Goal: Transaction & Acquisition: Purchase product/service

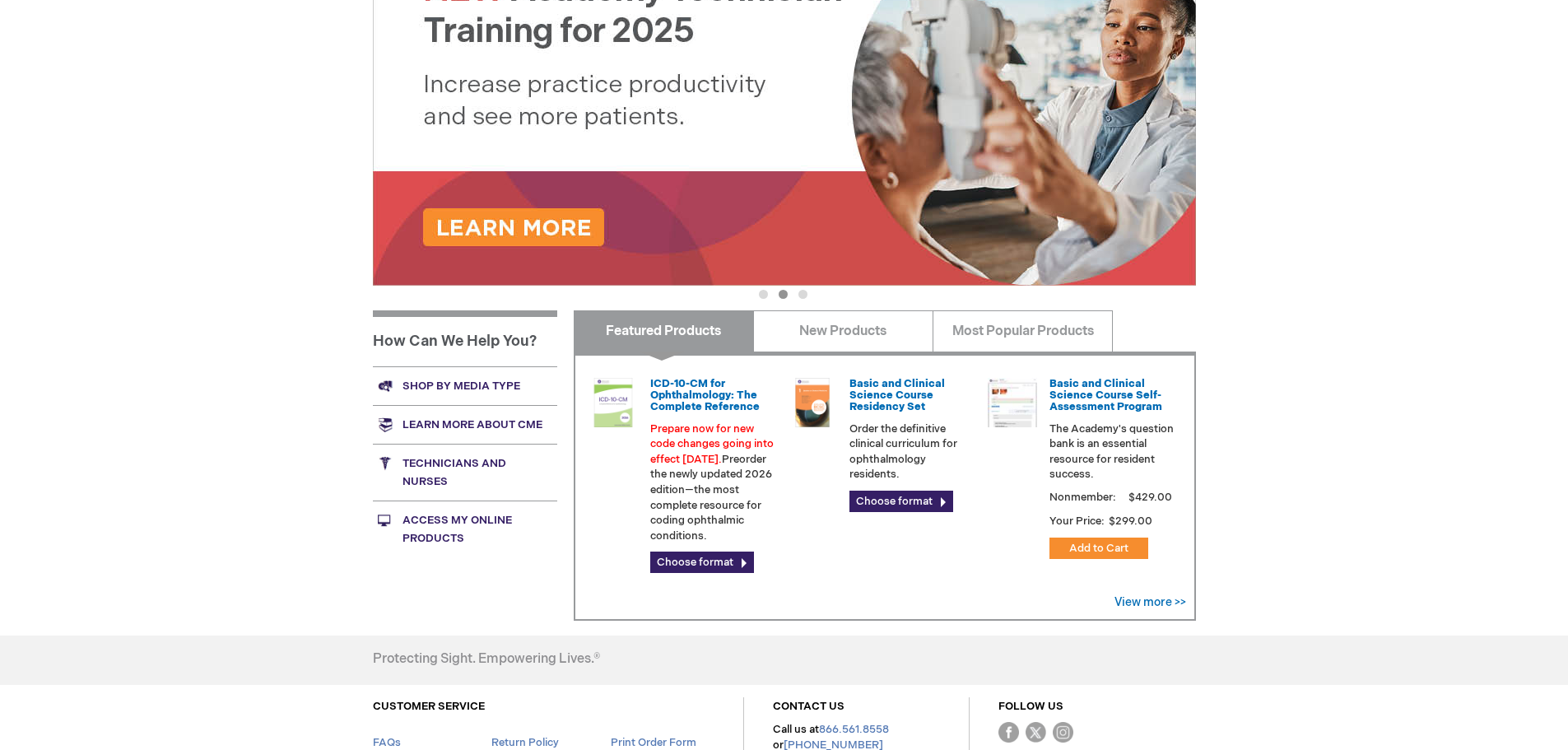
scroll to position [412, 0]
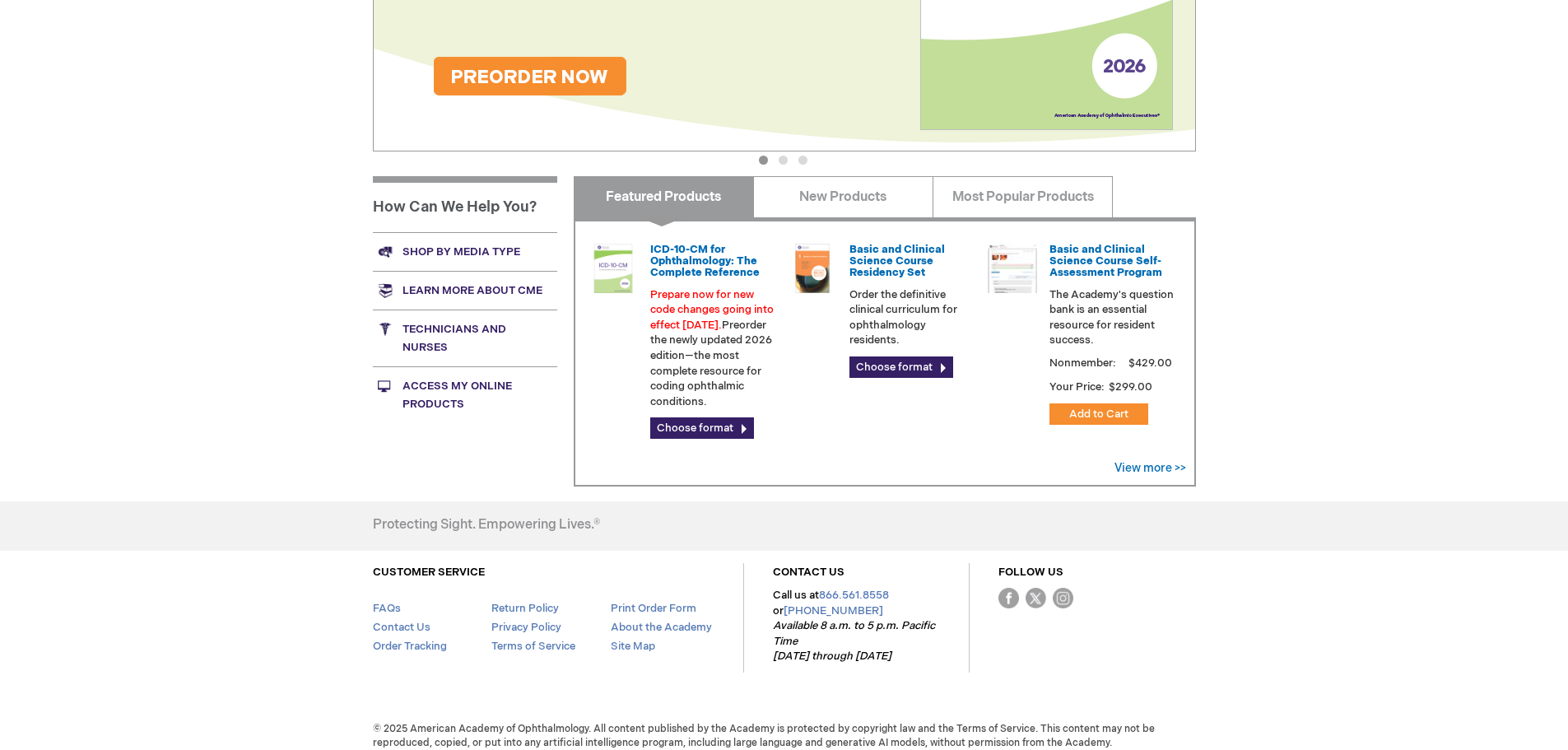
click at [418, 339] on link "Technicians and nurses" at bounding box center [464, 337] width 184 height 57
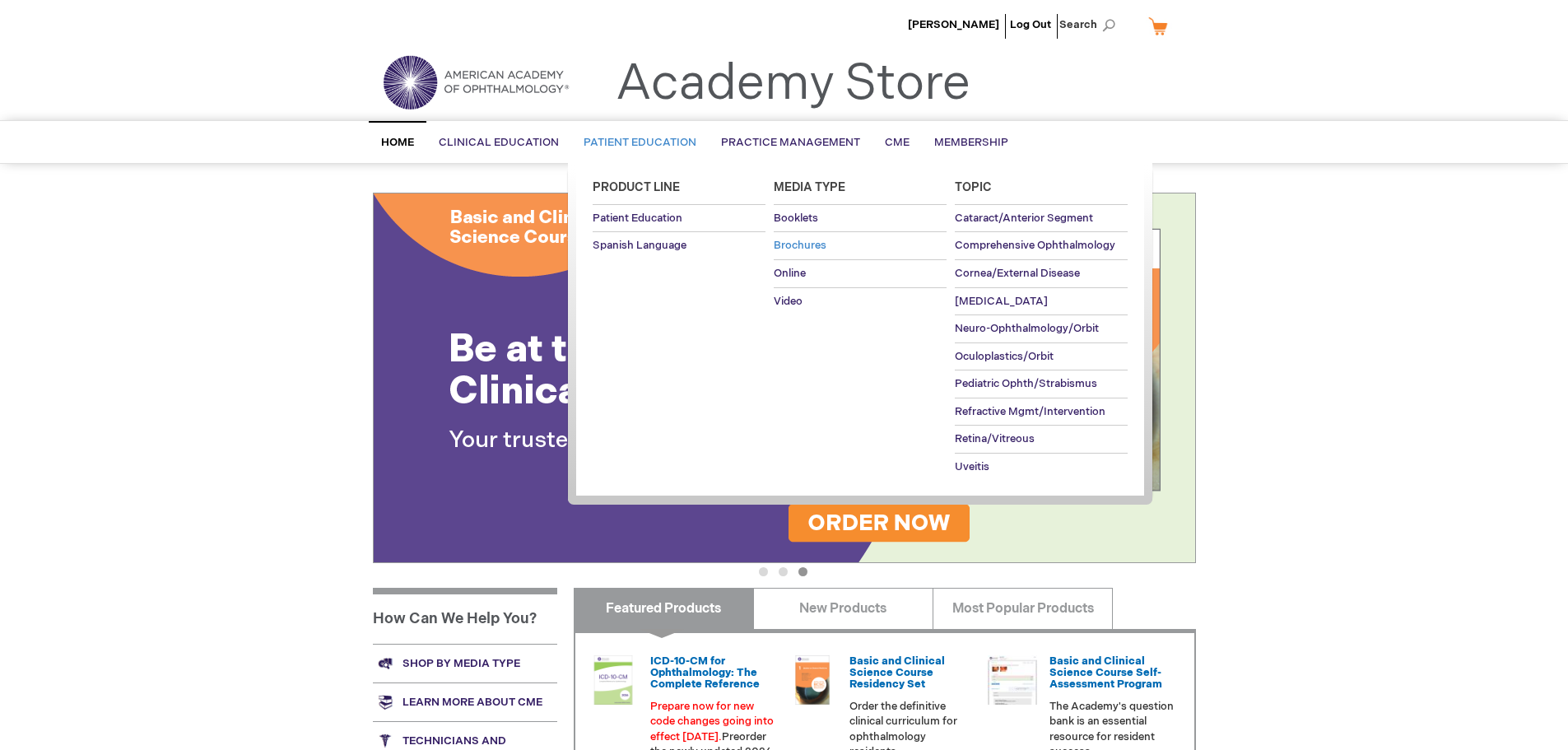
click at [813, 247] on span "Brochures" at bounding box center [799, 246] width 52 height 13
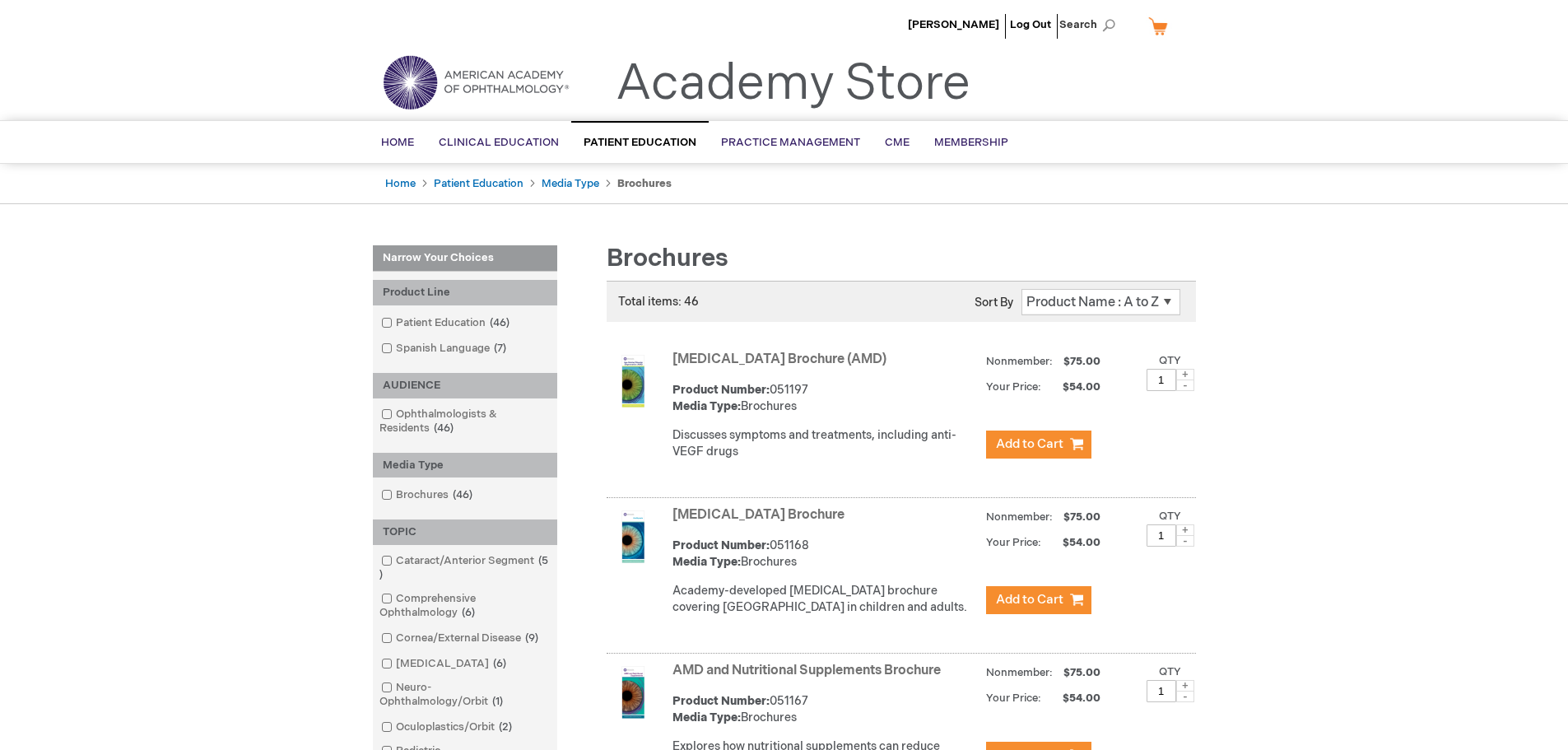
click at [1185, 372] on span at bounding box center [1184, 375] width 18 height 11
type input "2"
click at [1052, 444] on span "Add to Cart" at bounding box center [1029, 444] width 67 height 16
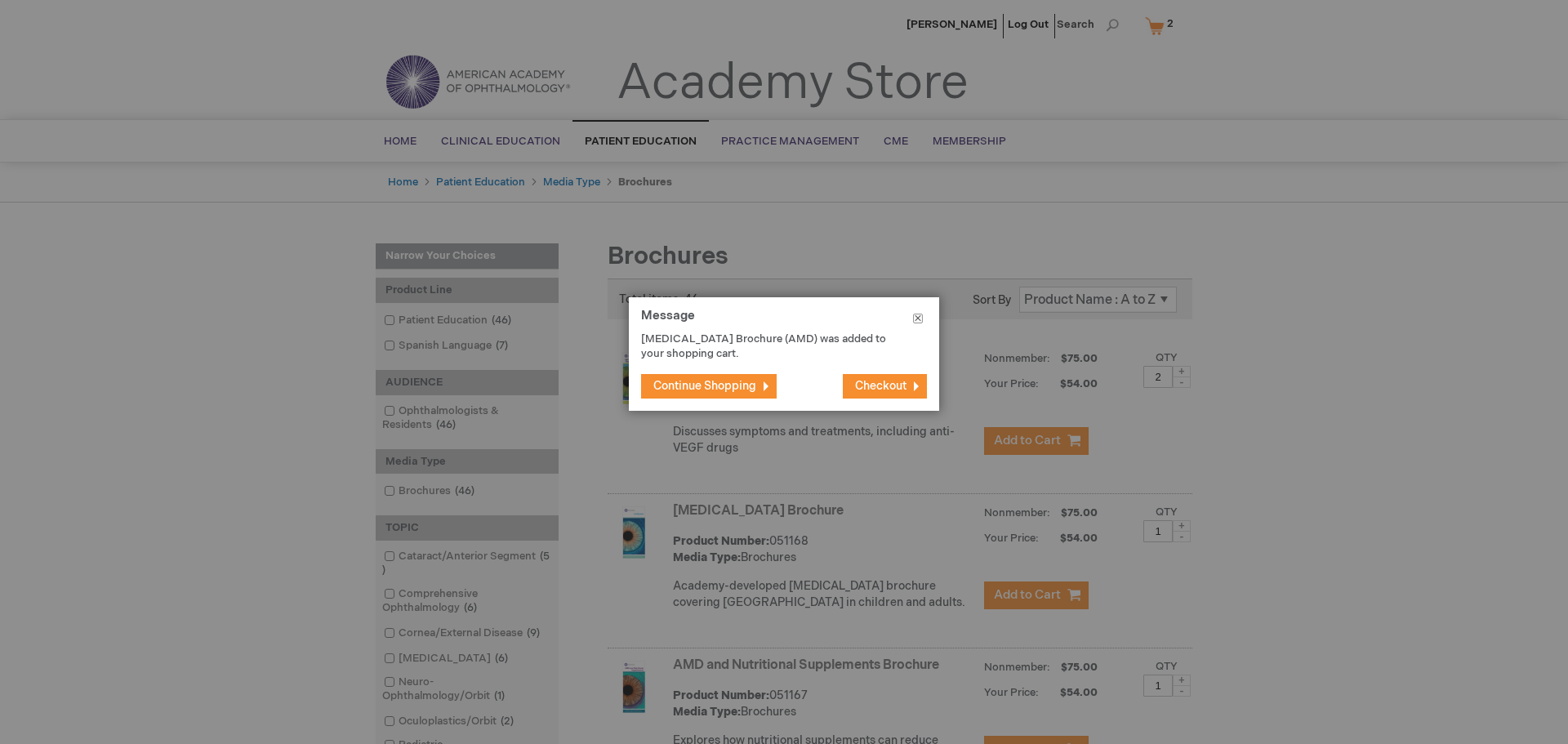
click at [915, 317] on button "Close" at bounding box center [918, 322] width 43 height 49
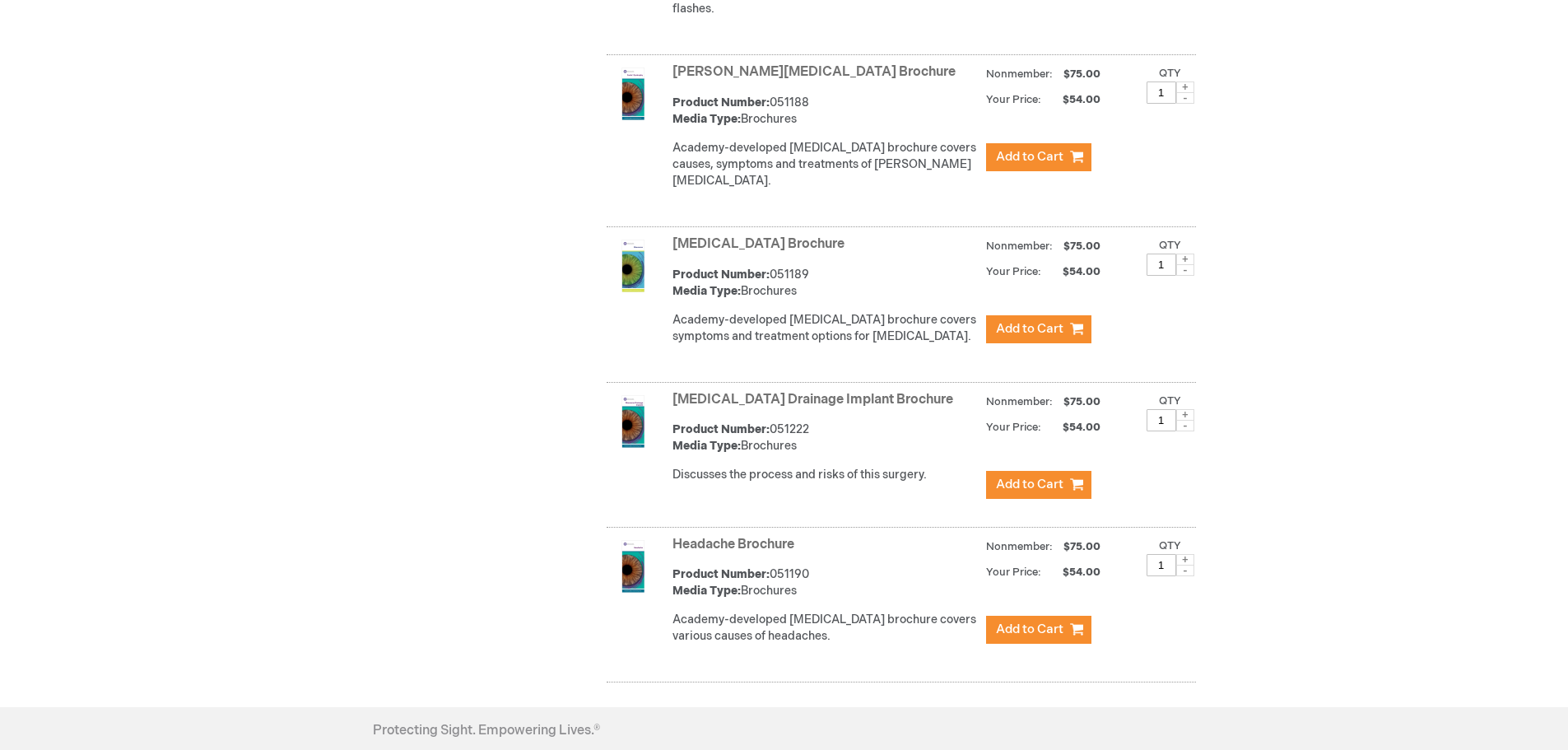
scroll to position [2881, 0]
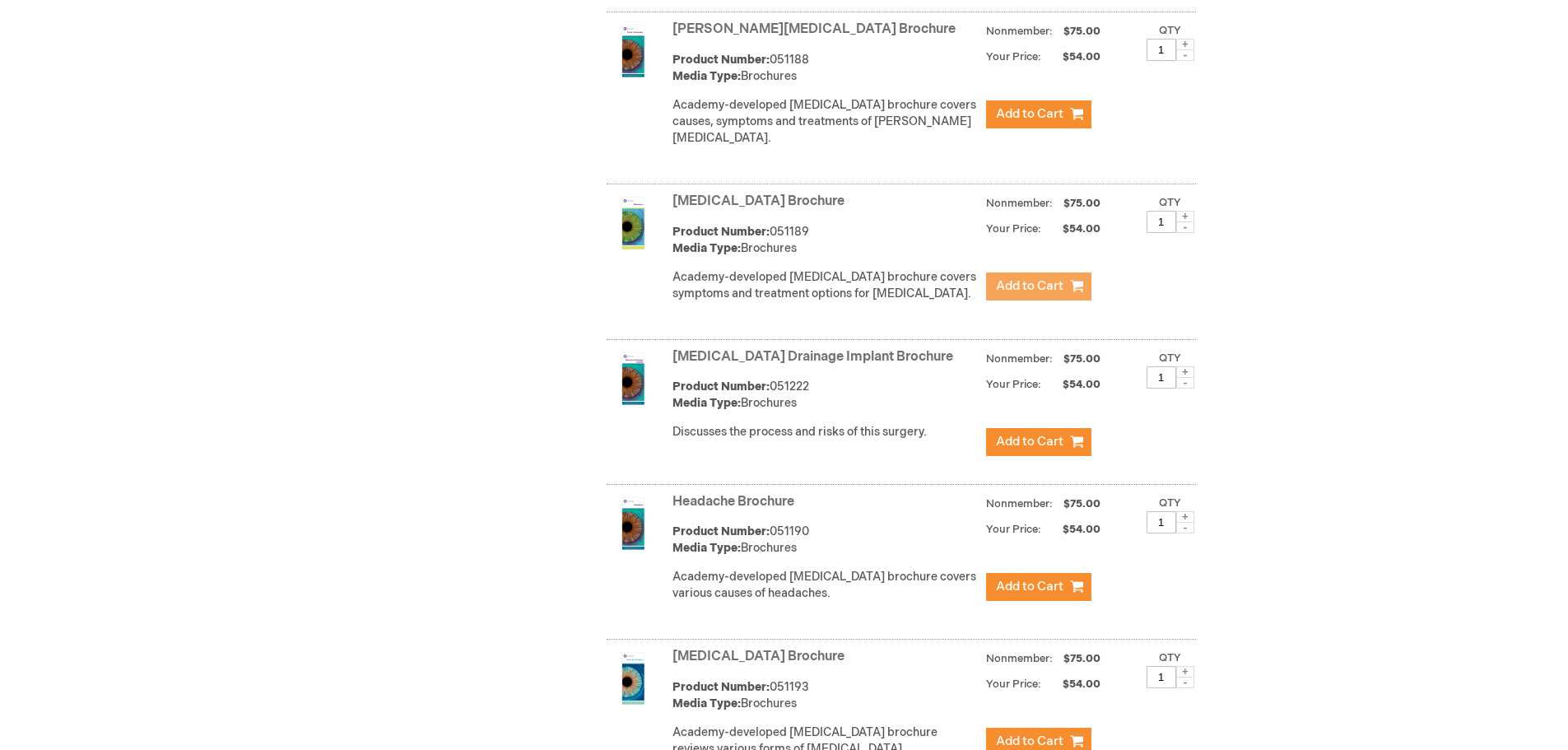
click at [1043, 278] on span "Add to Cart" at bounding box center [1029, 286] width 67 height 16
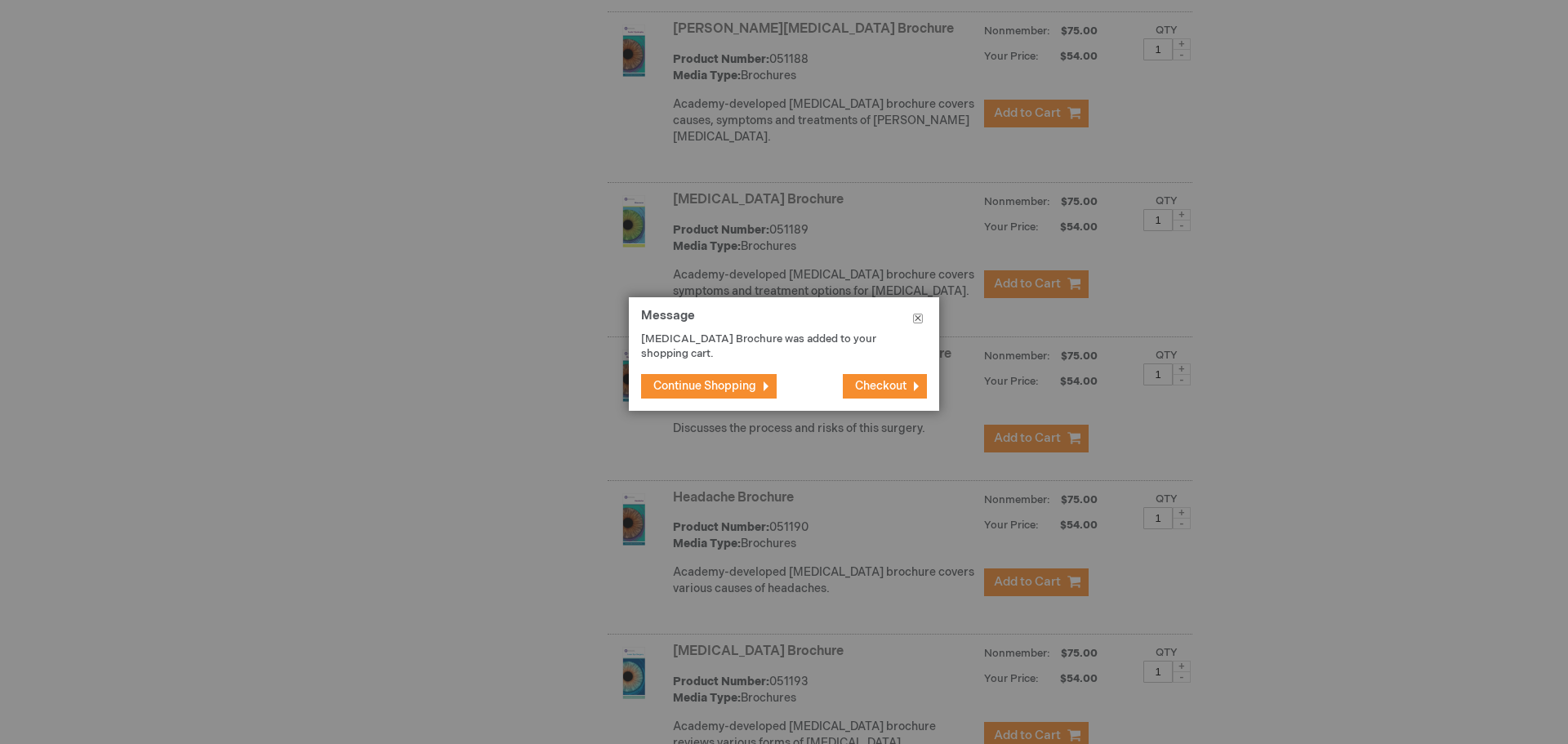
click at [918, 320] on button "Close" at bounding box center [918, 322] width 43 height 49
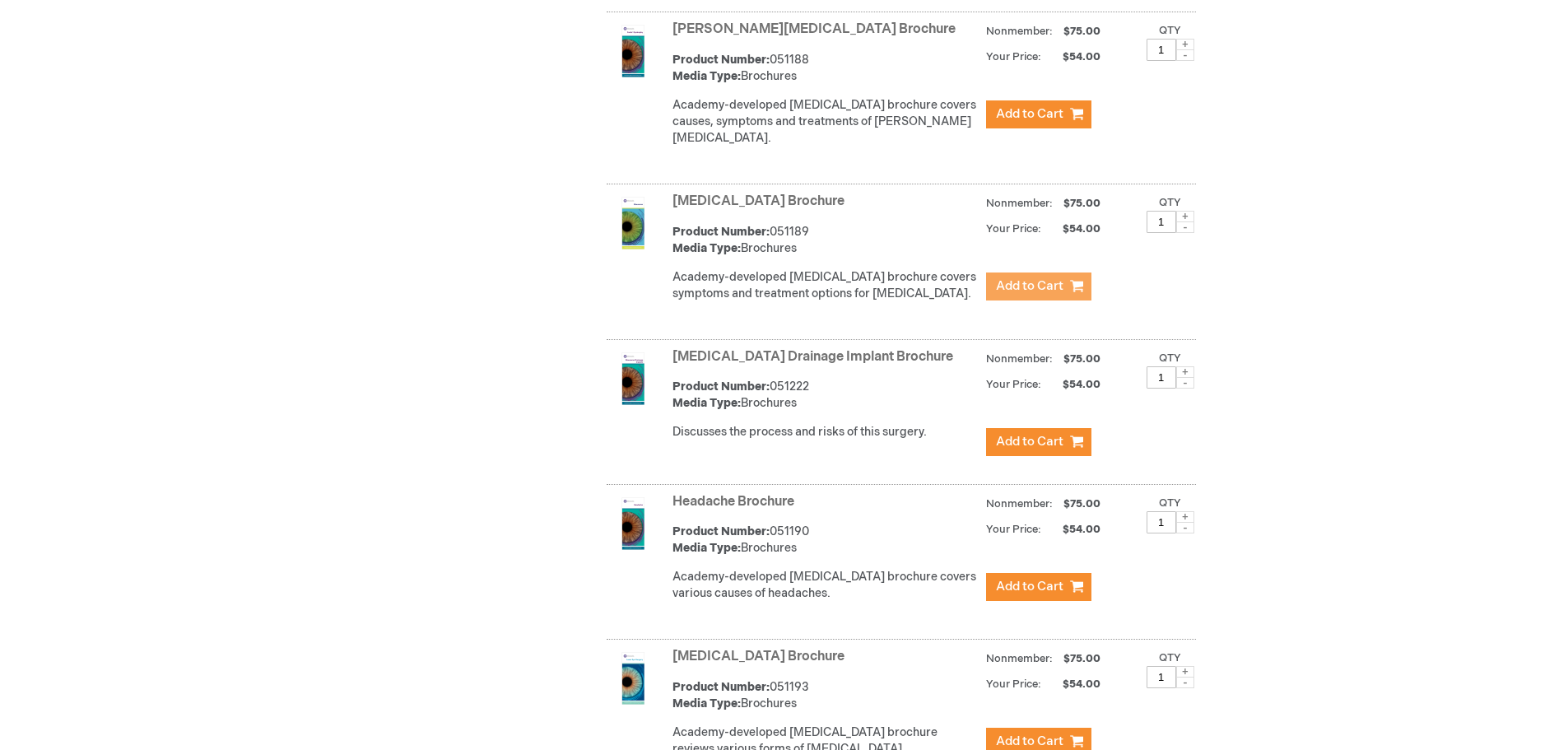
click at [1042, 278] on span "Add to Cart" at bounding box center [1029, 286] width 67 height 16
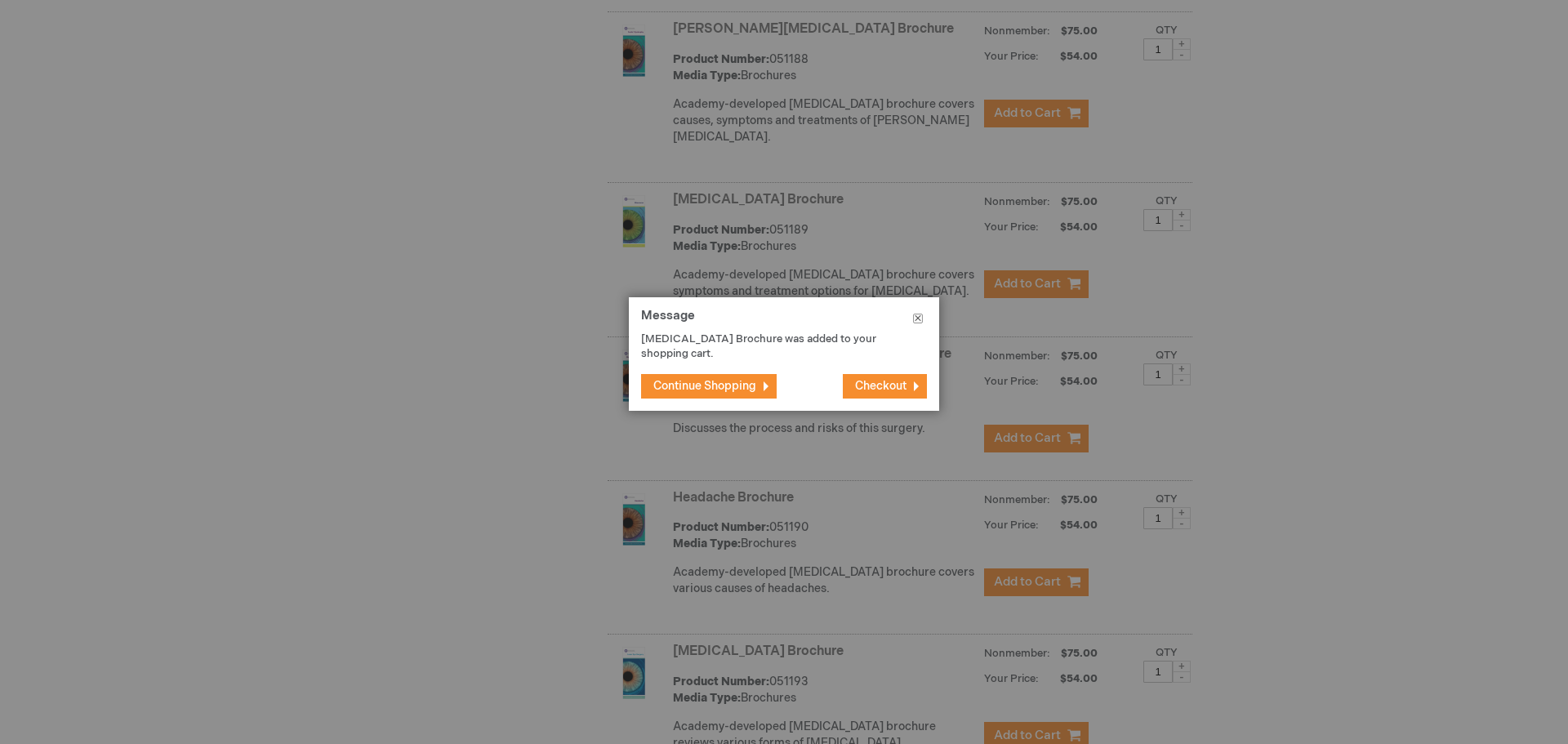
click at [918, 318] on button "Close" at bounding box center [918, 322] width 43 height 49
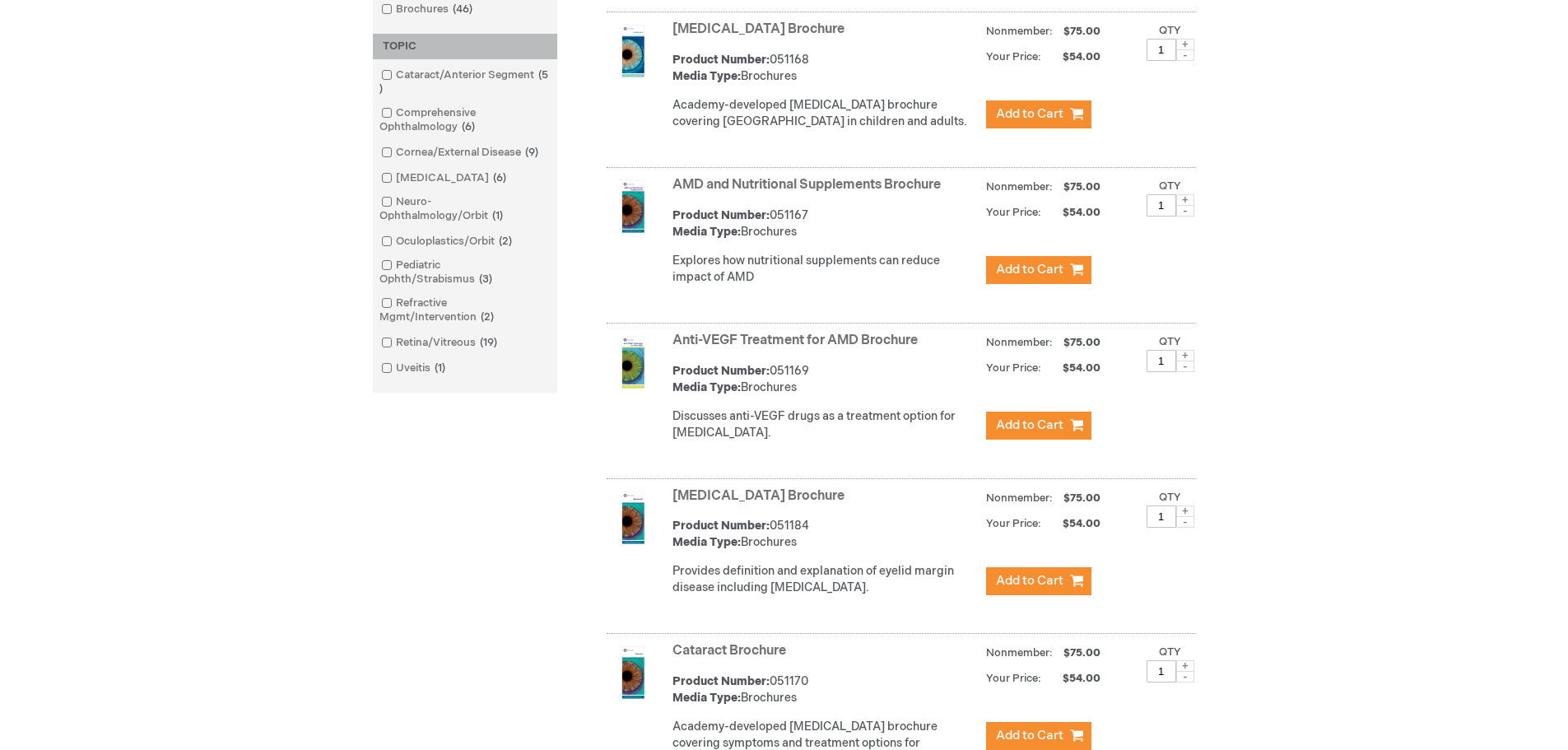
scroll to position [494, 0]
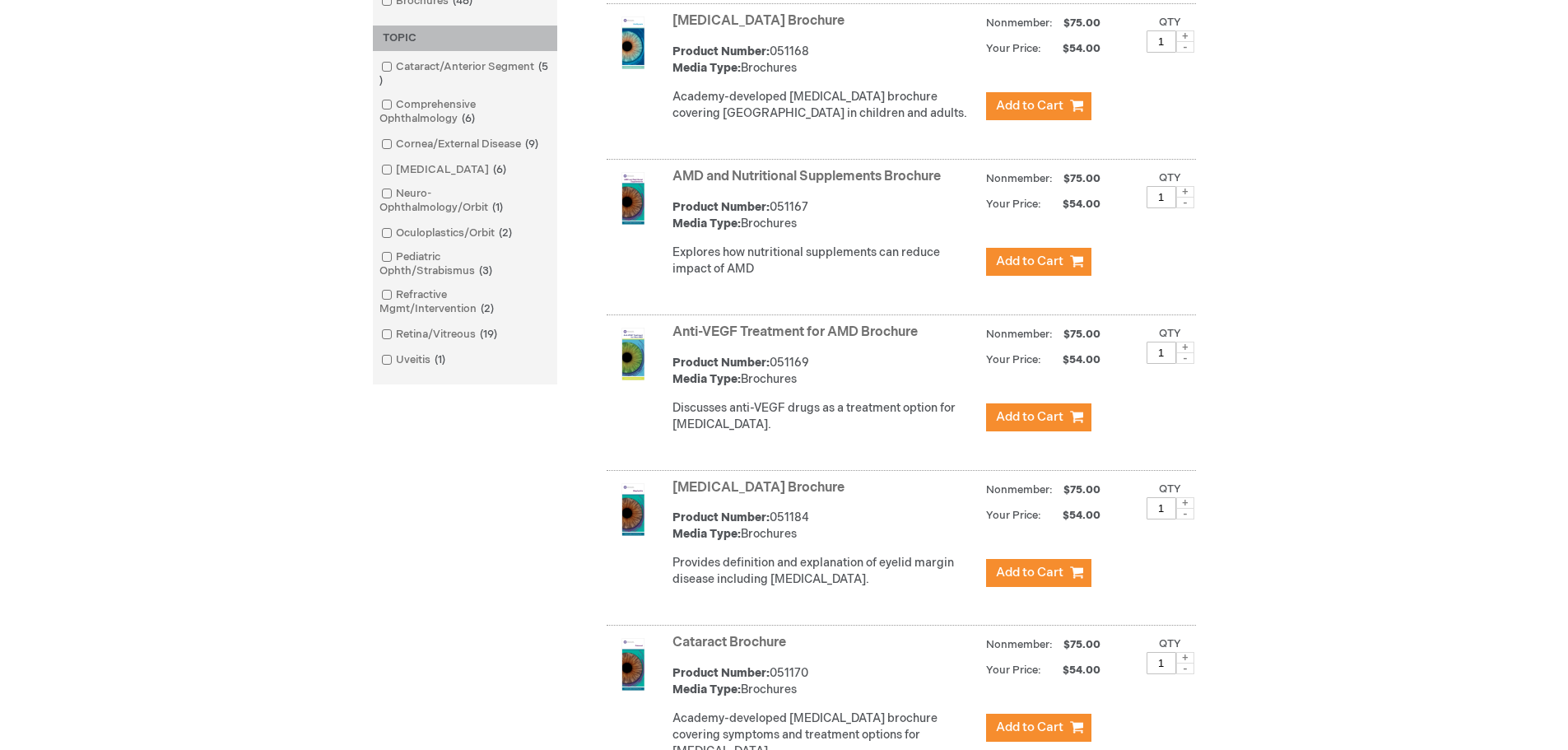
click at [1183, 353] on span at bounding box center [1184, 347] width 18 height 11
type input "2"
click at [1037, 425] on span "Add to Cart" at bounding box center [1029, 417] width 67 height 16
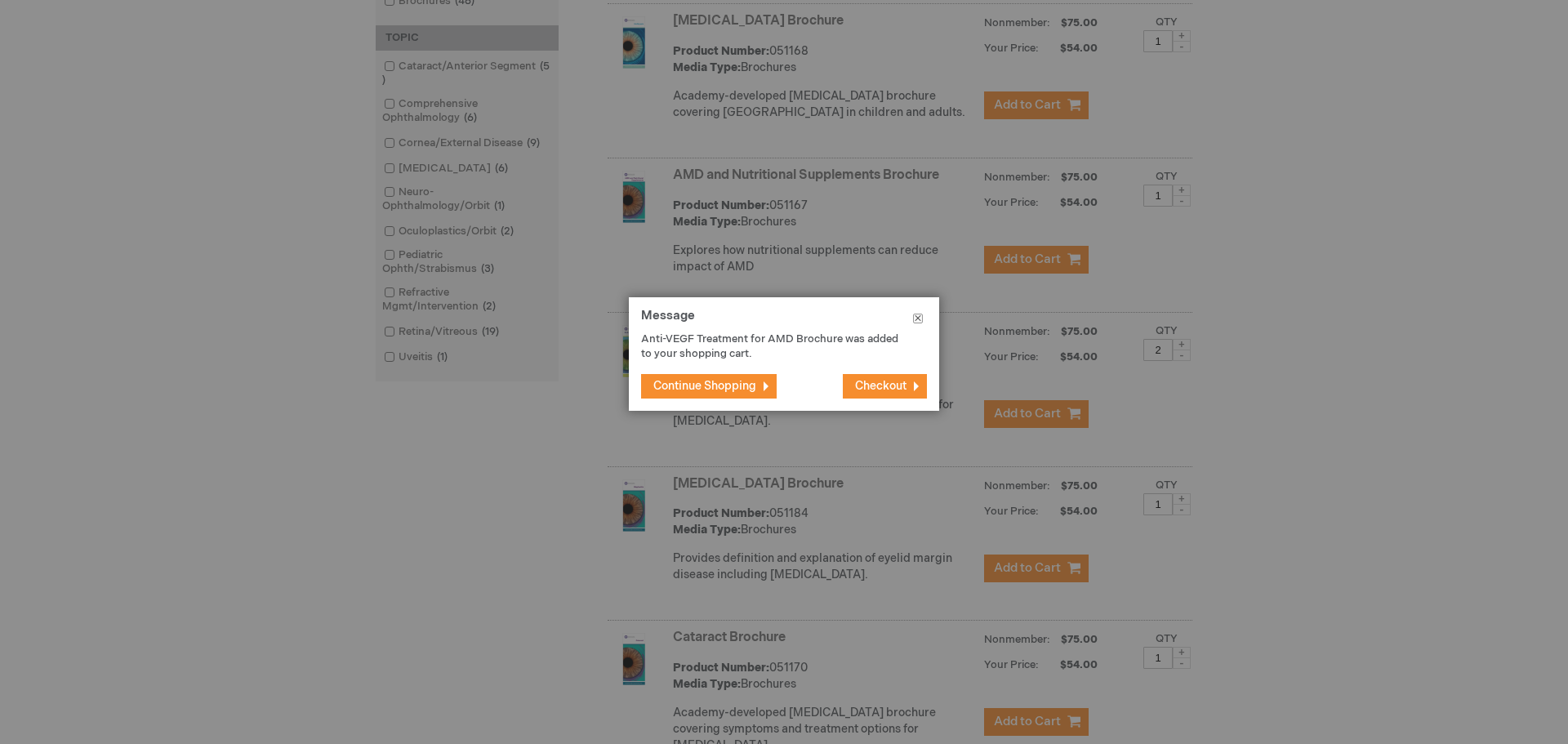
click at [917, 314] on button "Close" at bounding box center [918, 322] width 43 height 49
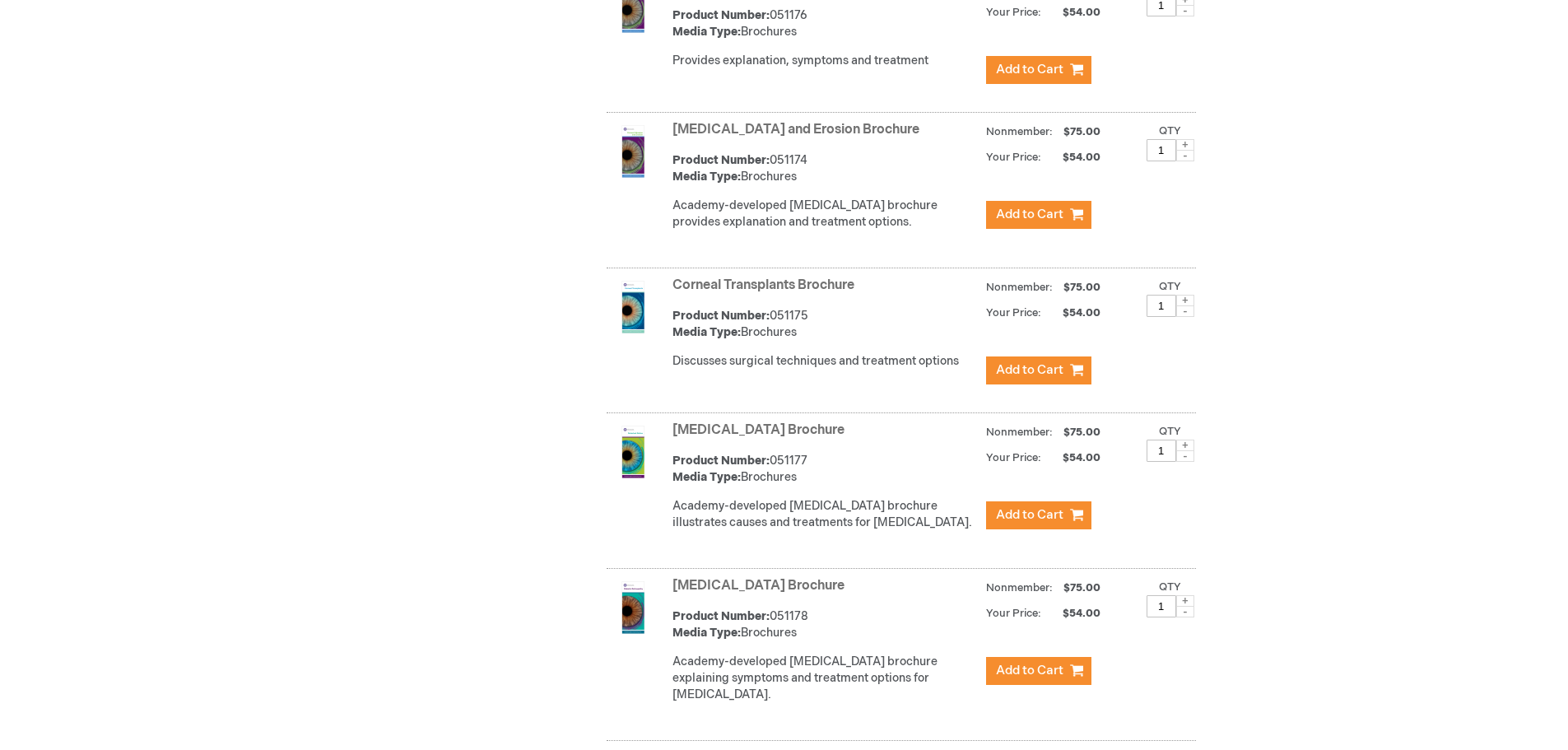
scroll to position [1481, 0]
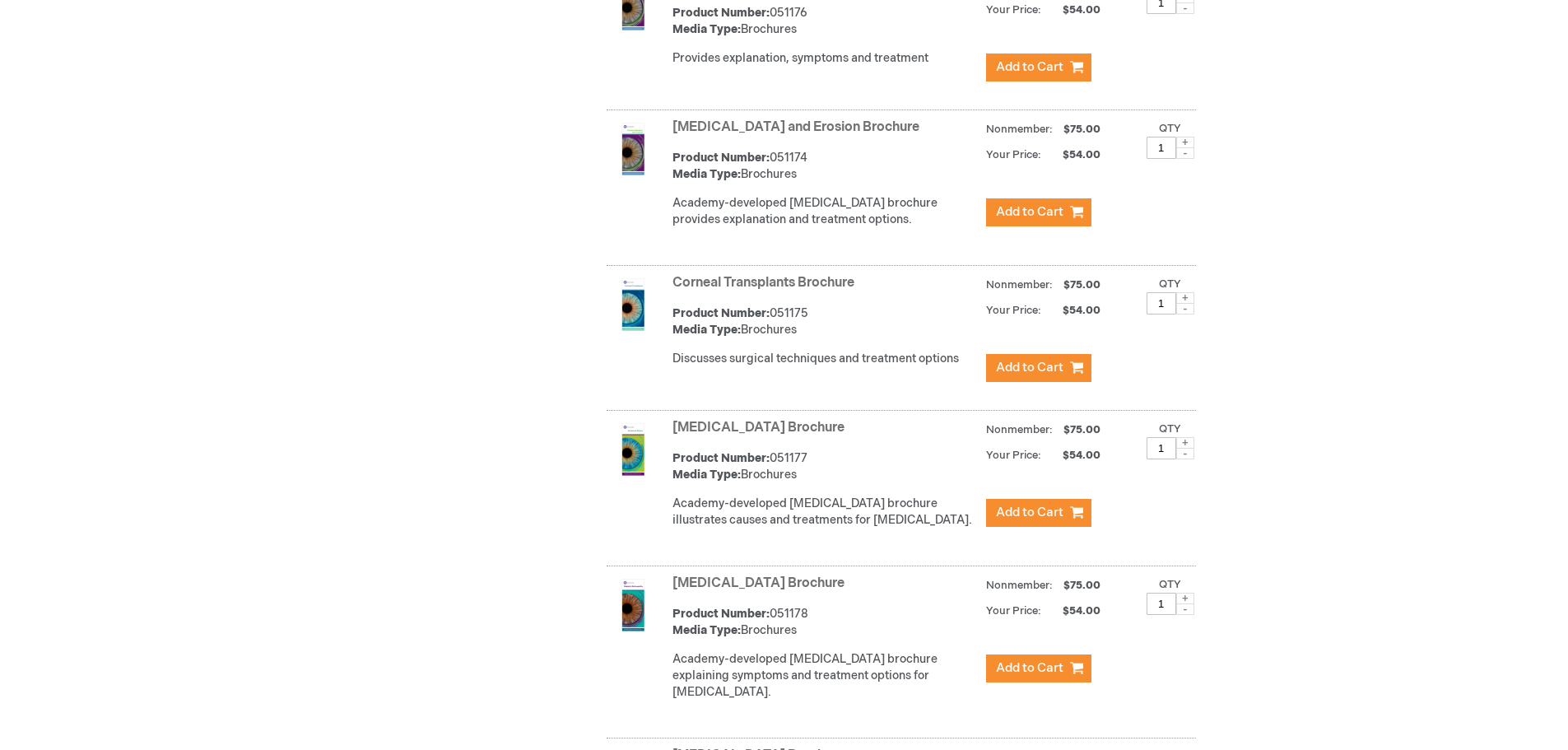
click at [1182, 448] on span at bounding box center [1184, 443] width 18 height 11
type input "2"
click at [1037, 520] on span "Add to Cart" at bounding box center [1029, 512] width 67 height 16
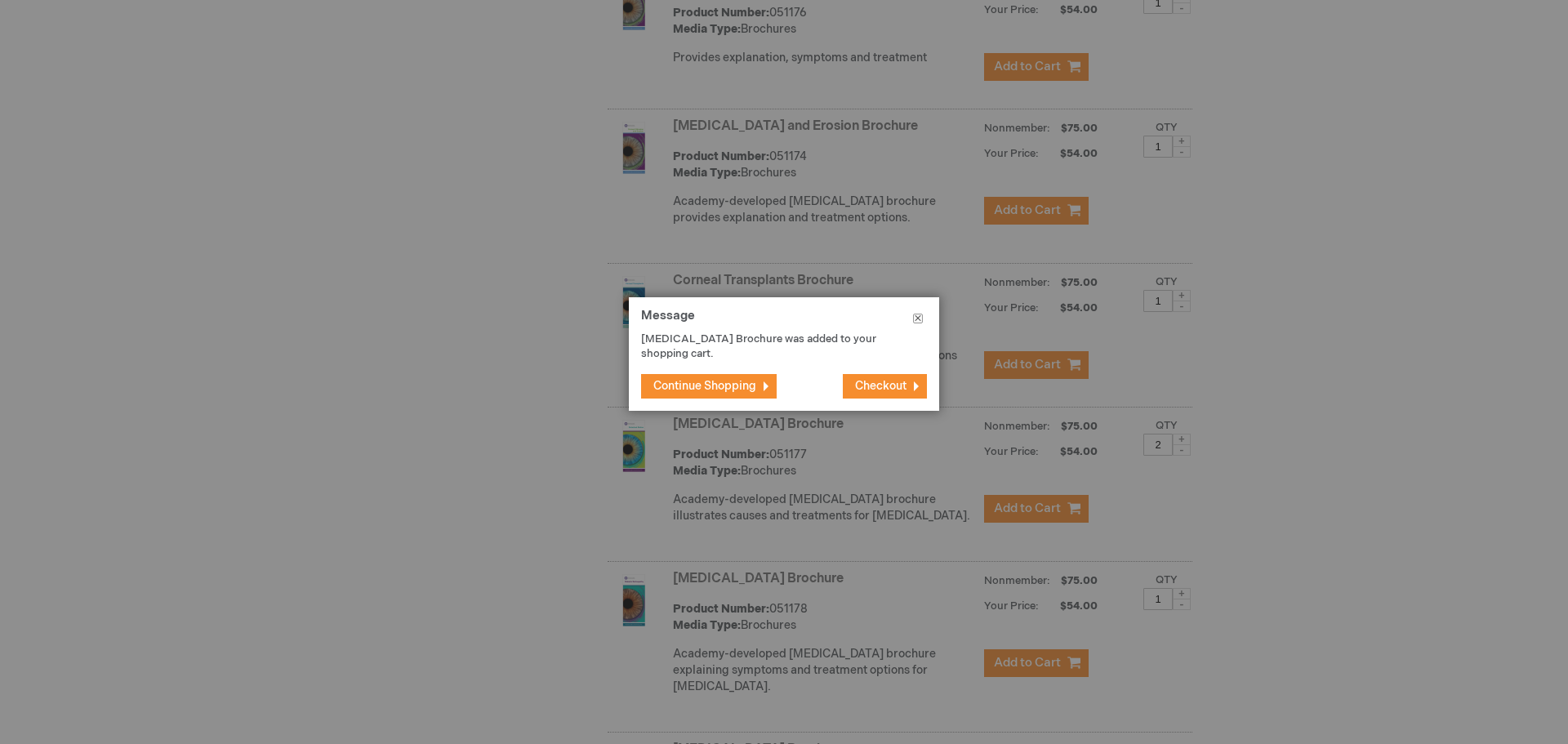
click at [918, 318] on button "Close" at bounding box center [918, 322] width 43 height 49
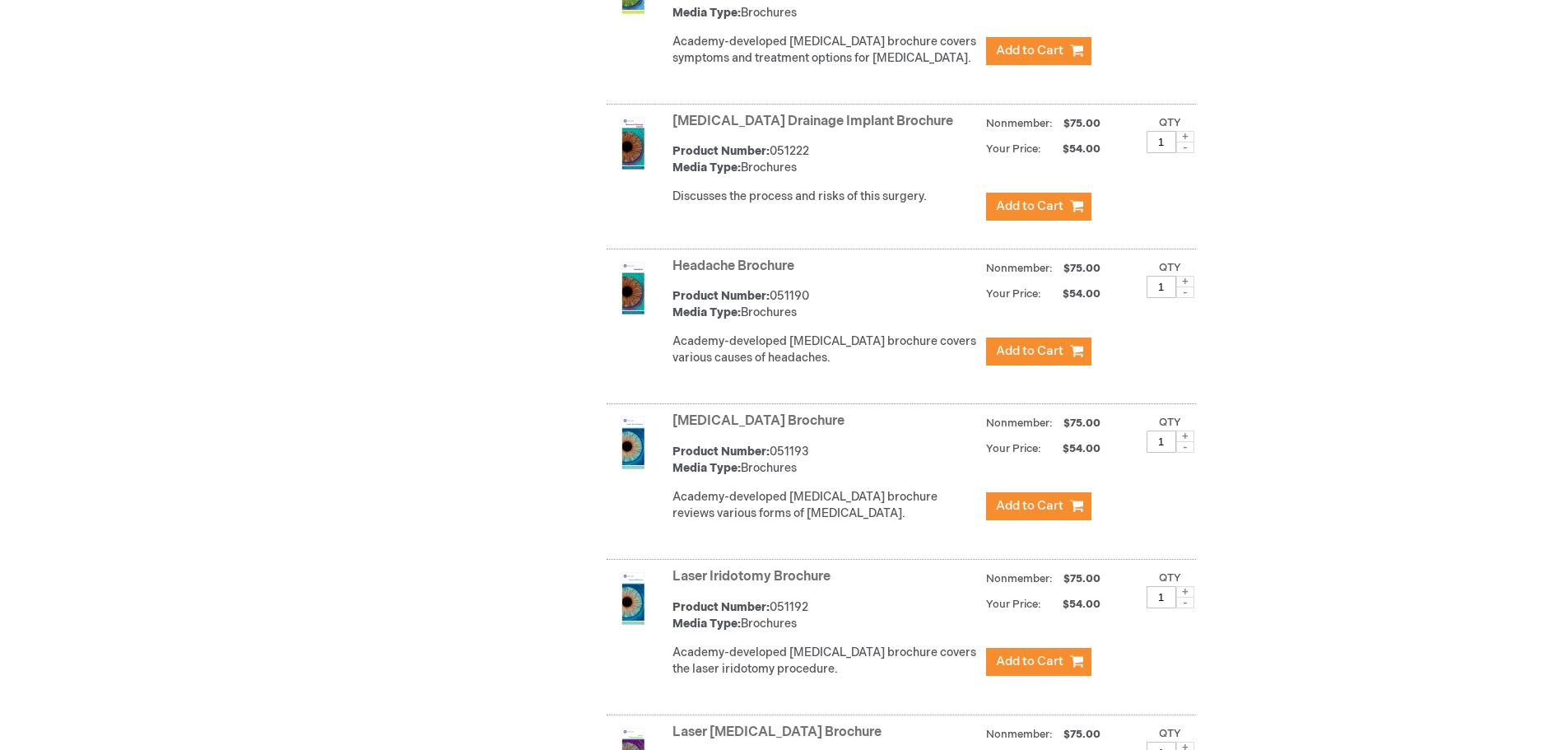
scroll to position [3128, 0]
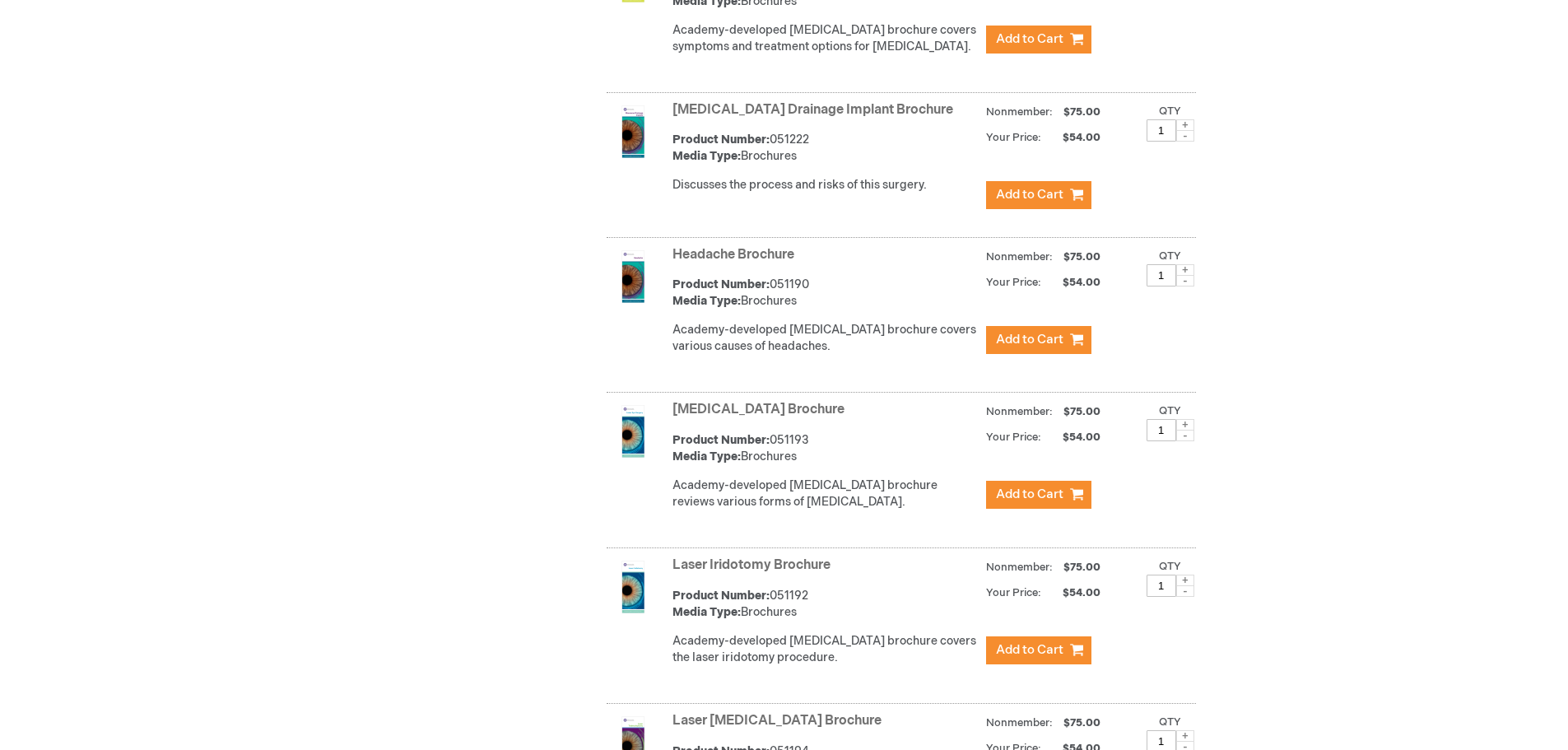
click at [1185, 264] on span at bounding box center [1184, 270] width 18 height 11
type input "2"
click at [1023, 332] on span "Add to Cart" at bounding box center [1029, 339] width 67 height 16
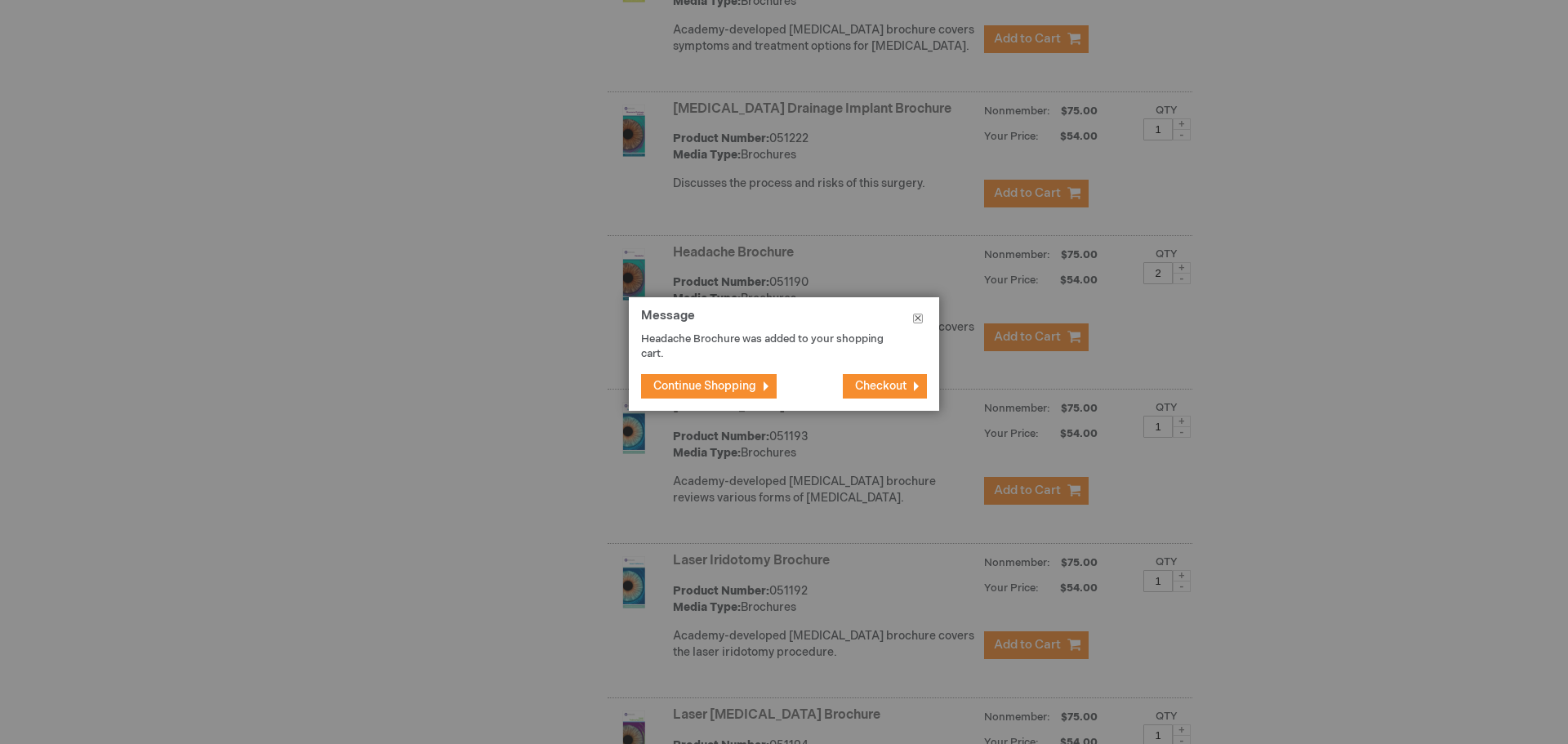
drag, startPoint x: 922, startPoint y: 320, endPoint x: 943, endPoint y: 324, distance: 21.4
click at [921, 320] on button "Close" at bounding box center [918, 322] width 43 height 49
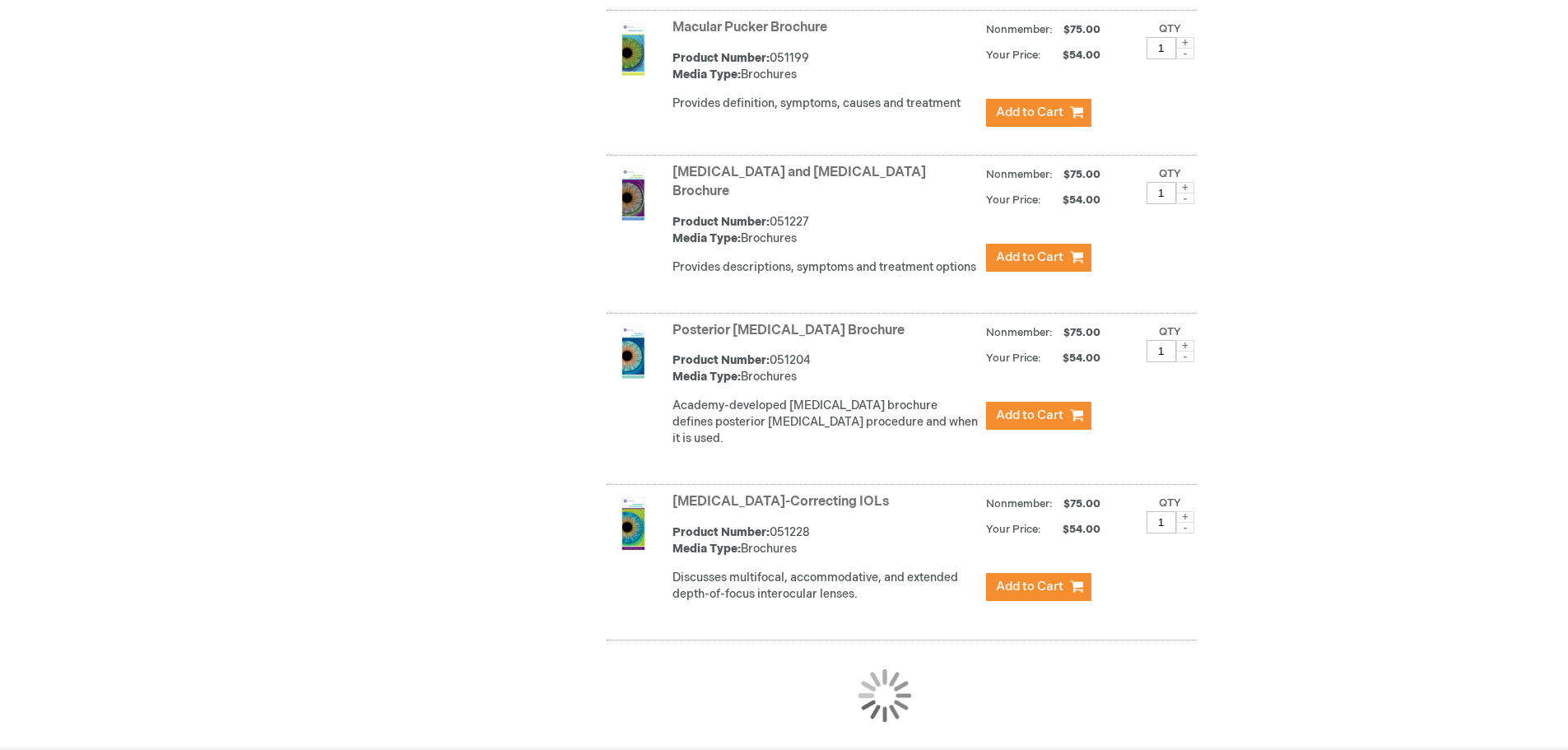
scroll to position [4445, 0]
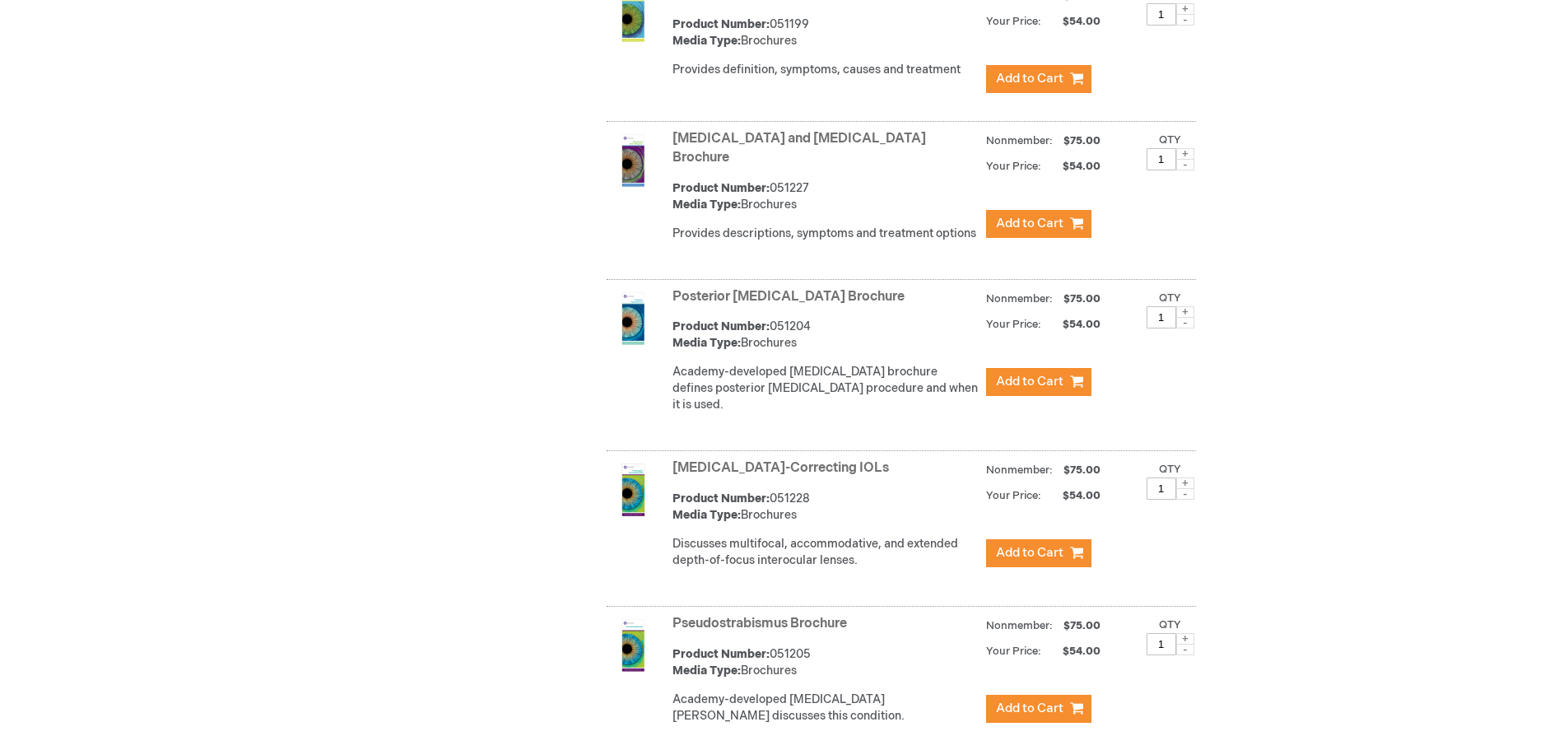
click at [1183, 306] on span at bounding box center [1184, 312] width 18 height 11
type input "2"
click at [1024, 374] on span "Add to Cart" at bounding box center [1029, 381] width 67 height 16
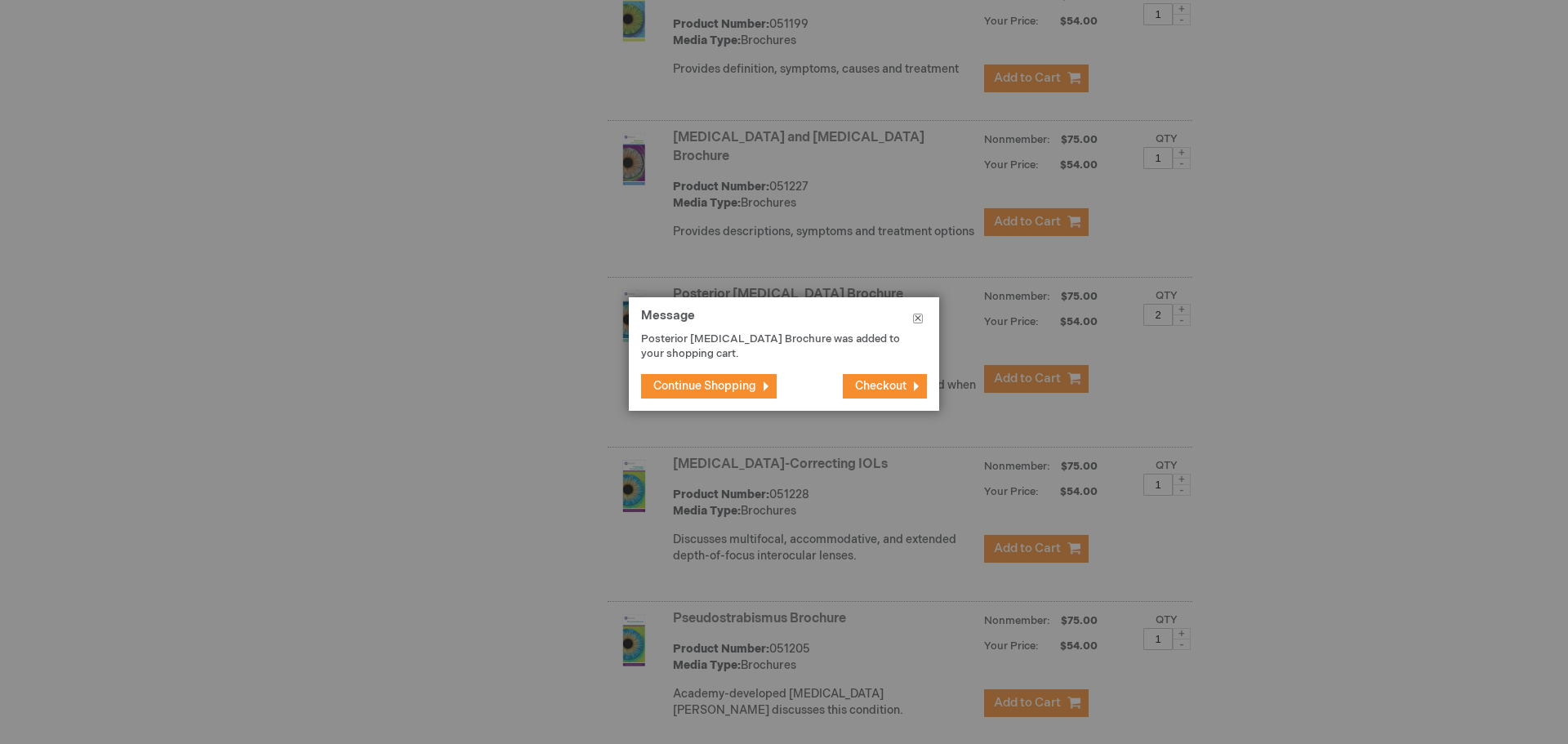
click at [919, 318] on button "Close" at bounding box center [918, 322] width 43 height 49
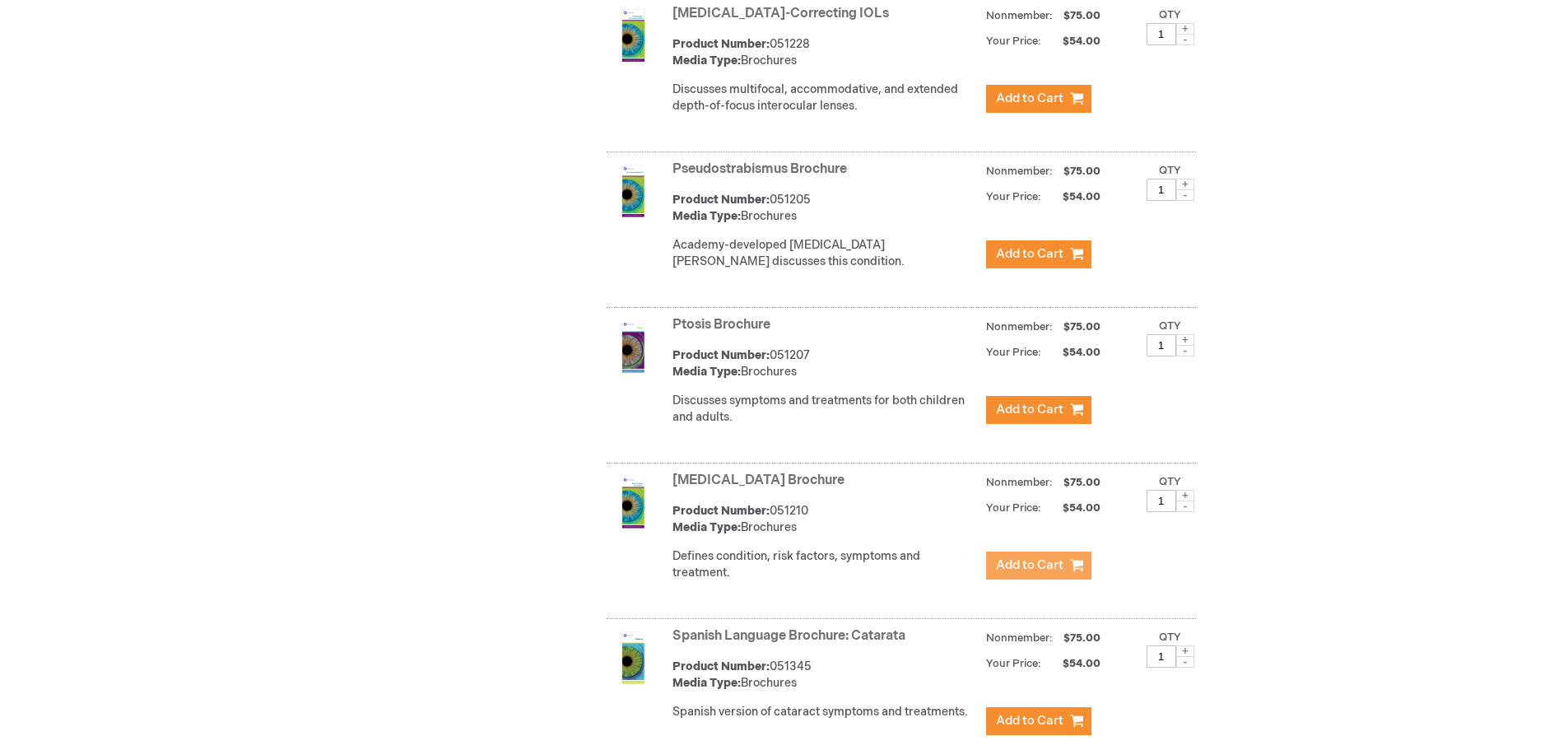
scroll to position [4939, 0]
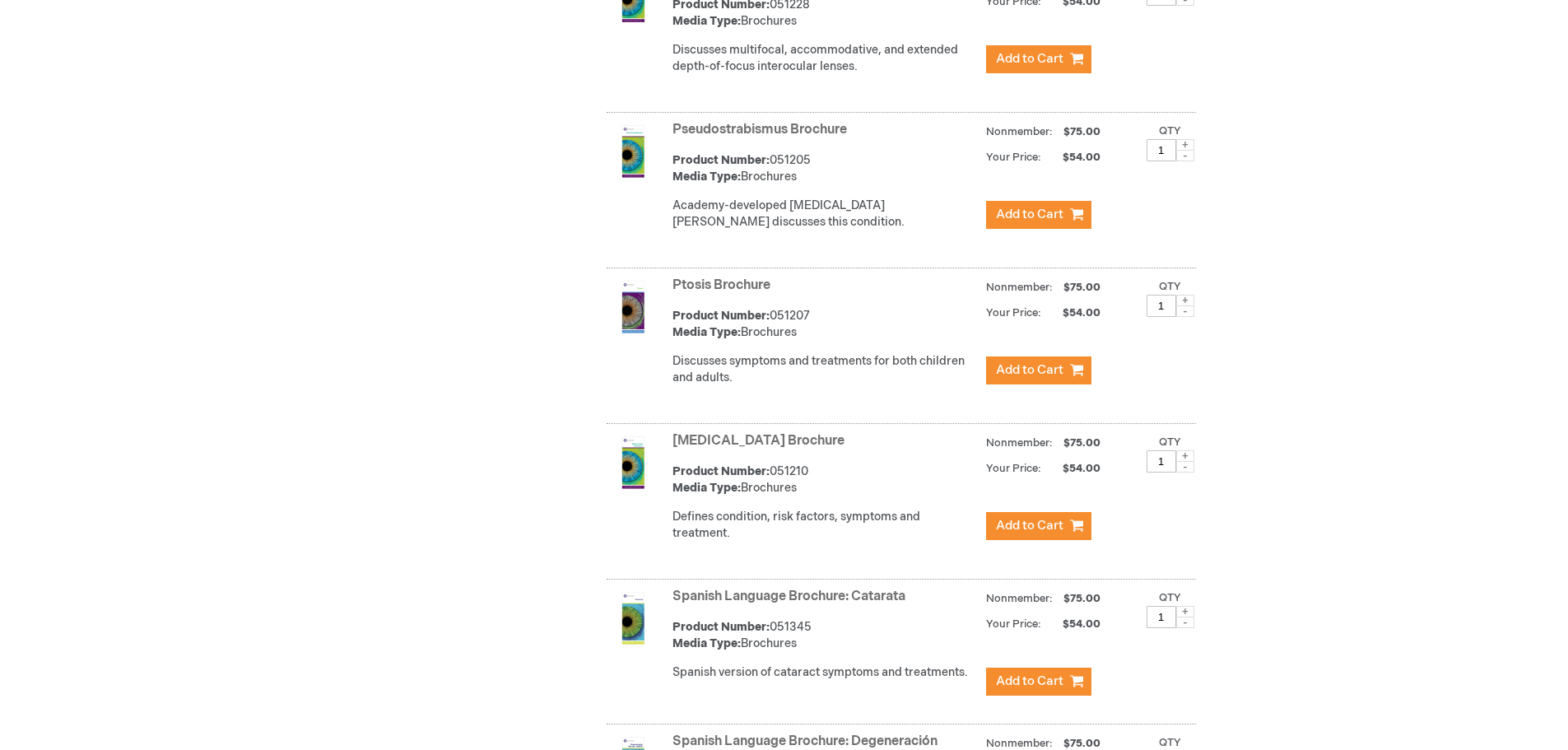
click at [1194, 450] on span at bounding box center [1184, 456] width 18 height 11
type input "2"
click at [1021, 512] on button "Add to Cart" at bounding box center [1038, 526] width 106 height 28
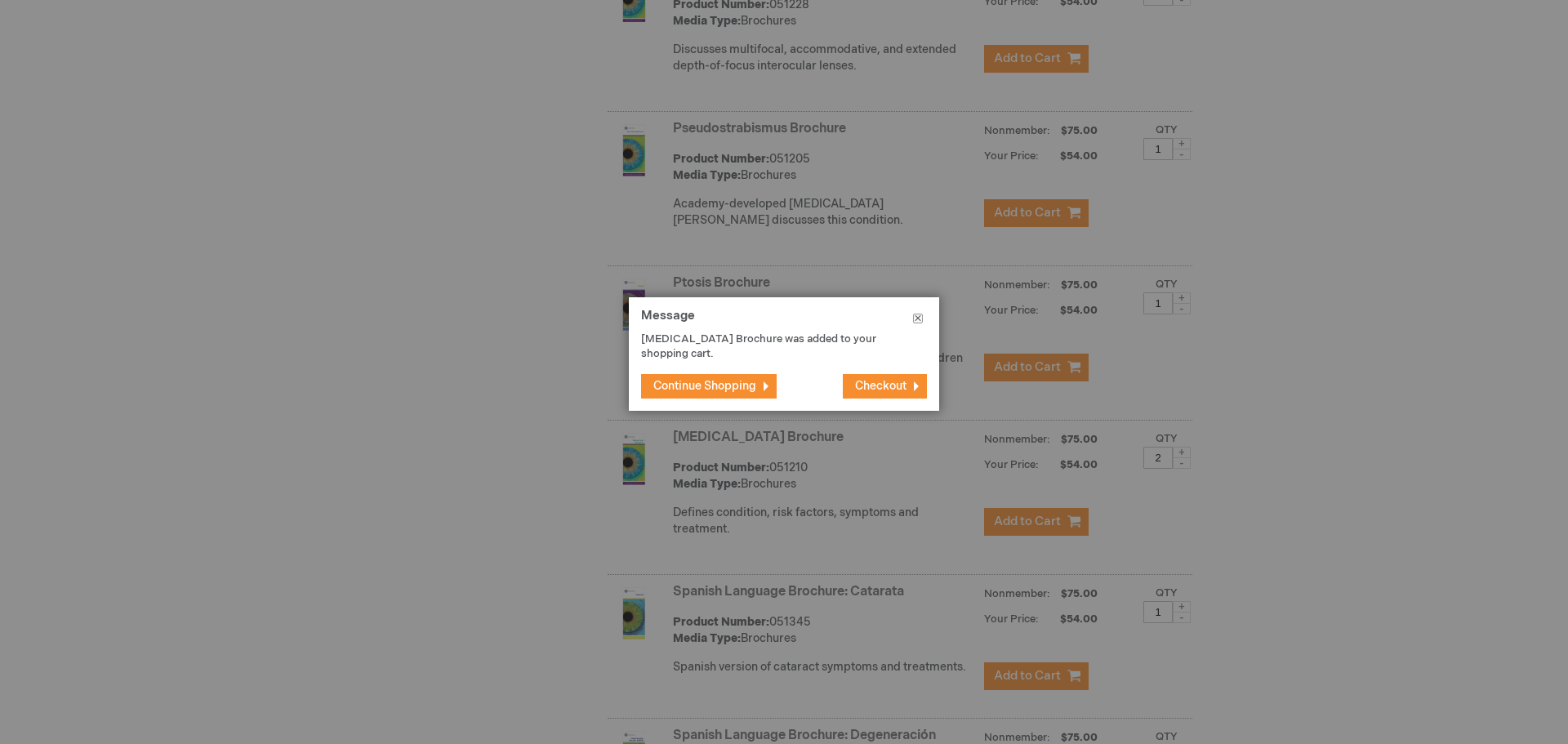
click at [916, 320] on button "Close" at bounding box center [918, 322] width 43 height 49
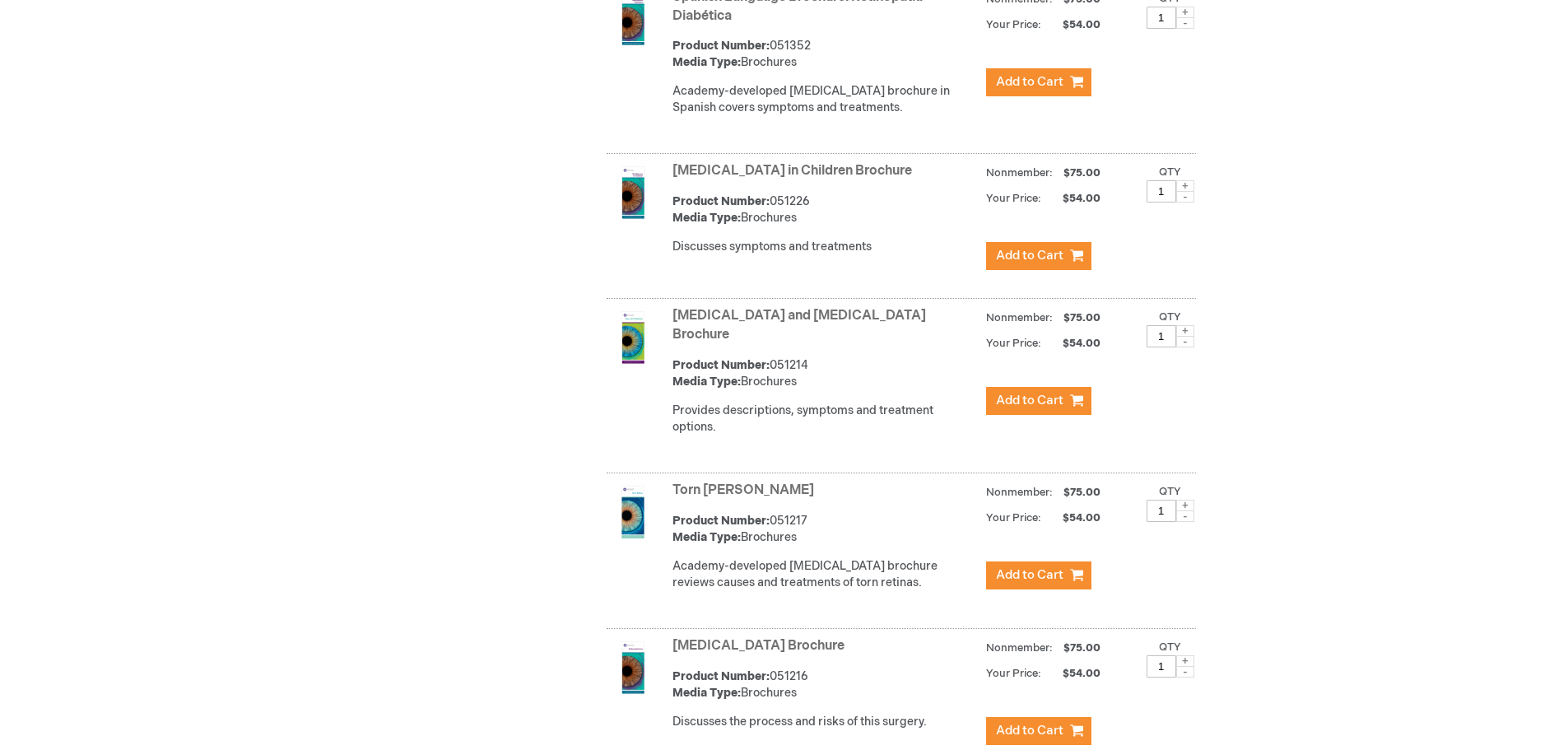
scroll to position [6502, 0]
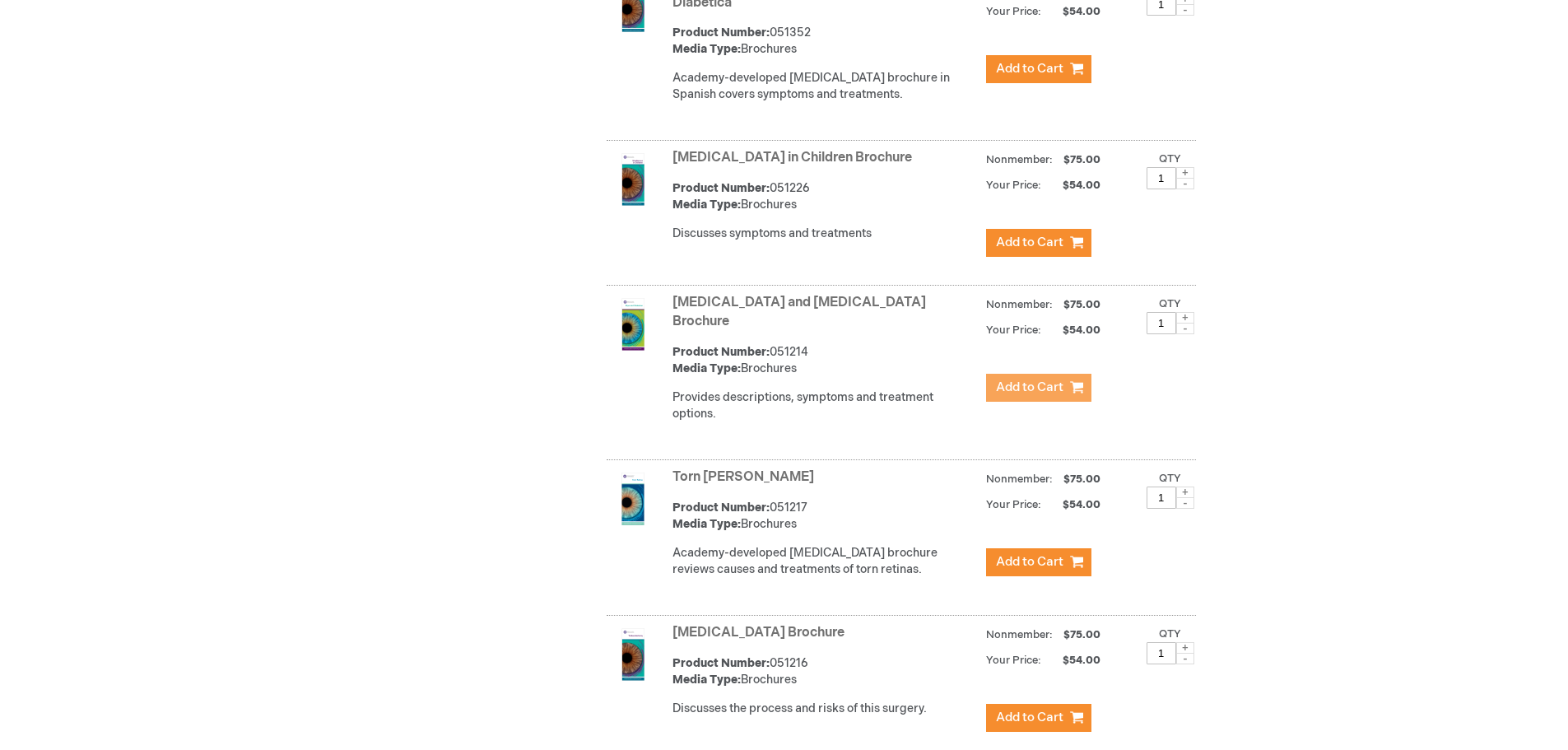
click at [1041, 379] on span "Add to Cart" at bounding box center [1029, 387] width 67 height 16
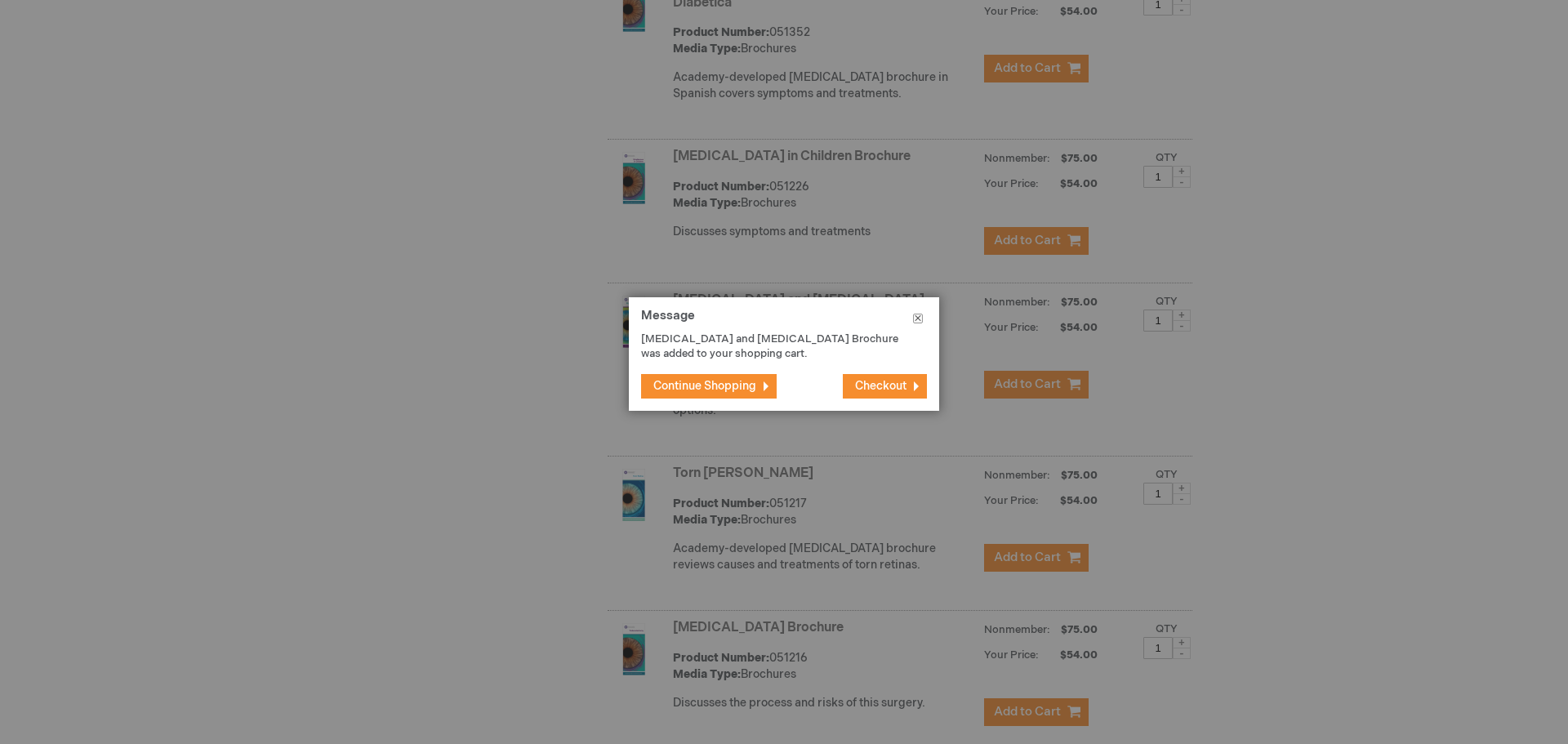
click at [927, 320] on button "Close" at bounding box center [918, 322] width 43 height 49
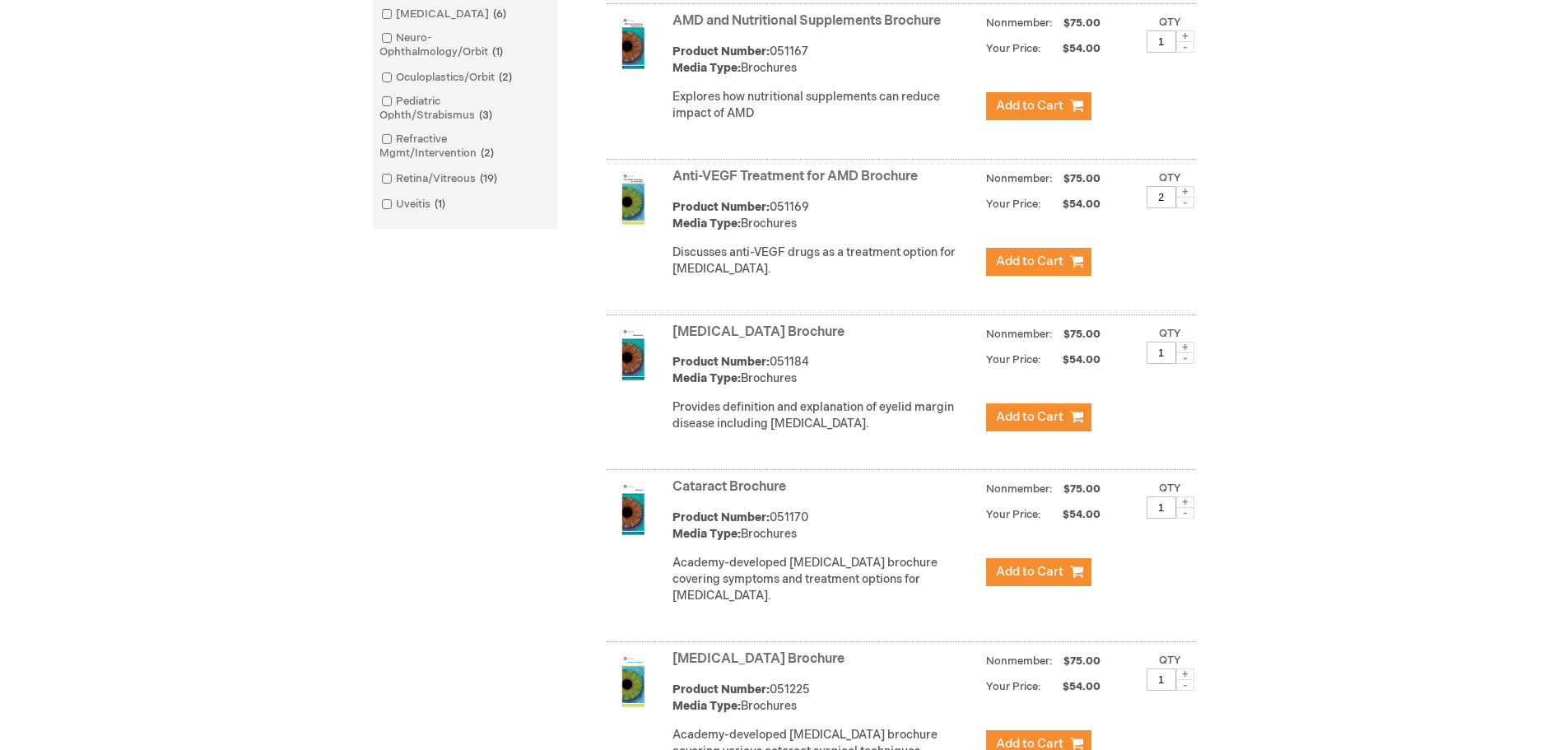
scroll to position [0, 0]
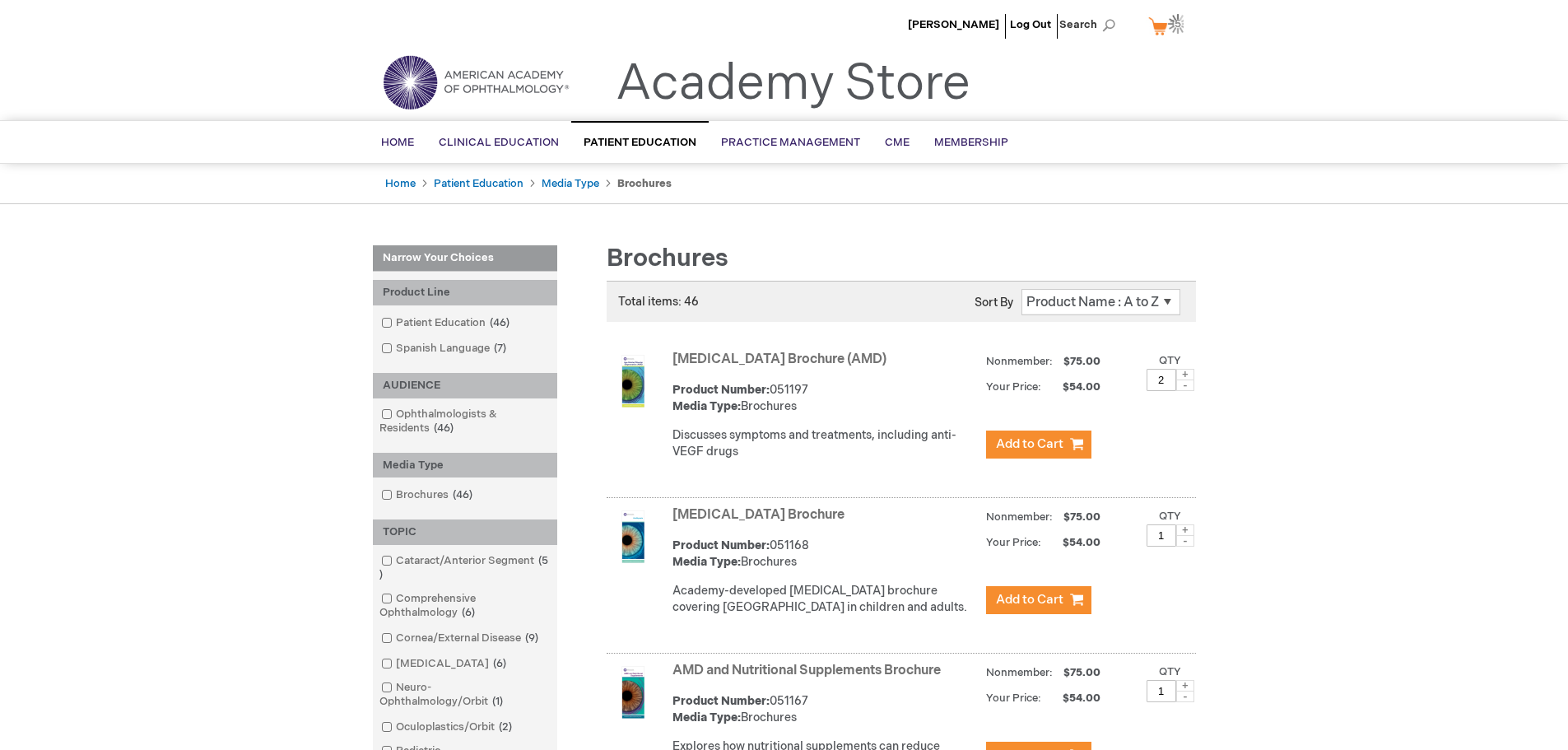
drag, startPoint x: 1393, startPoint y: 486, endPoint x: 1377, endPoint y: 248, distance: 238.5
click at [1173, 25] on img at bounding box center [1178, 23] width 20 height 20
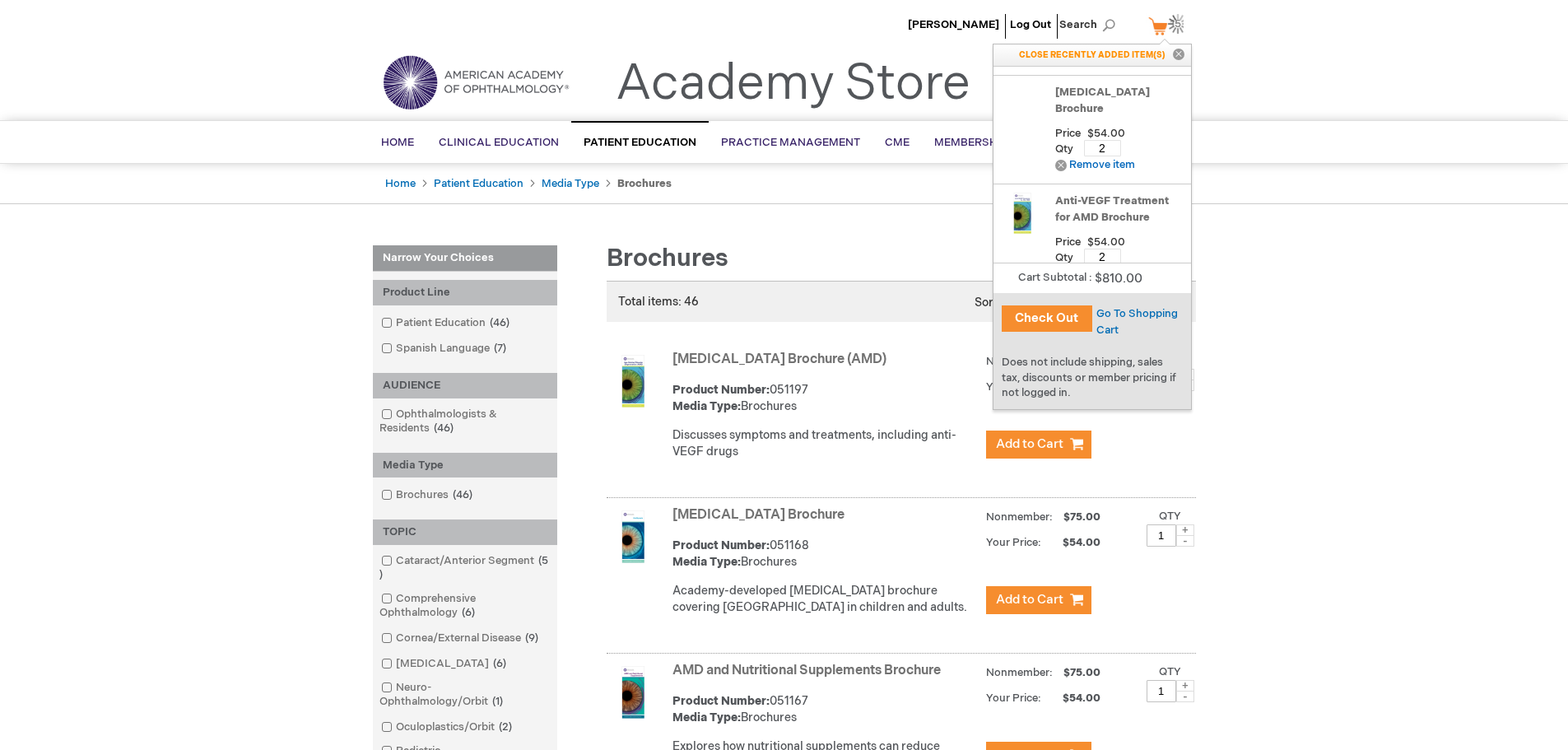
scroll to position [494, 0]
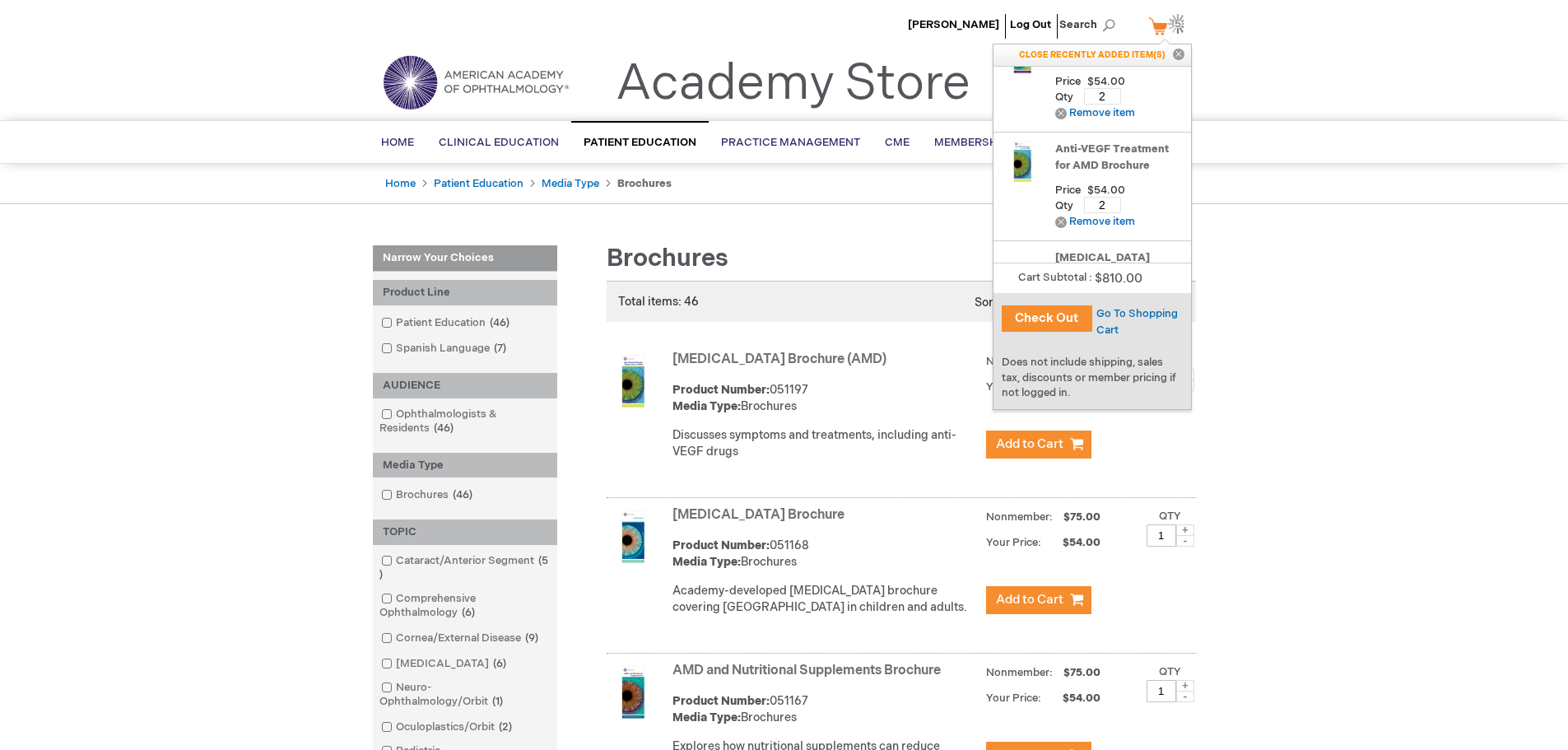
click at [1158, 27] on link "My Cart 15 15 items" at bounding box center [1168, 25] width 47 height 29
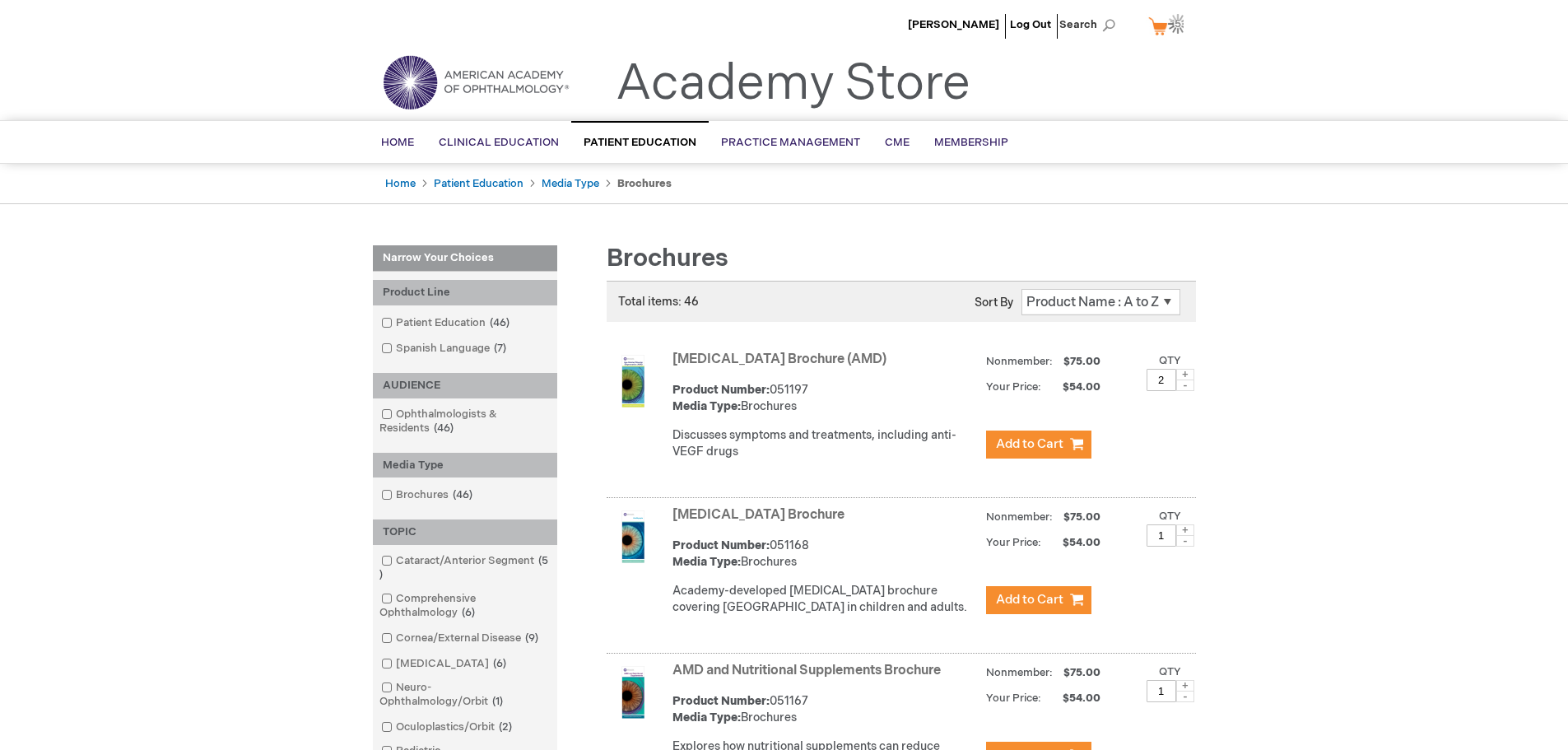
click at [1154, 22] on link "My Cart 15 15 items" at bounding box center [1168, 25] width 47 height 29
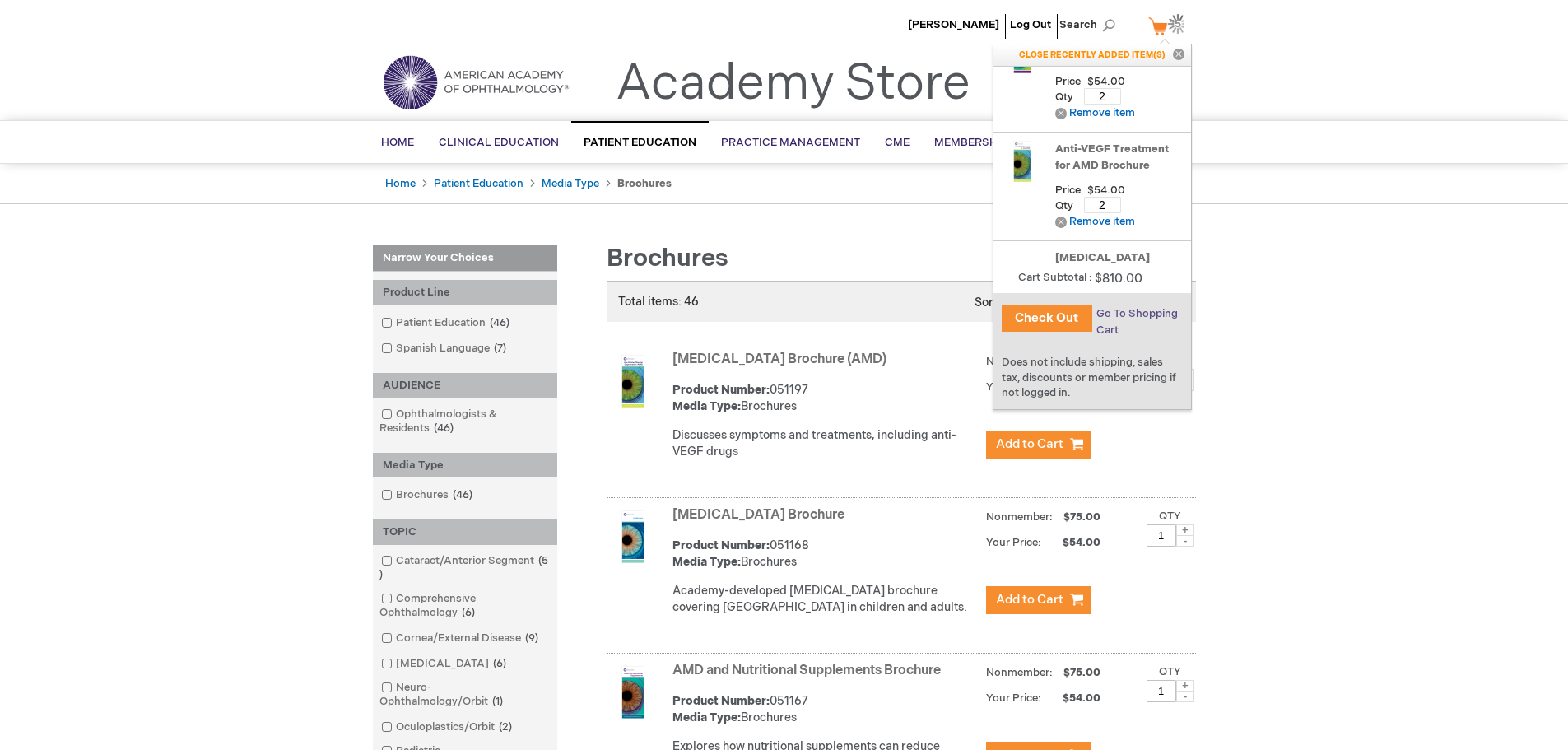
click at [1129, 316] on span "Go To Shopping Cart" at bounding box center [1137, 322] width 81 height 30
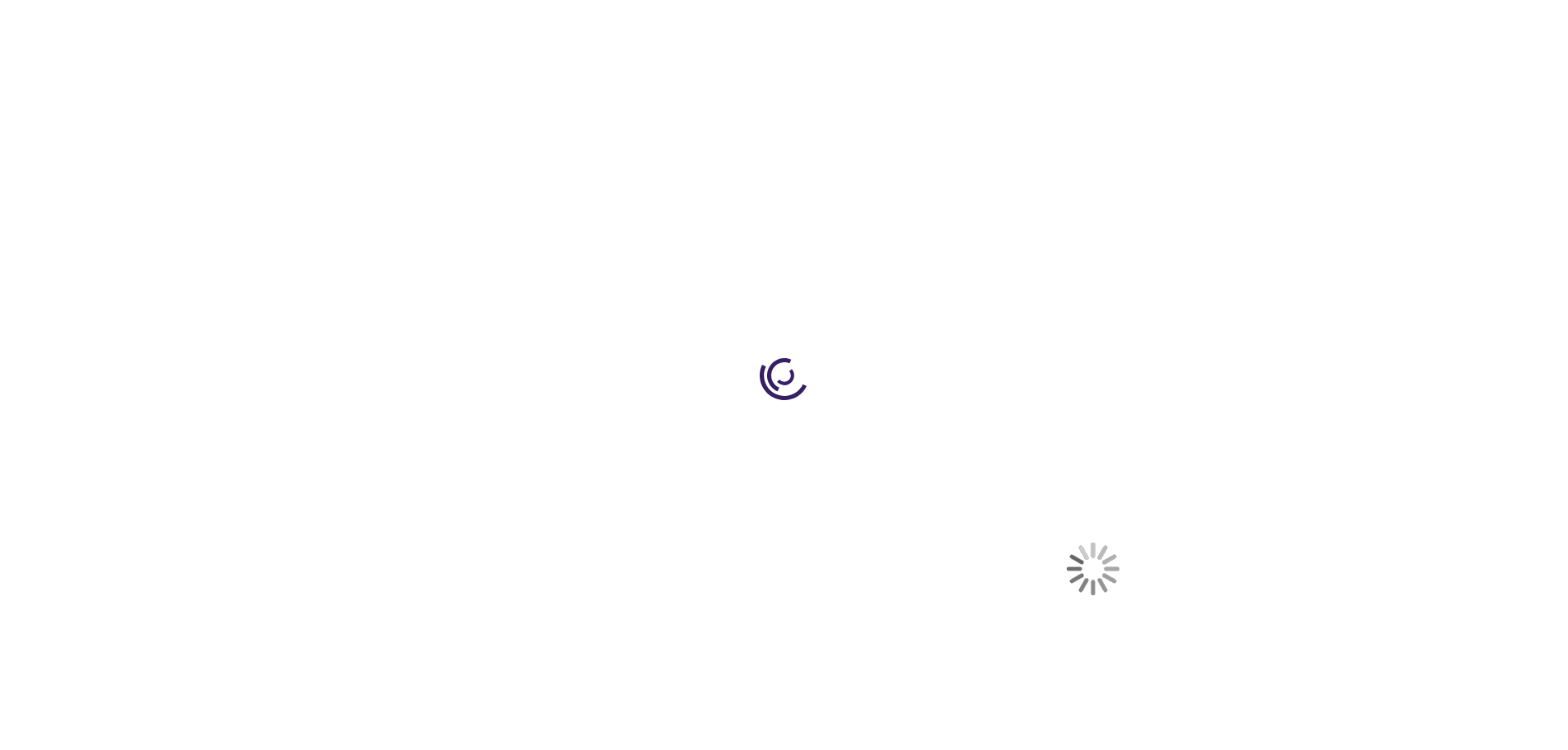
select select "US"
select select "22"
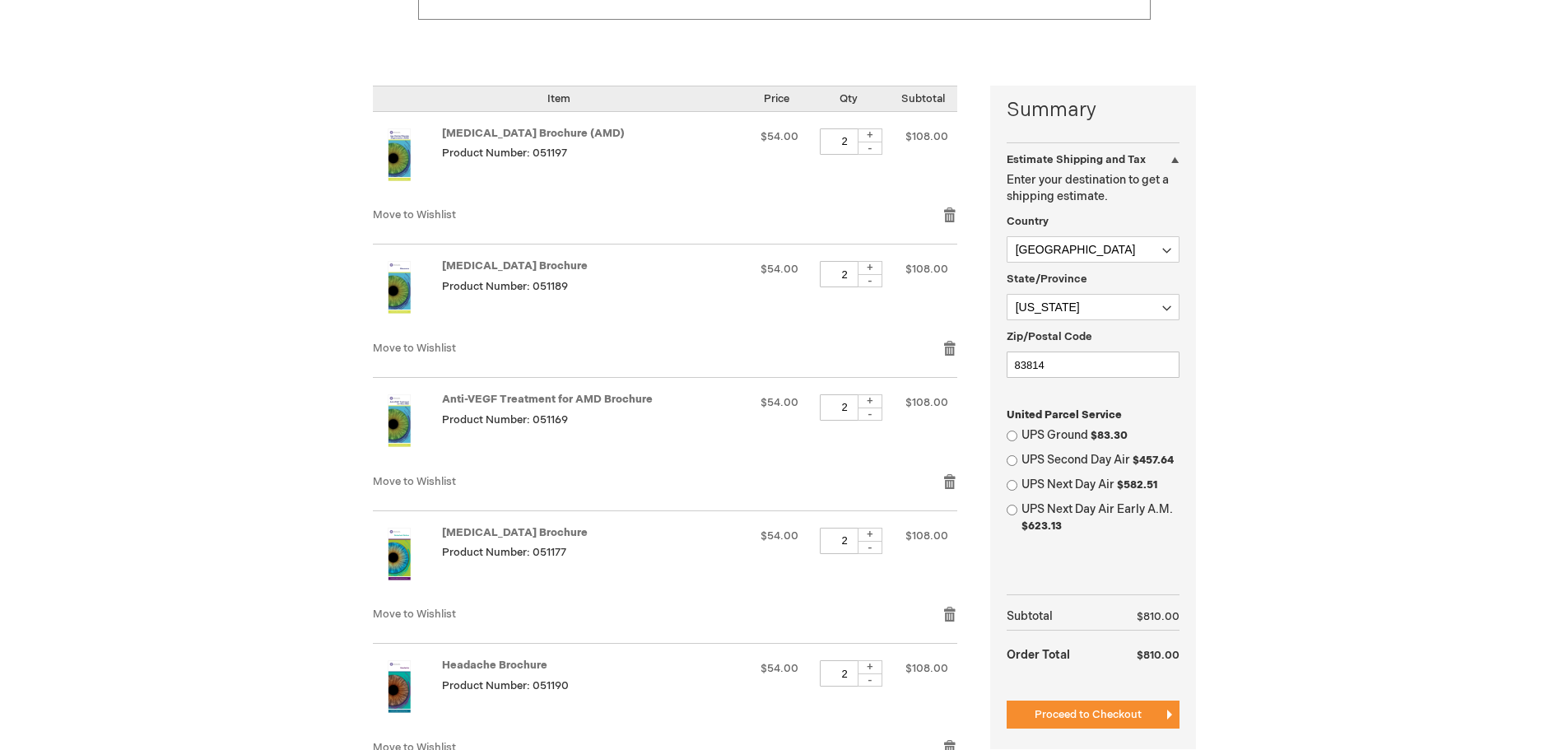
scroll to position [330, 0]
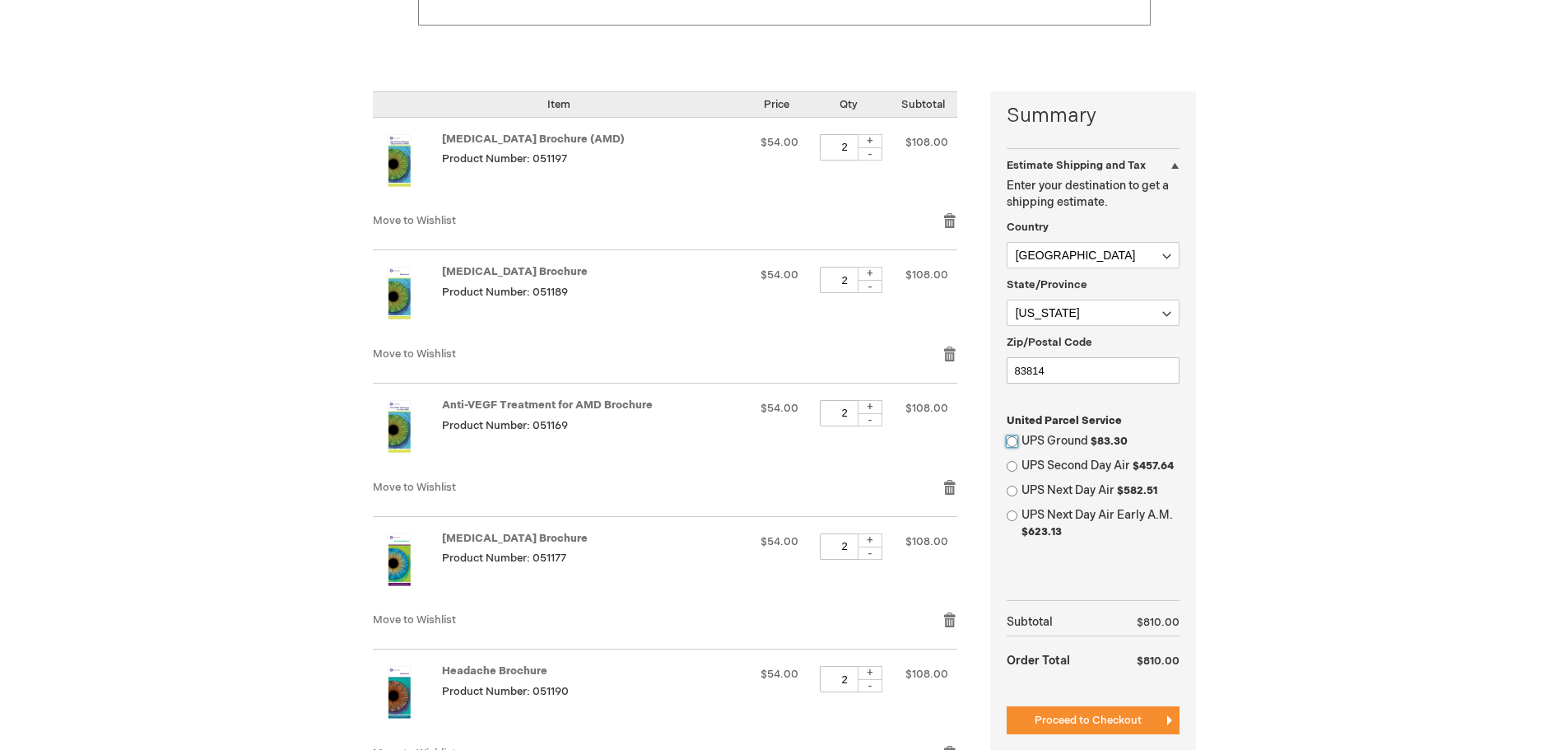
click at [1010, 442] on input "UPS Ground $83.30" at bounding box center [1011, 441] width 10 height 10
radio input "true"
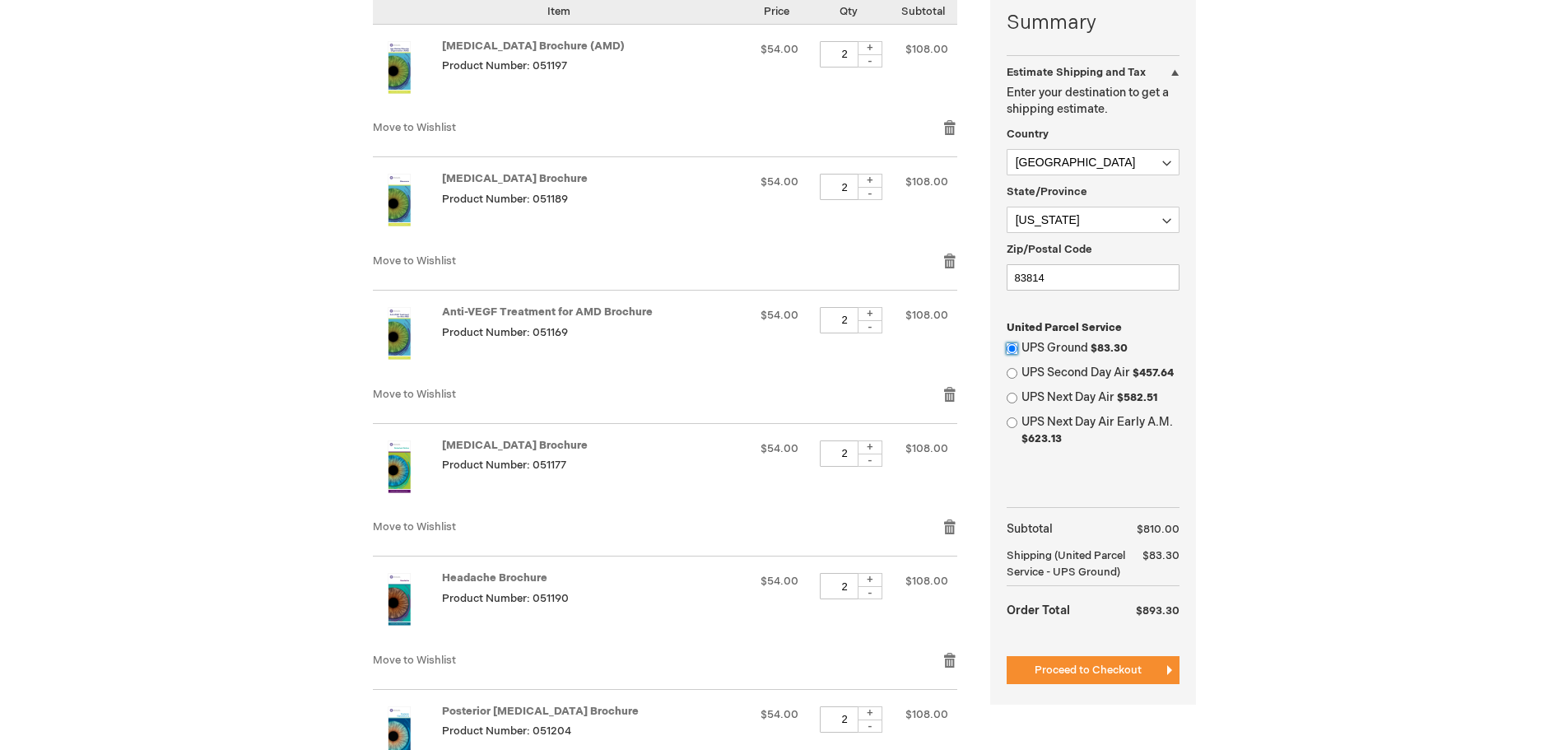
scroll to position [0, 0]
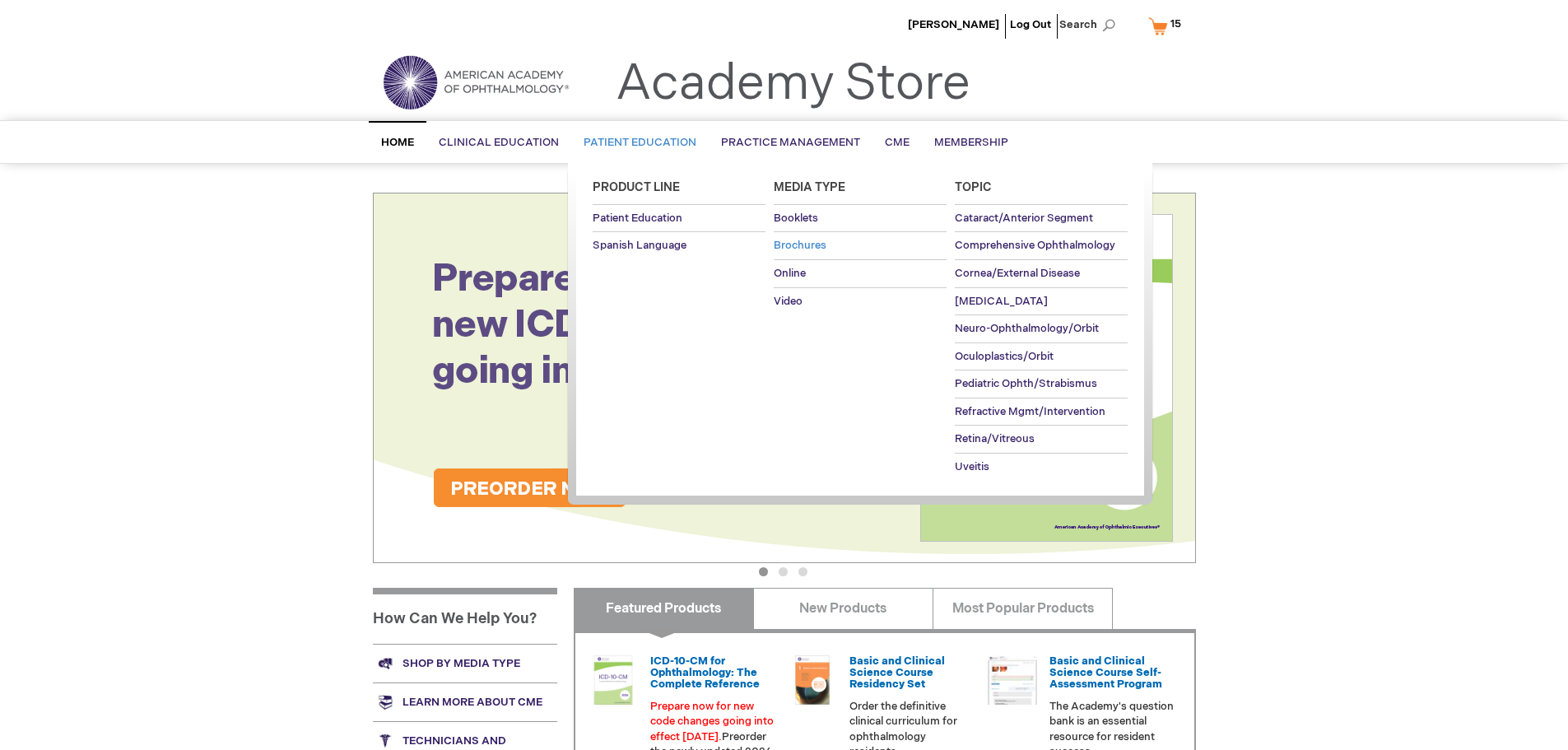
click at [817, 248] on span "Brochures" at bounding box center [799, 246] width 52 height 13
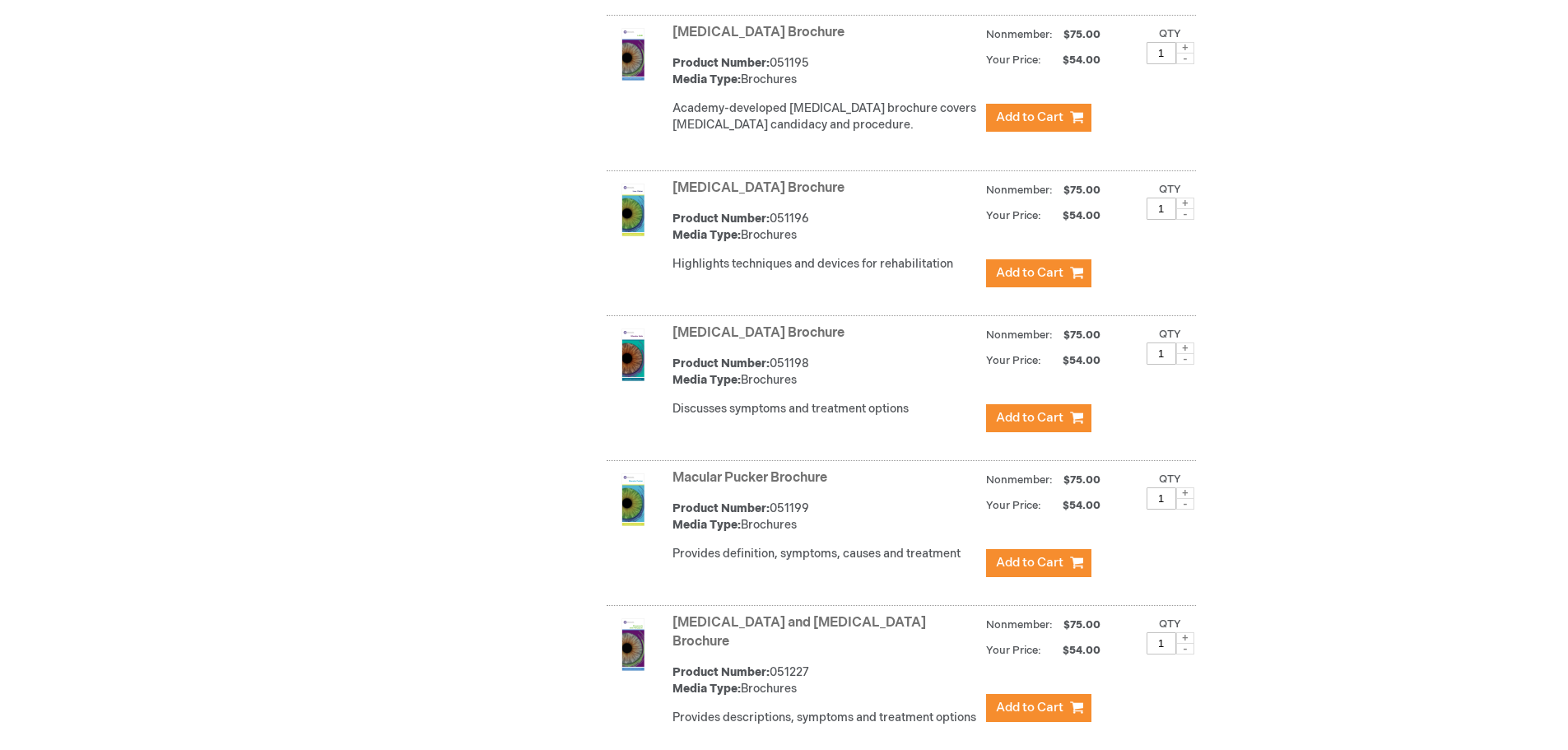
scroll to position [3948, 0]
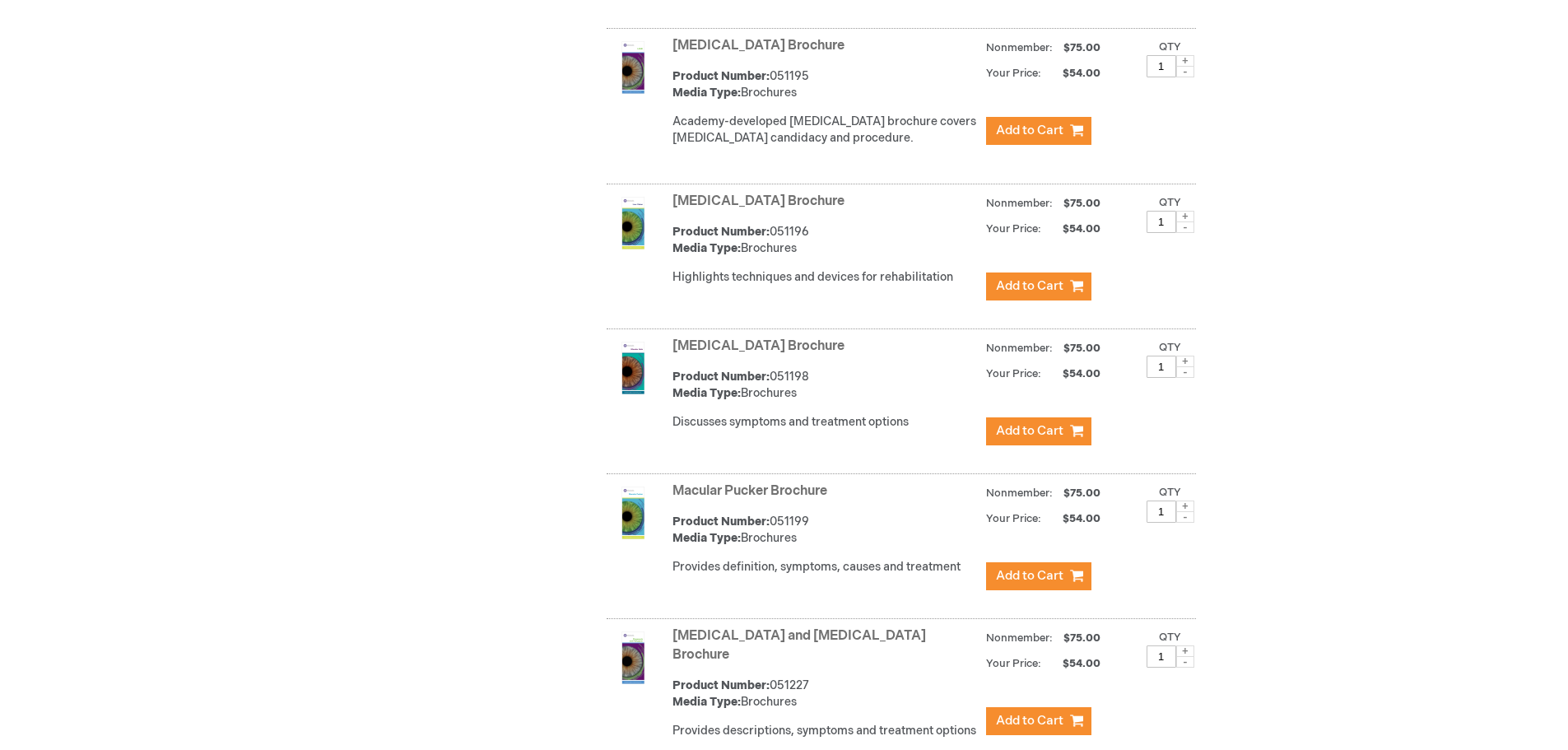
click at [1178, 501] on span at bounding box center [1184, 506] width 18 height 11
type input "2"
click at [1015, 568] on span "Add to Cart" at bounding box center [1029, 575] width 67 height 16
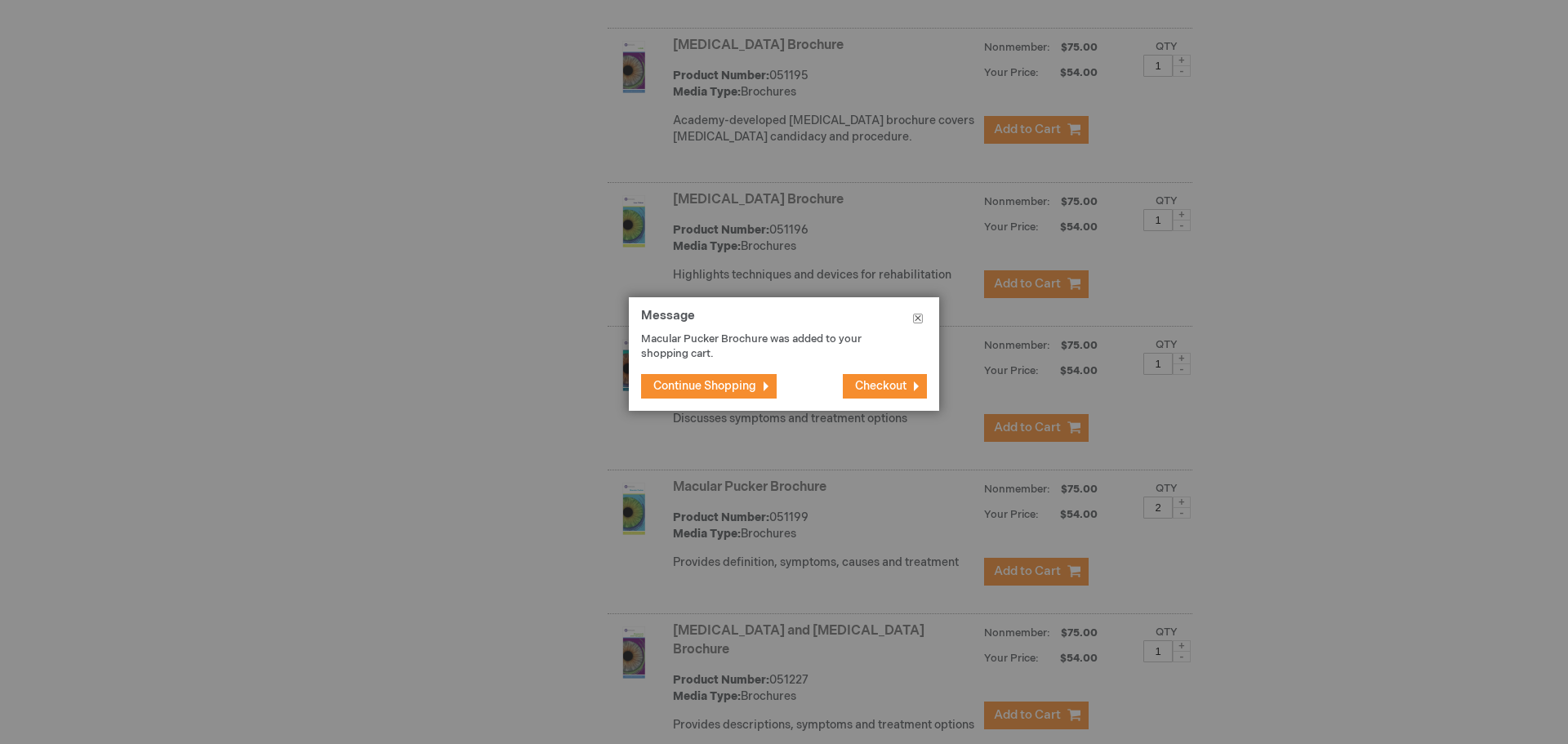
click at [921, 322] on button "Close" at bounding box center [918, 322] width 43 height 49
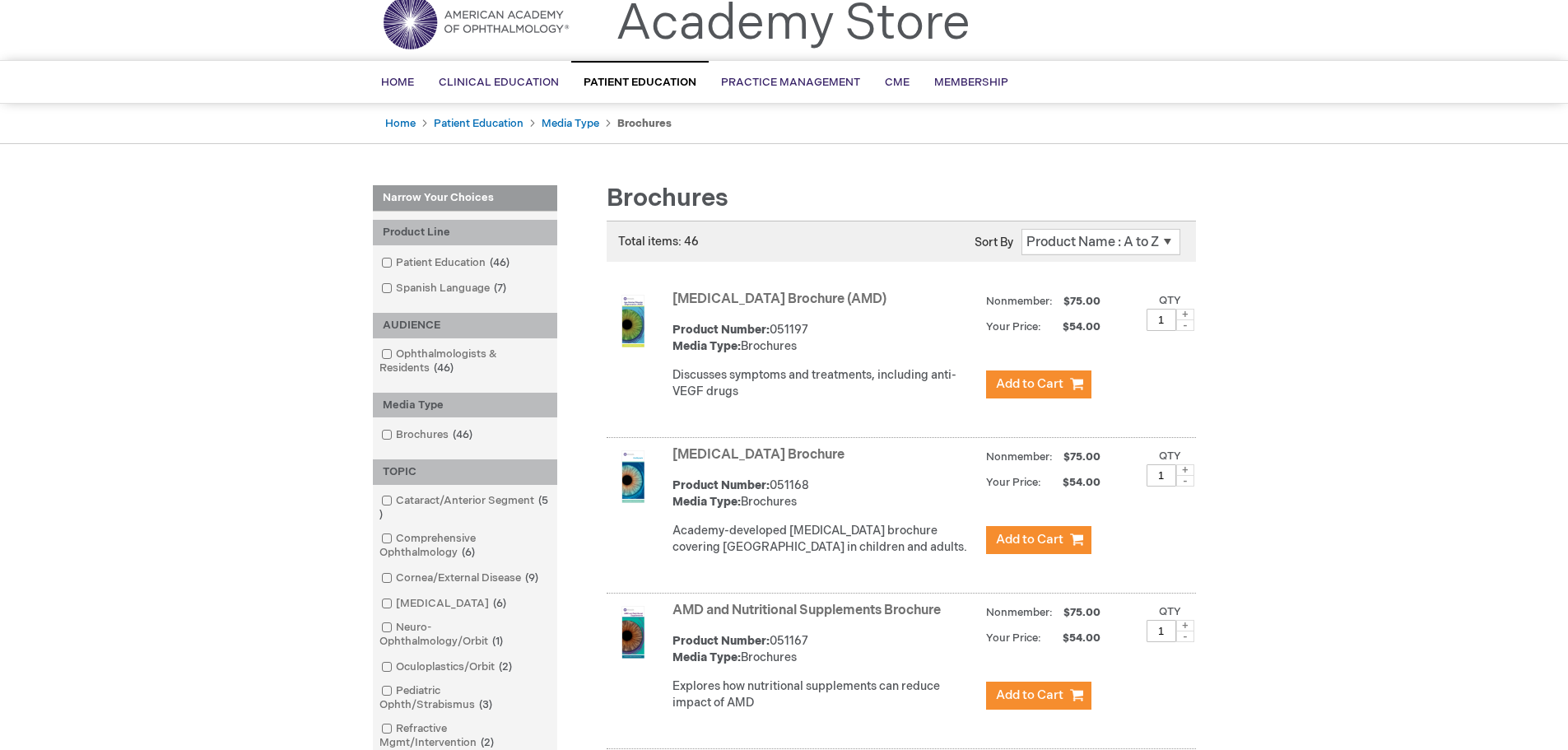
scroll to position [0, 0]
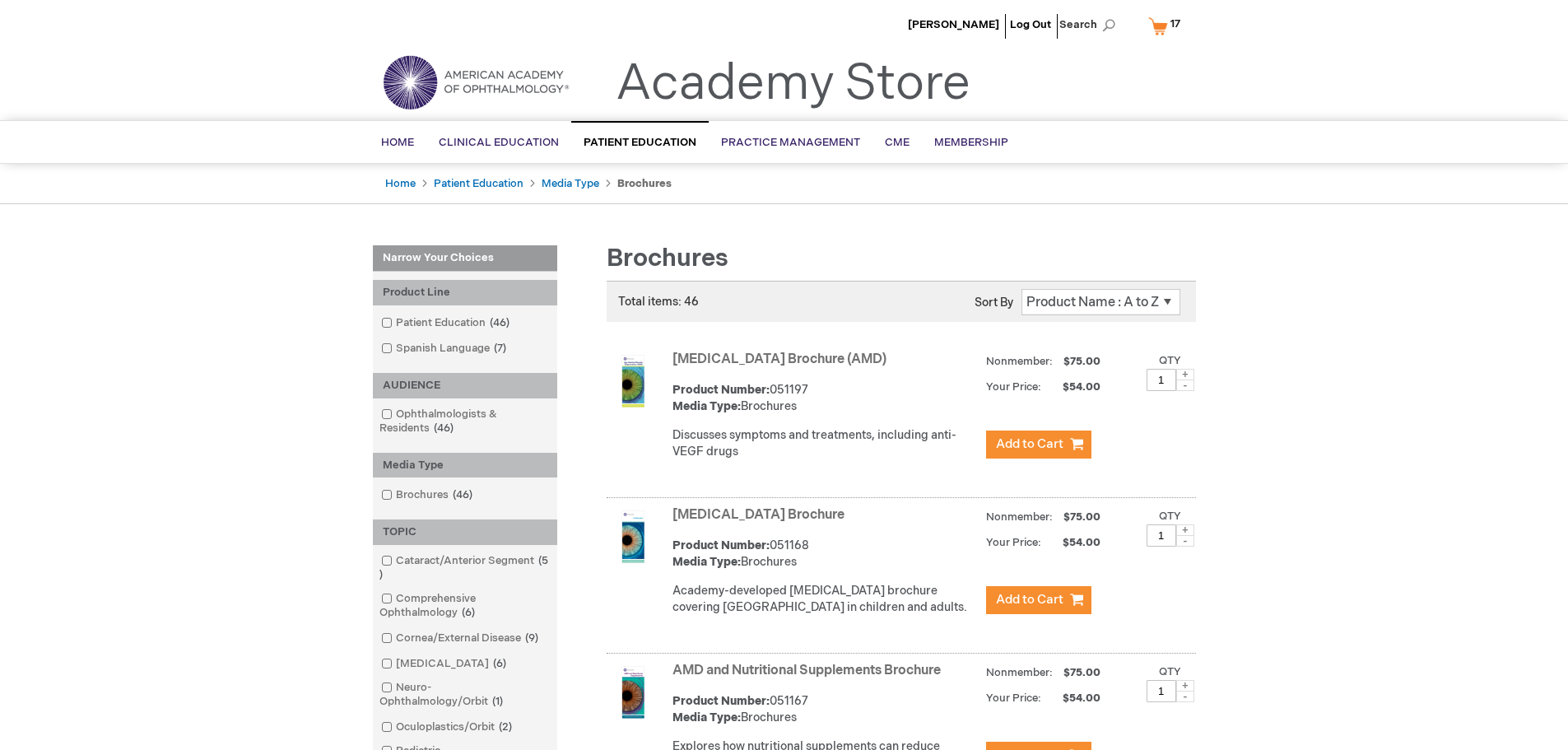
drag, startPoint x: 1333, startPoint y: 586, endPoint x: 1283, endPoint y: 232, distance: 357.5
click at [1156, 25] on link "My Cart 17 17 items" at bounding box center [1167, 25] width 46 height 29
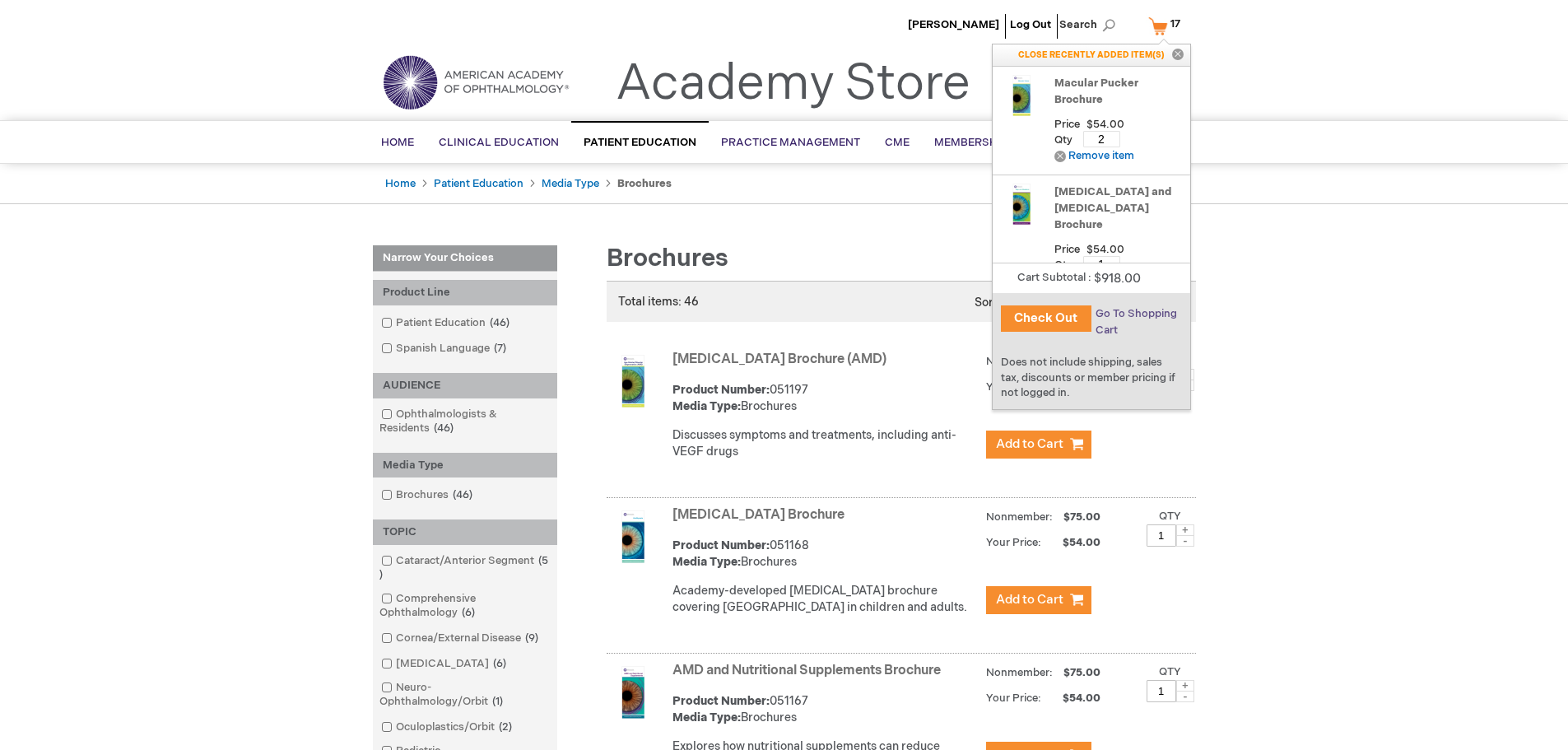
click at [1123, 314] on span "Go To Shopping Cart" at bounding box center [1136, 322] width 81 height 30
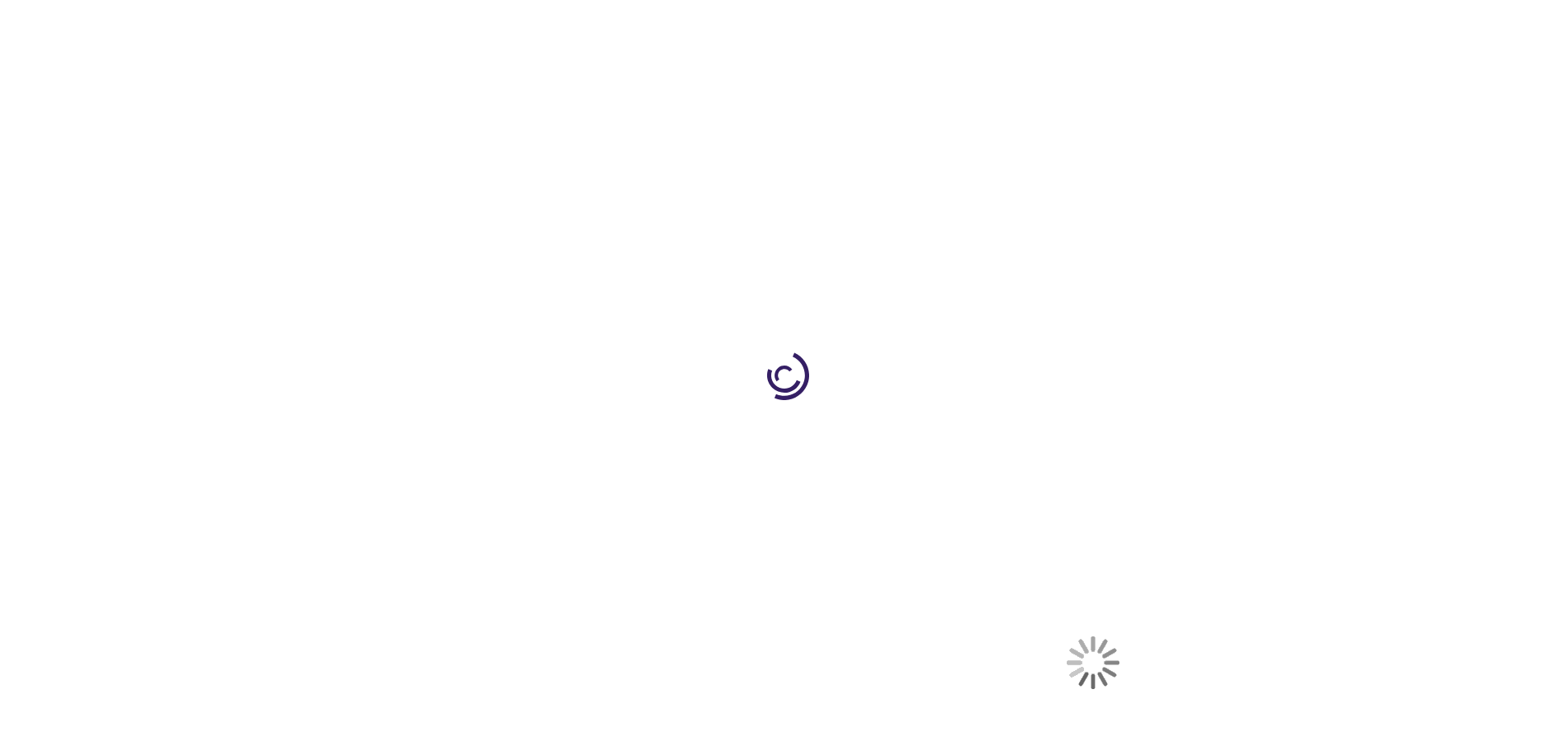
select select "US"
select select "22"
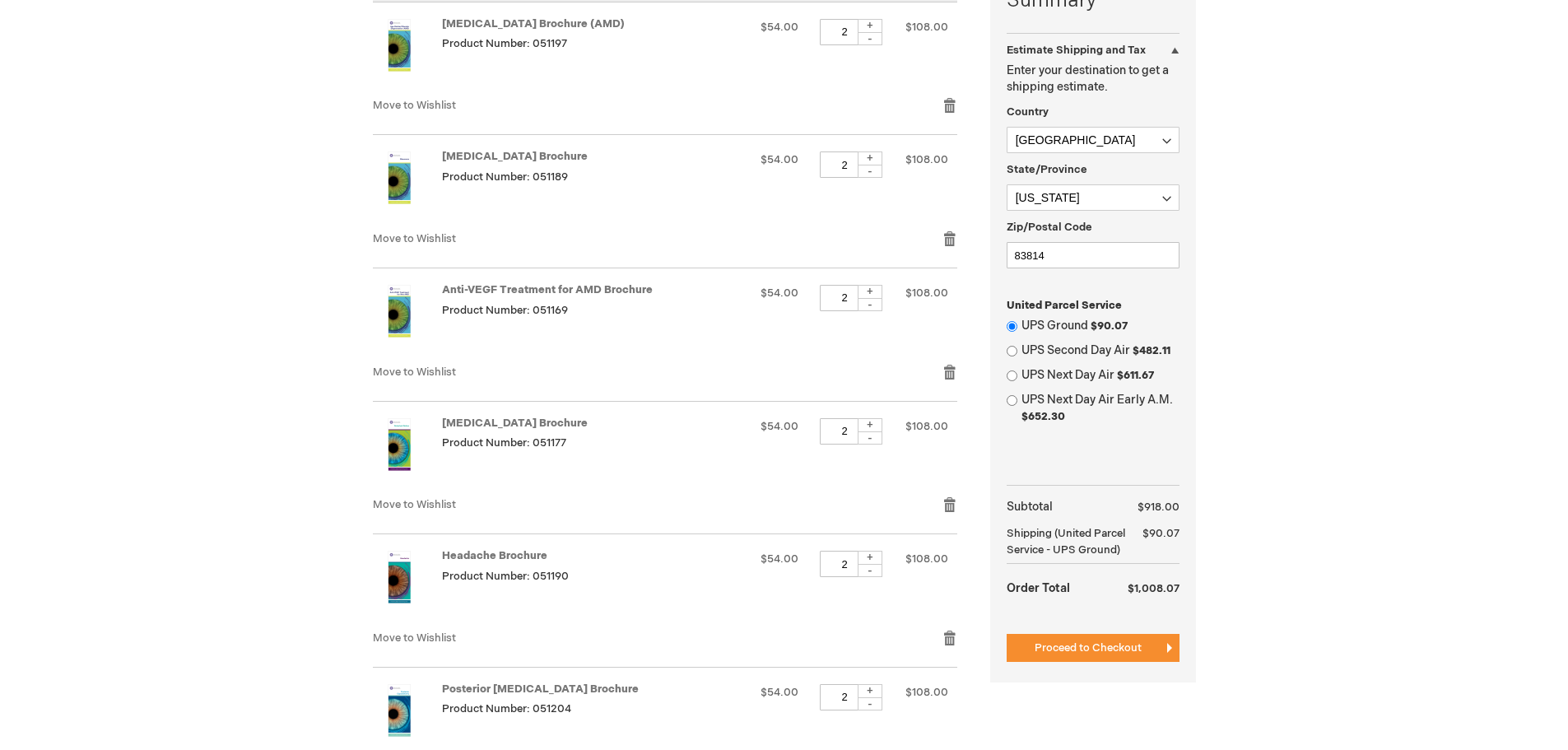
scroll to position [494, 0]
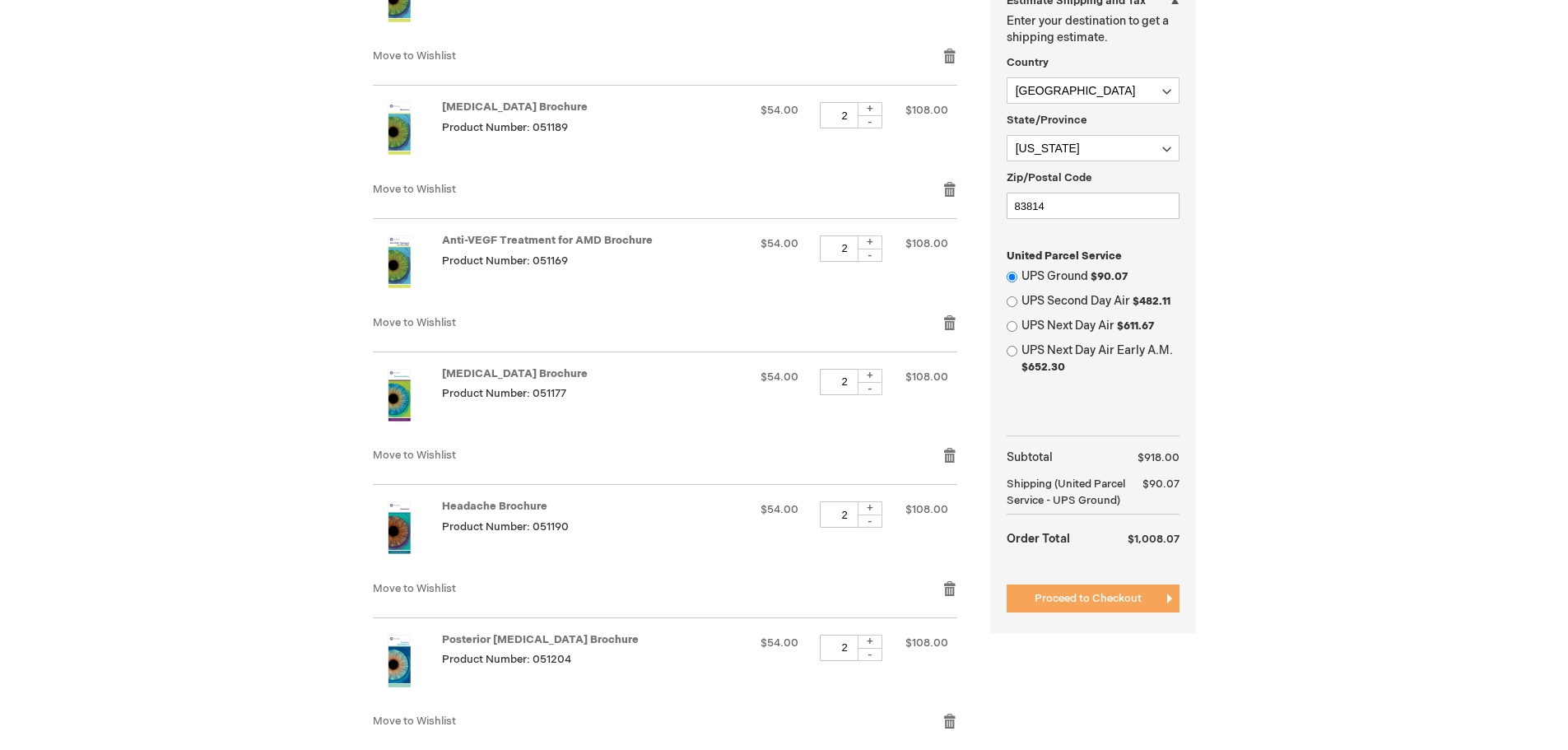
click at [1139, 597] on span "Proceed to Checkout" at bounding box center [1088, 599] width 107 height 13
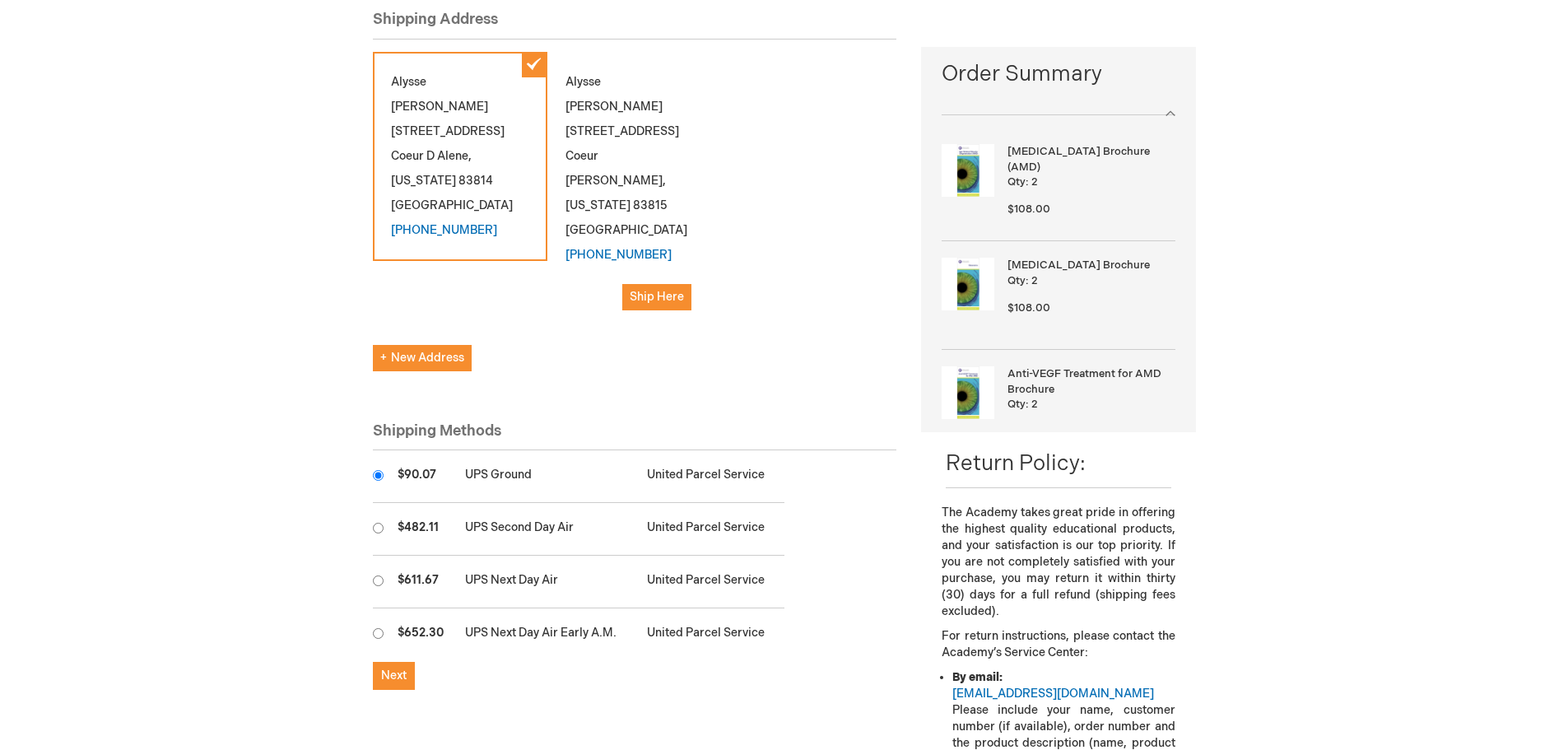
scroll to position [247, 0]
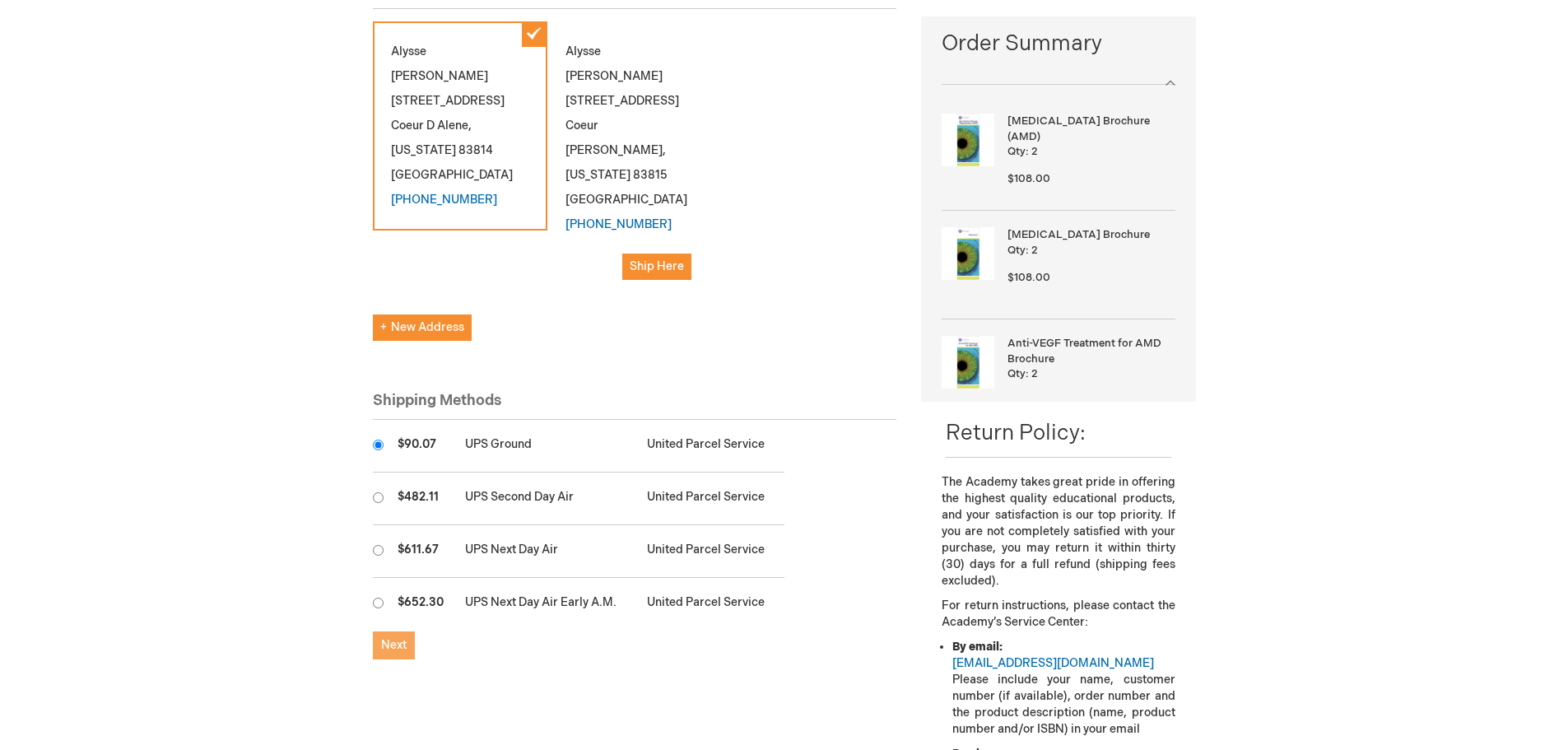
click at [398, 638] on span "Next" at bounding box center [393, 644] width 25 height 14
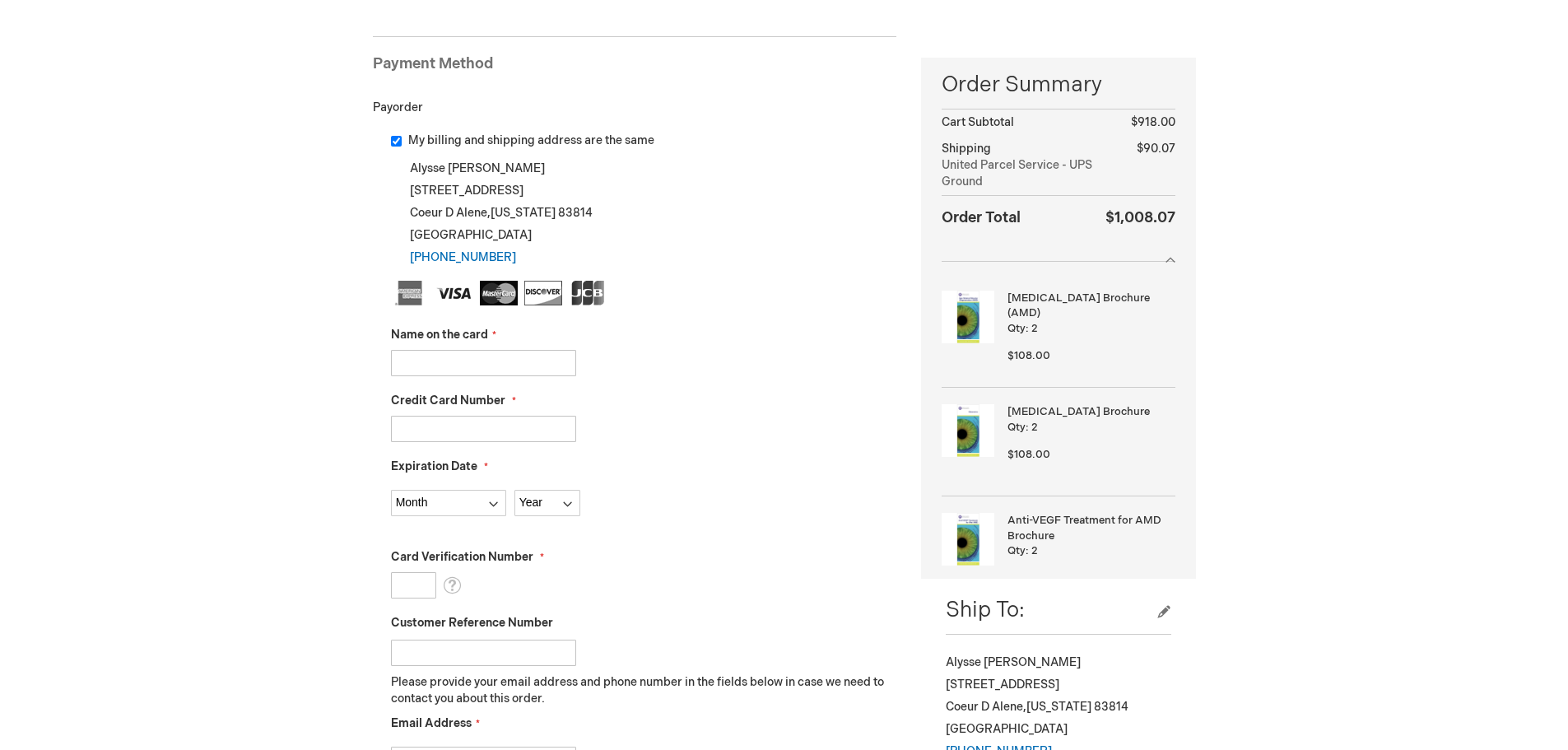
scroll to position [247, 0]
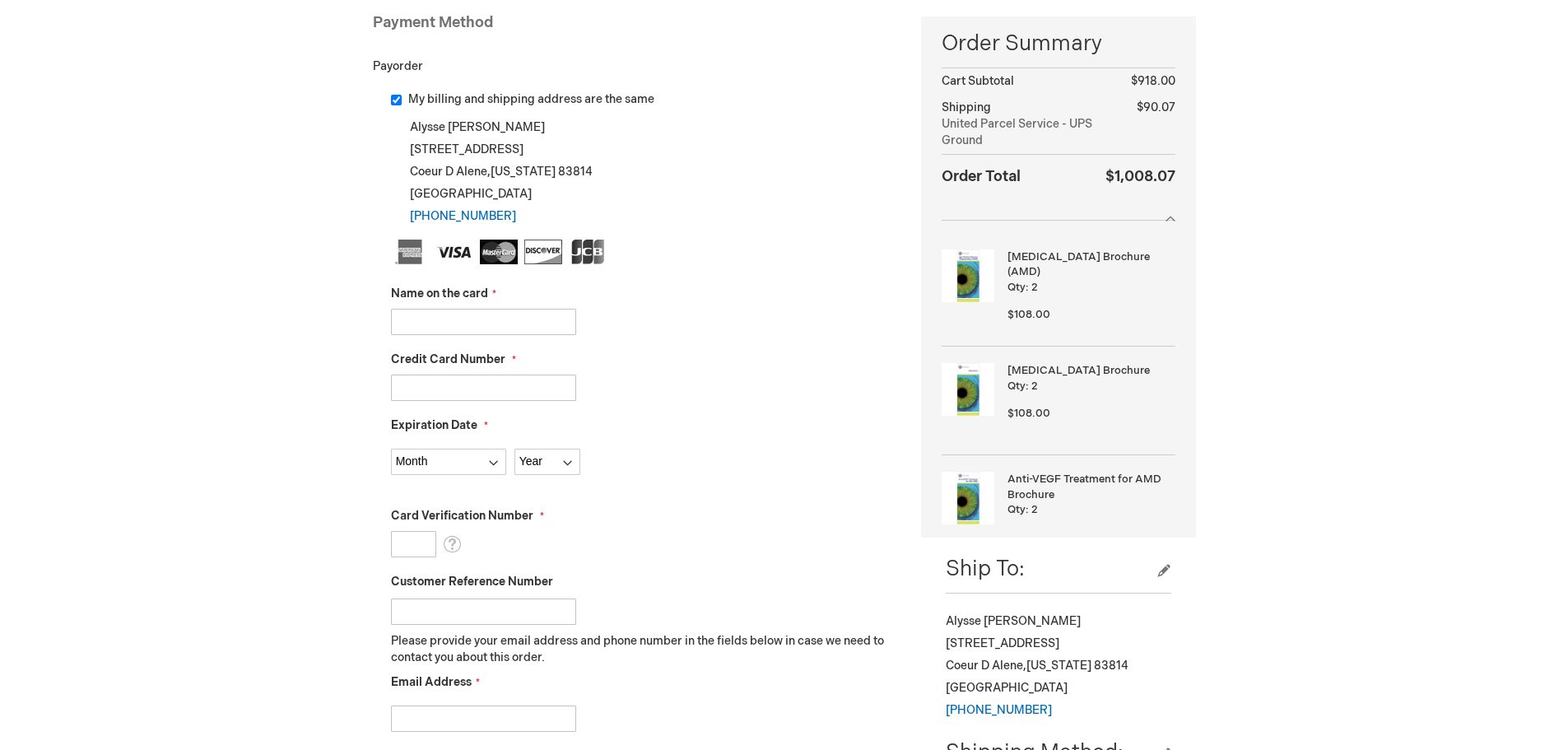
click at [440, 325] on input "Name on the card" at bounding box center [484, 321] width 185 height 26
type input "[PERSON_NAME]"
type input "[CREDIT_CARD_NUMBER]"
select select "11"
select select "2025"
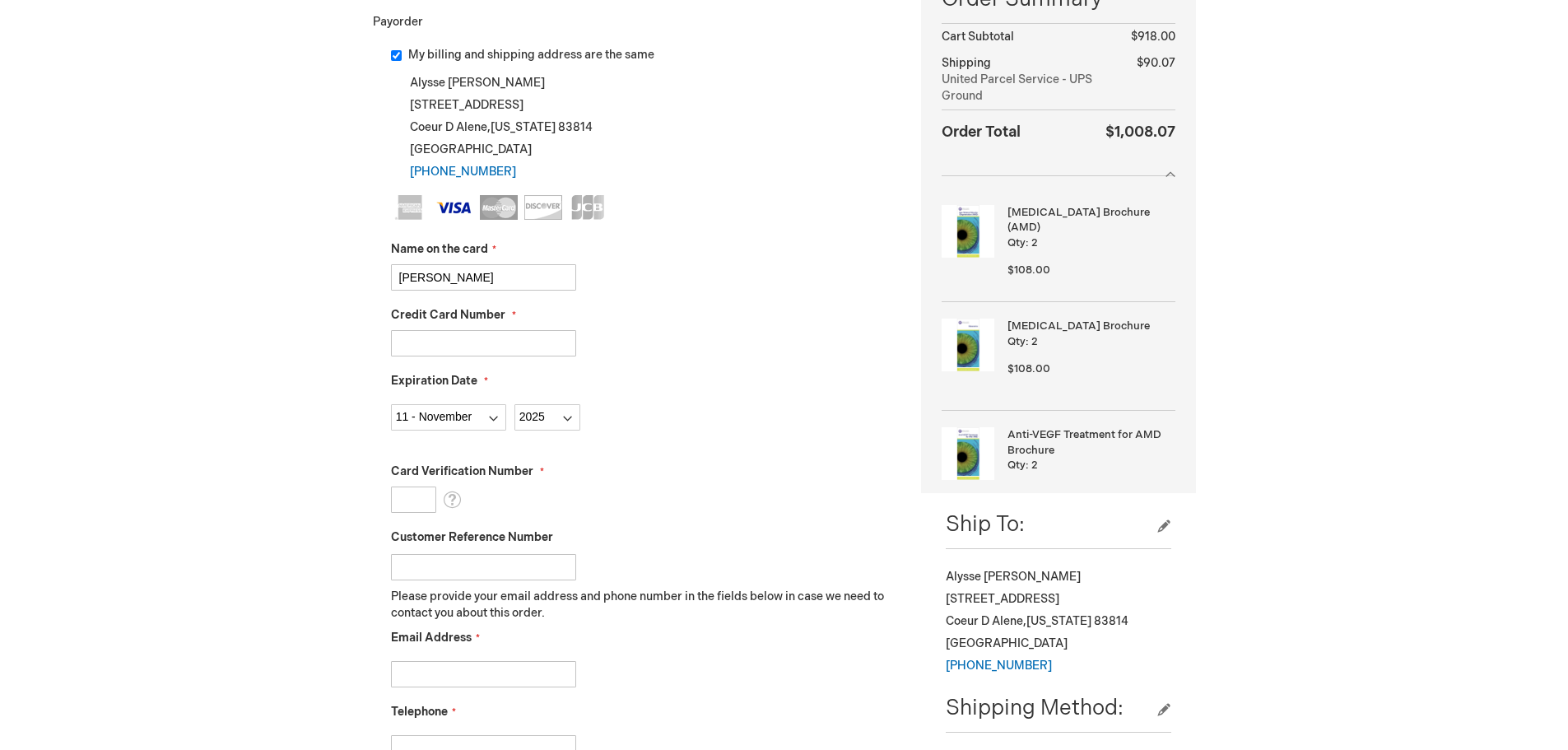
scroll to position [412, 0]
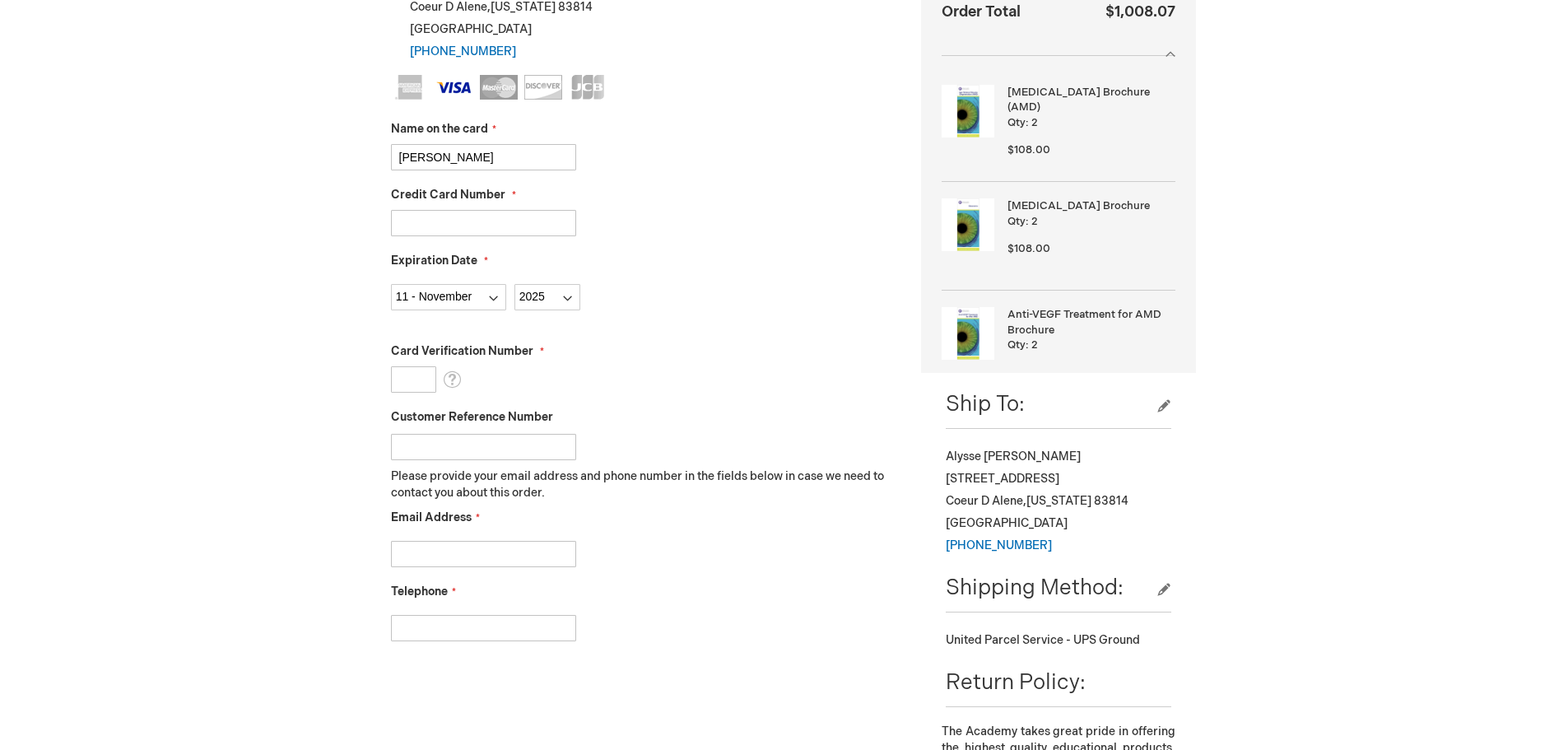
click at [412, 381] on input "Card Verification Number" at bounding box center [414, 379] width 45 height 26
click at [399, 376] on input "Card Verification Number" at bounding box center [414, 379] width 45 height 26
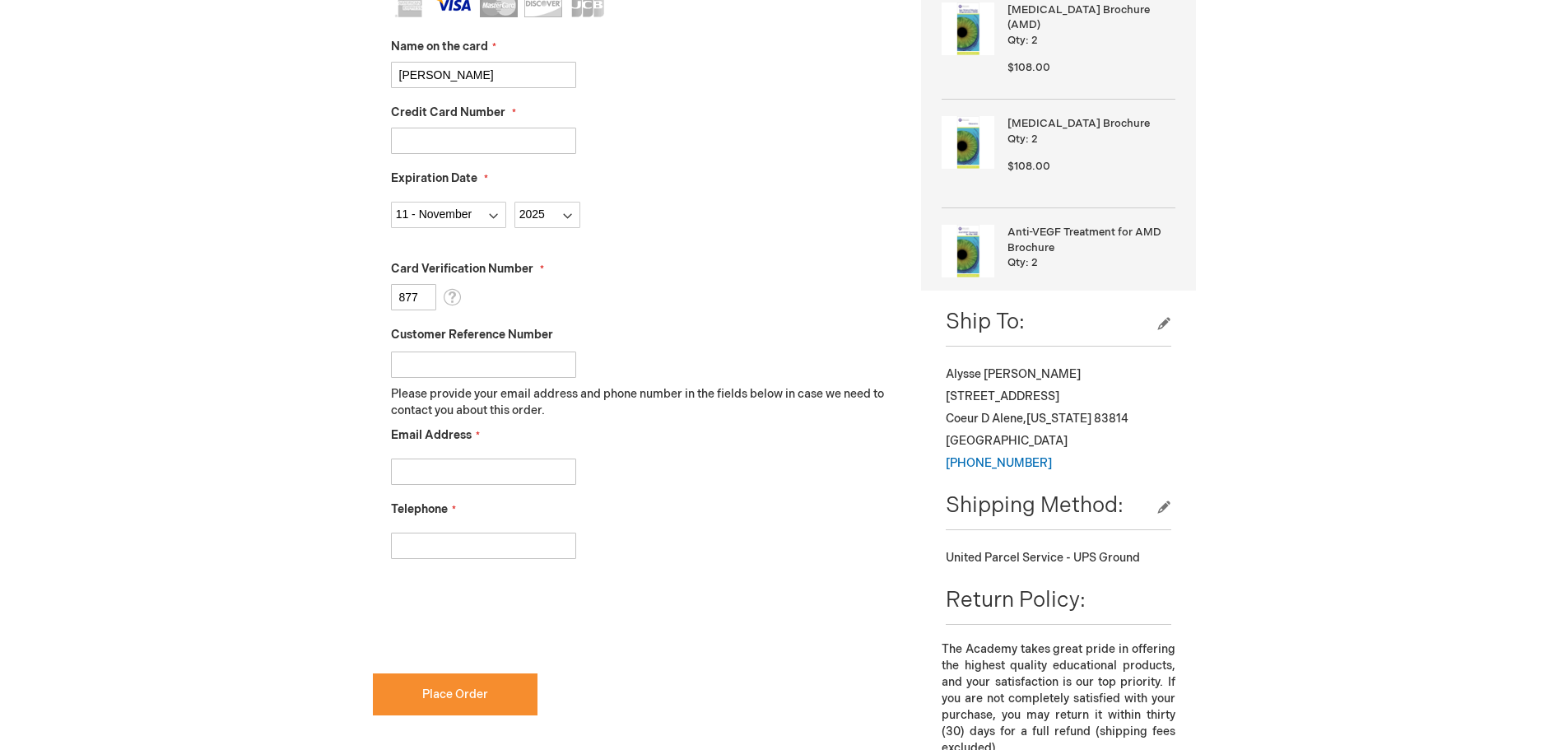
scroll to position [576, 0]
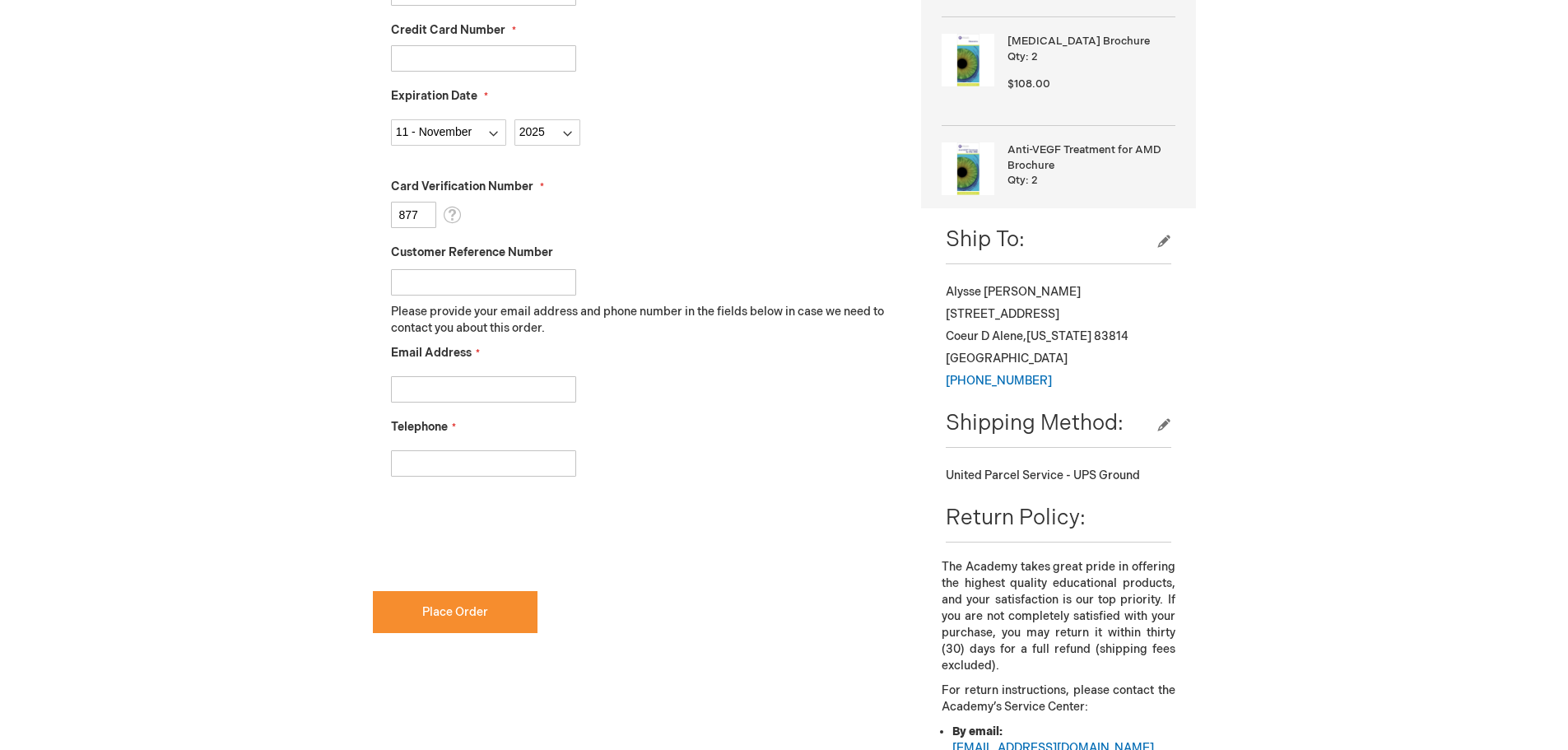
type input "877"
click at [492, 392] on input "Email Address" at bounding box center [484, 389] width 185 height 26
type input "[EMAIL_ADDRESS][DOMAIN_NAME]"
type input "[PHONE_NUMBER]"
checkbox input "true"
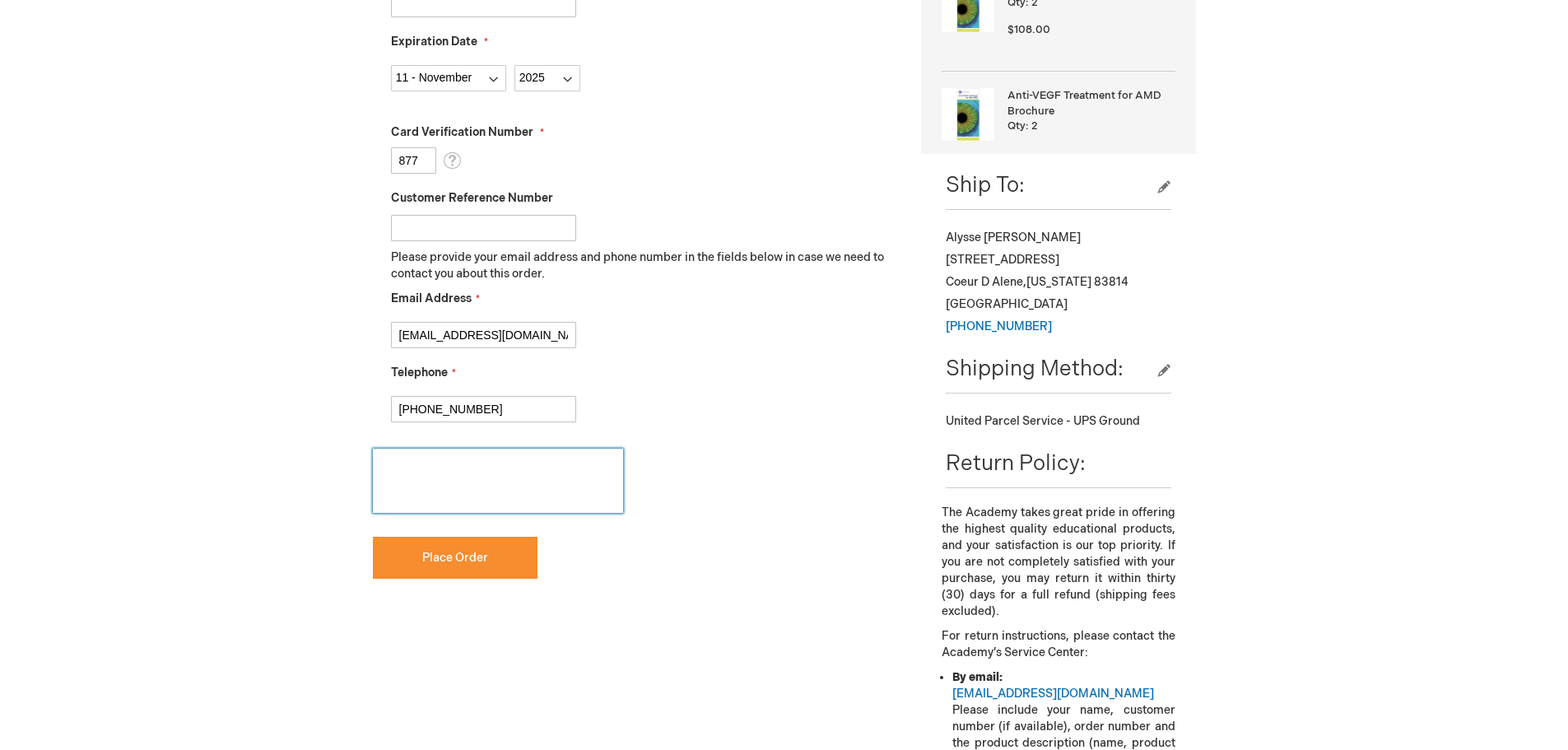
scroll to position [658, 0]
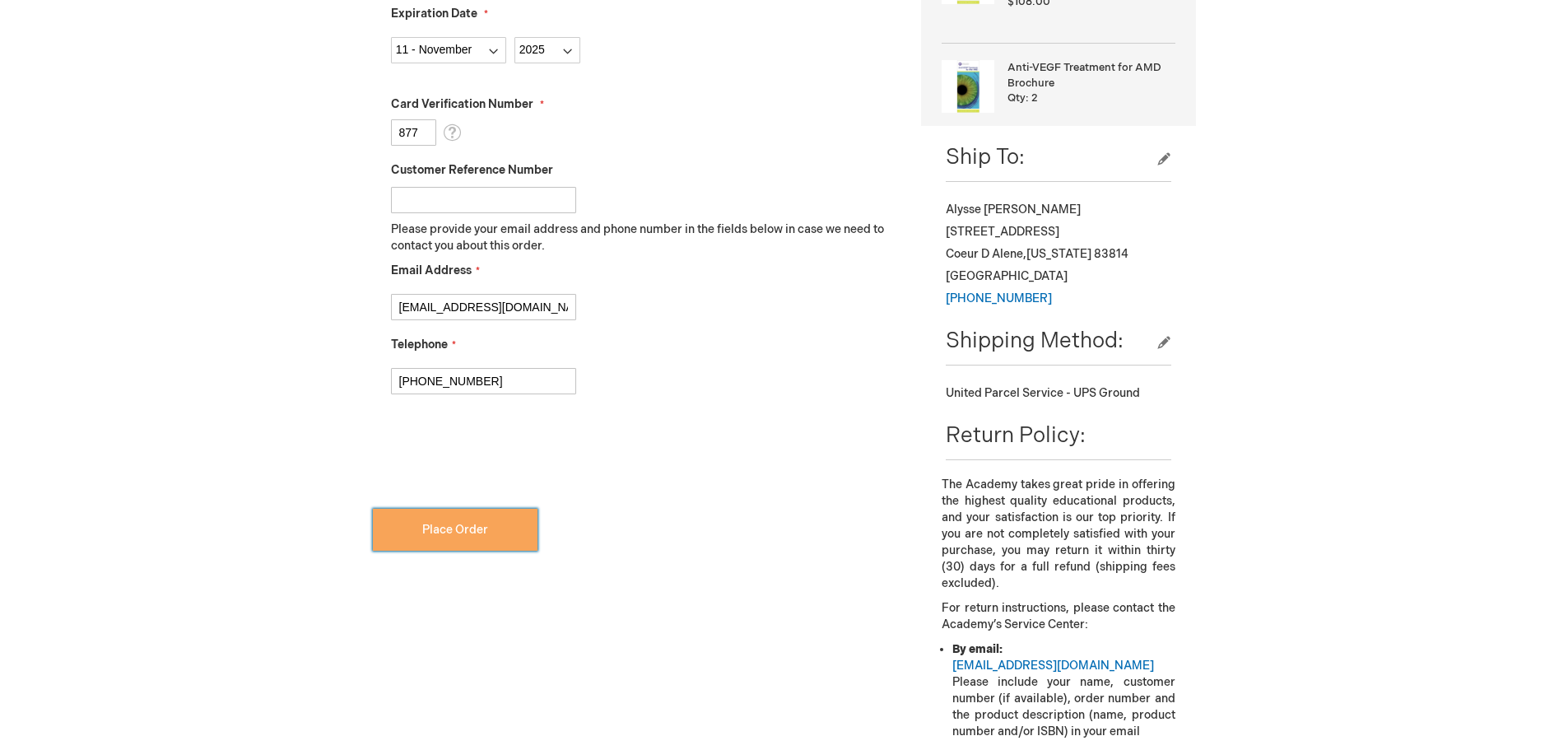
click at [476, 537] on button "Place Order" at bounding box center [455, 530] width 164 height 42
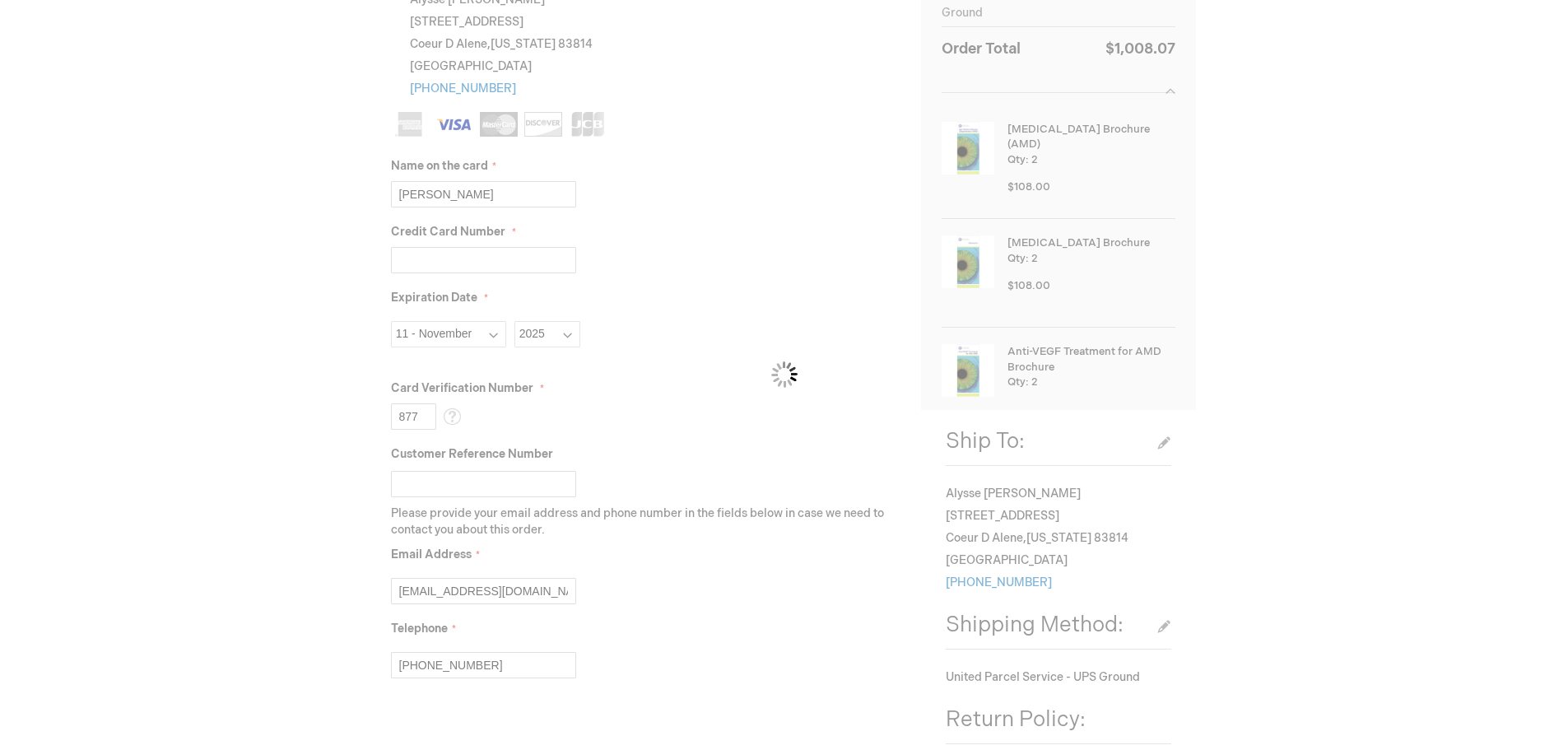
scroll to position [412, 0]
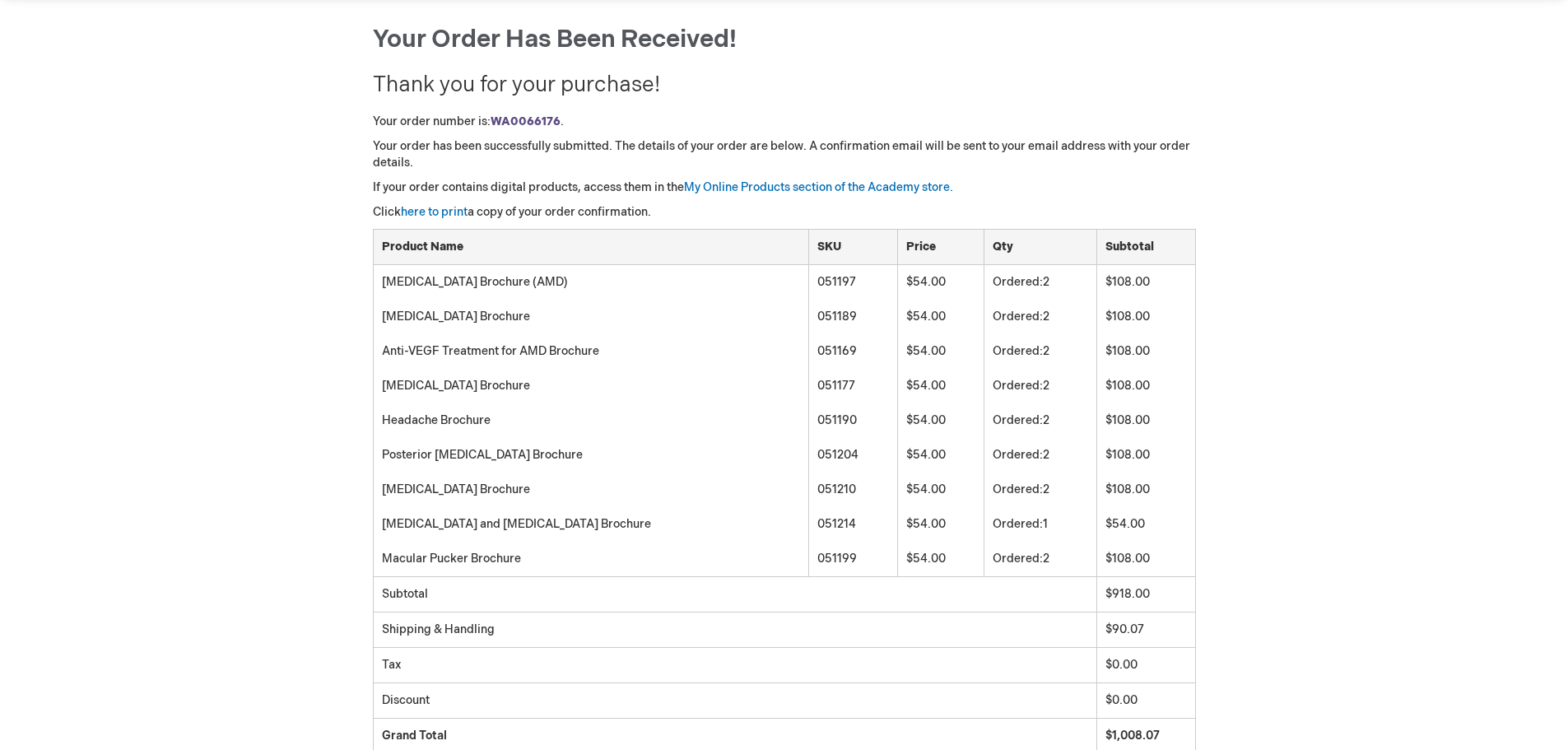
scroll to position [247, 0]
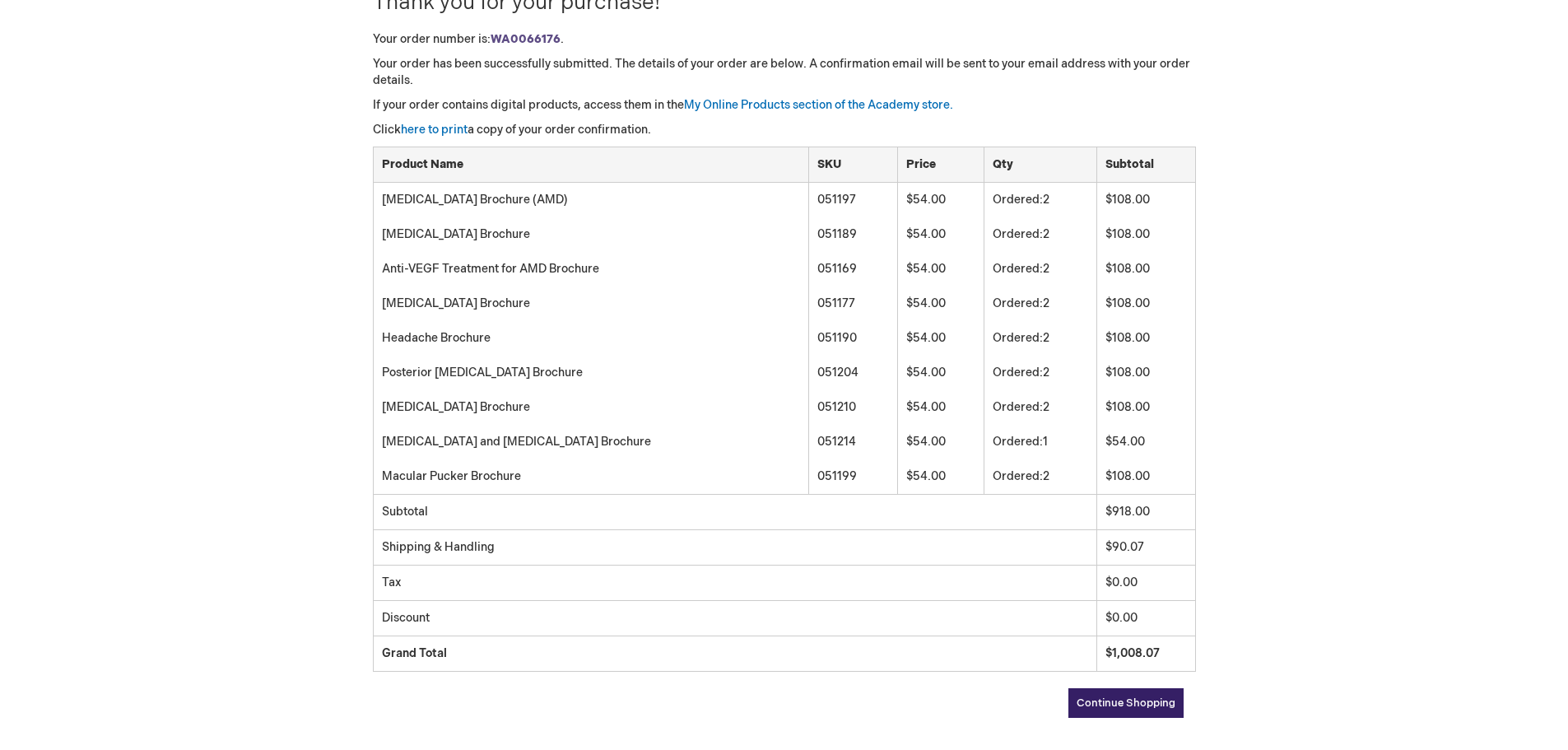
click at [1304, 362] on div "[PERSON_NAME] Log Out Search My Cart CLOSE RECENTLY ADDED ITEM(S) Close There a…" at bounding box center [784, 393] width 1568 height 1280
click at [1353, 169] on div "[PERSON_NAME] Log Out Search My Cart CLOSE RECENTLY ADDED ITEM(S) Close There a…" at bounding box center [784, 393] width 1568 height 1280
